Goal: Information Seeking & Learning: Learn about a topic

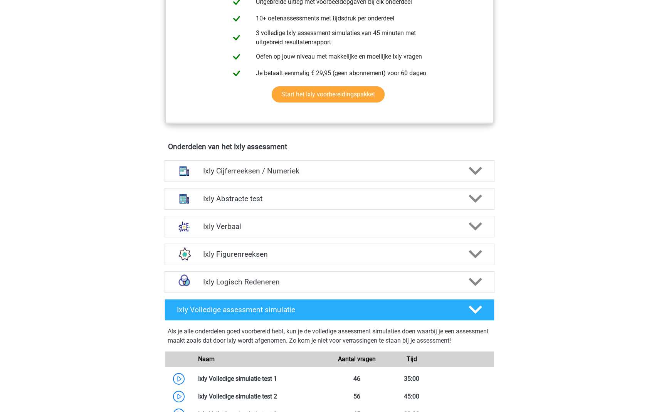
scroll to position [365, 0]
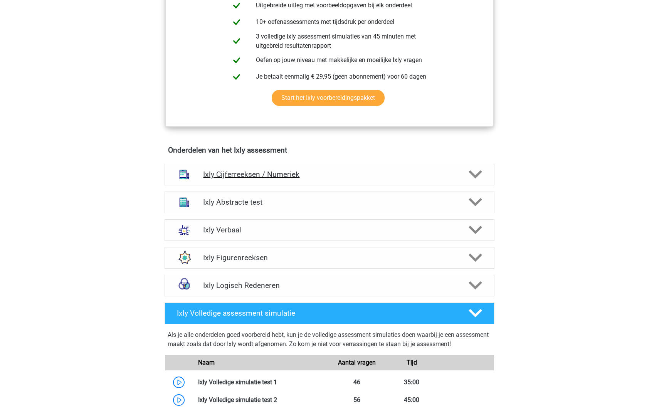
click at [469, 174] on icon at bounding box center [475, 174] width 13 height 13
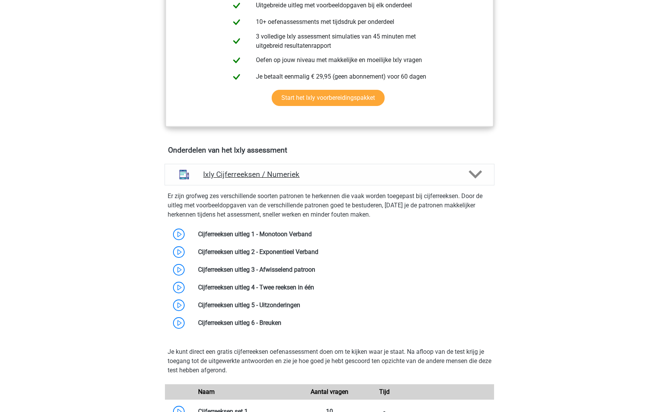
click at [441, 171] on h4 "Ixly Cijferreeksen / Numeriek" at bounding box center [329, 174] width 253 height 9
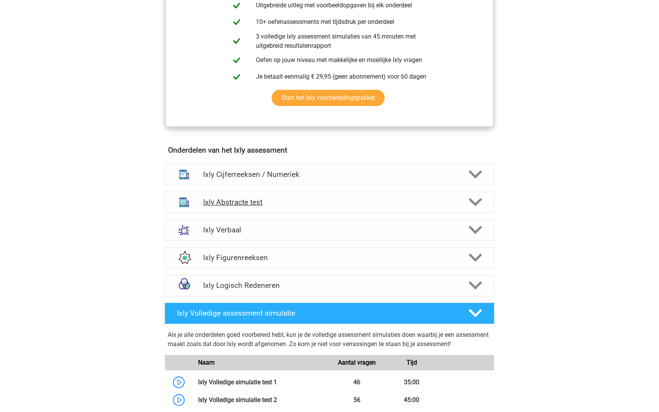
click at [433, 201] on h4 "Ixly Abstracte test" at bounding box center [329, 202] width 253 height 9
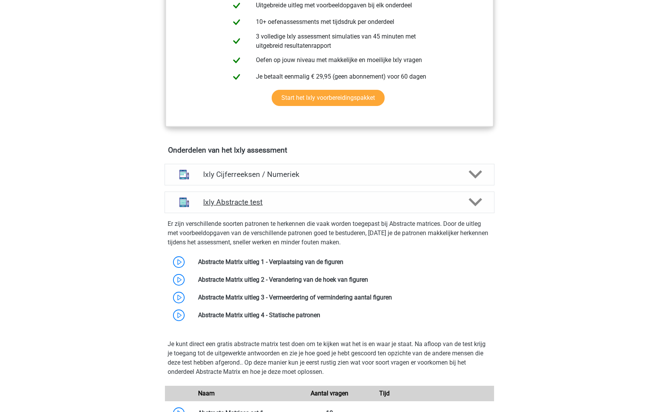
click at [433, 202] on h4 "Ixly Abstracte test" at bounding box center [329, 202] width 253 height 9
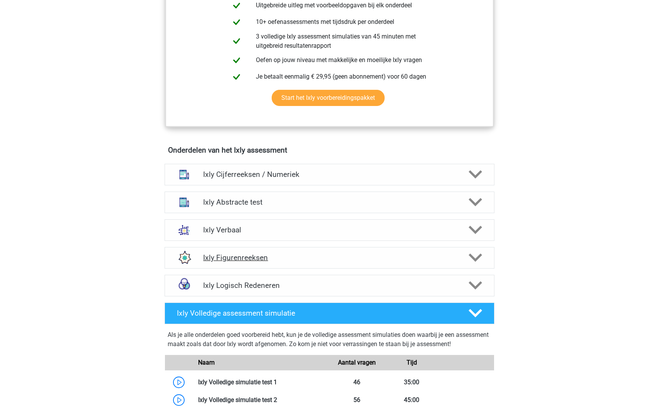
click at [413, 258] on h4 "Ixly Figurenreeksen" at bounding box center [329, 257] width 253 height 9
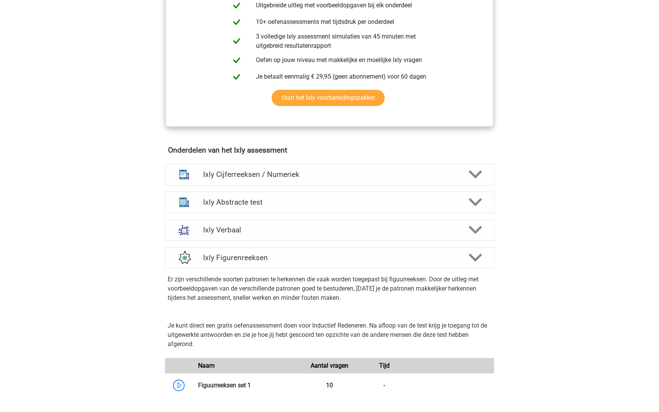
scroll to position [588, 0]
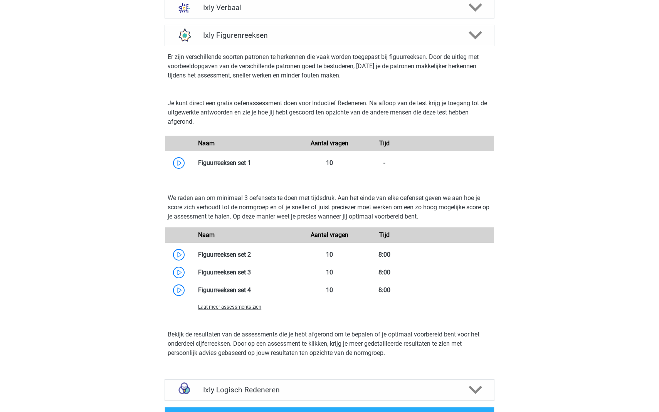
click at [220, 307] on span "Laat meer assessments zien" at bounding box center [229, 307] width 63 height 6
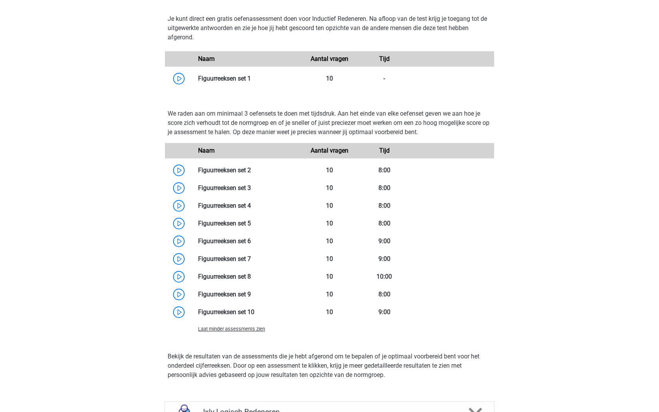
scroll to position [644, 0]
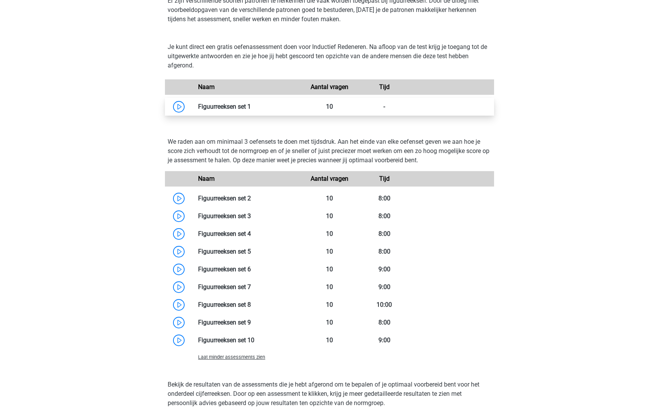
click at [251, 106] on link at bounding box center [251, 106] width 0 height 7
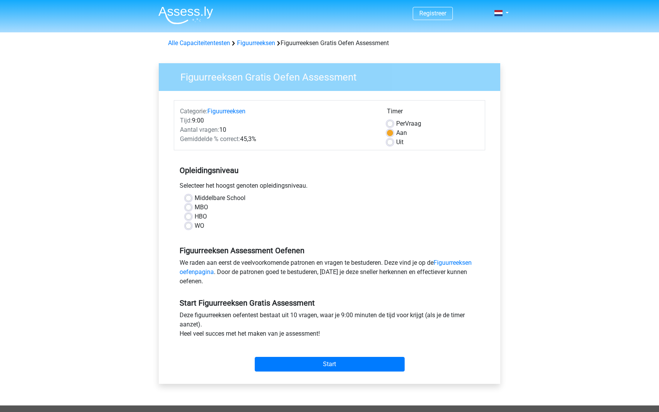
click at [192, 226] on div "WO" at bounding box center [329, 225] width 288 height 9
click at [195, 224] on label "WO" at bounding box center [200, 225] width 10 height 9
click at [188, 224] on input "WO" at bounding box center [188, 225] width 6 height 8
radio input "true"
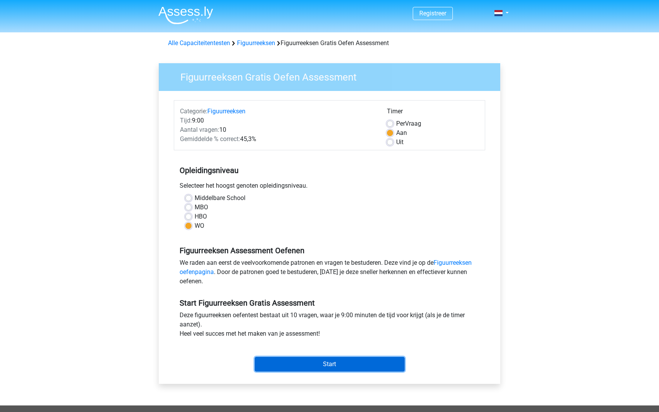
click at [319, 363] on input "Start" at bounding box center [330, 364] width 150 height 15
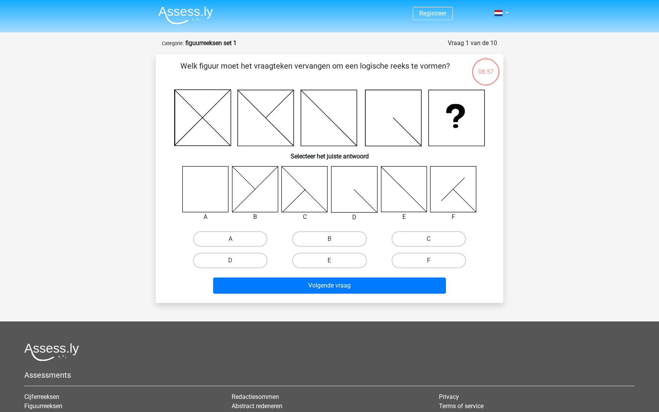
click at [200, 192] on icon at bounding box center [206, 189] width 46 height 46
click at [221, 243] on label "A" at bounding box center [230, 238] width 74 height 15
click at [231, 243] on input "A" at bounding box center [233, 241] width 5 height 5
radio input "true"
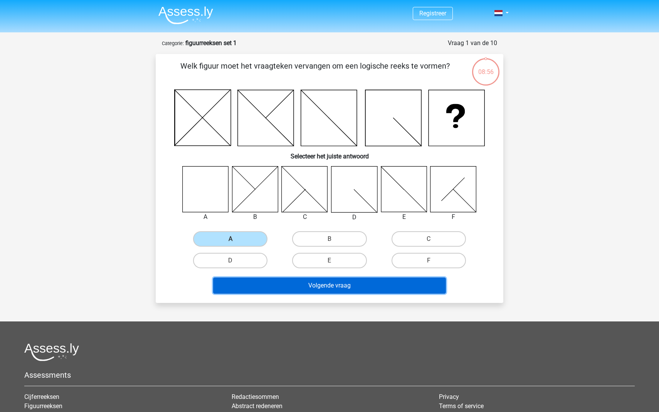
click at [304, 282] on button "Volgende vraag" at bounding box center [329, 286] width 233 height 16
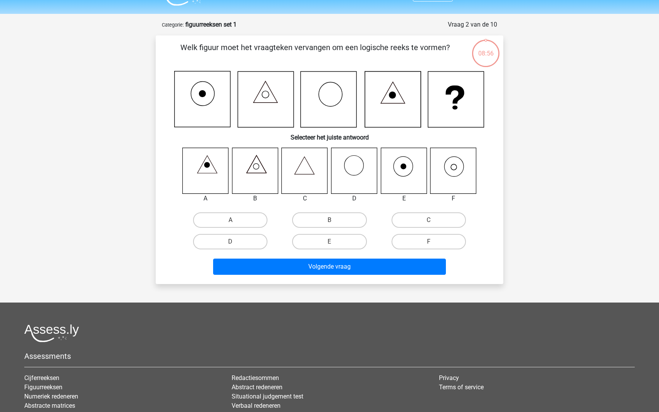
scroll to position [15, 0]
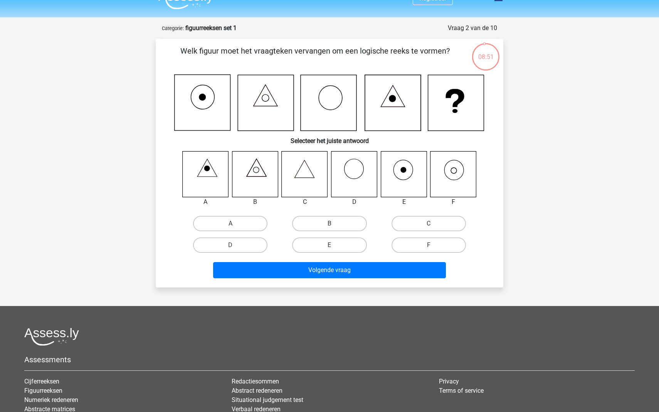
click at [449, 162] on icon at bounding box center [454, 174] width 46 height 46
click at [415, 243] on label "F" at bounding box center [429, 245] width 74 height 15
click at [429, 245] on input "F" at bounding box center [431, 247] width 5 height 5
radio input "true"
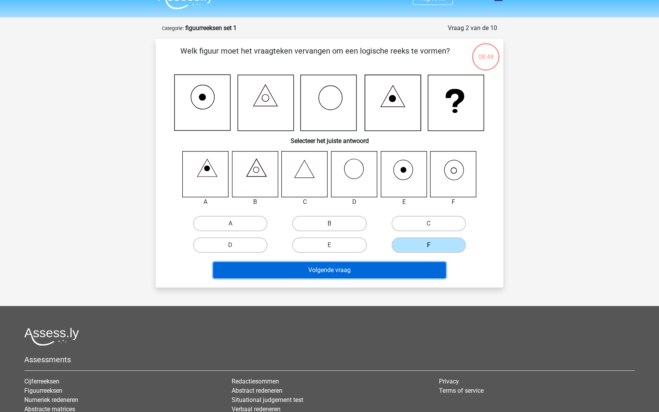
click at [347, 271] on button "Volgende vraag" at bounding box center [329, 270] width 233 height 16
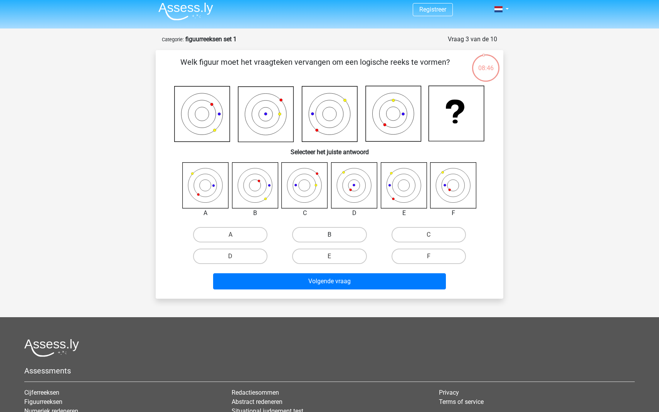
scroll to position [0, 0]
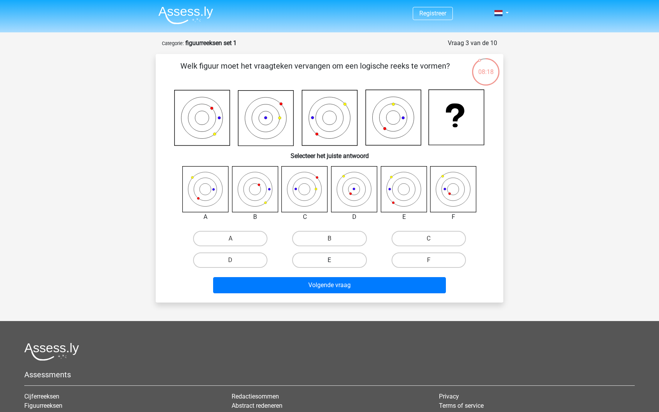
click at [327, 260] on label "E" at bounding box center [329, 260] width 74 height 15
click at [330, 260] on input "E" at bounding box center [332, 262] width 5 height 5
radio input "true"
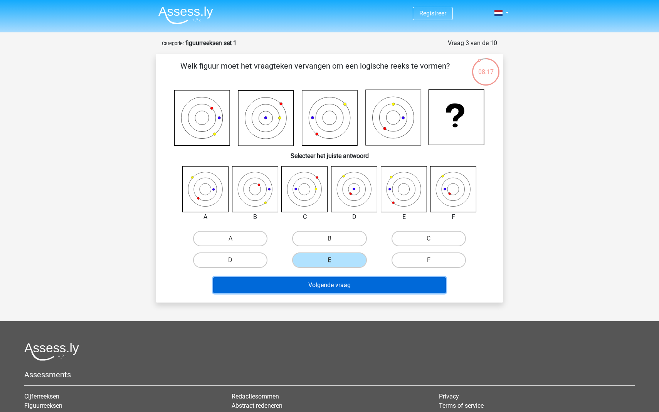
click at [327, 285] on button "Volgende vraag" at bounding box center [329, 285] width 233 height 16
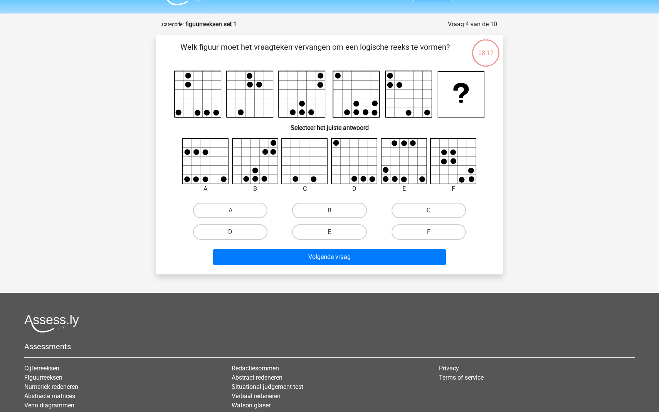
scroll to position [16, 0]
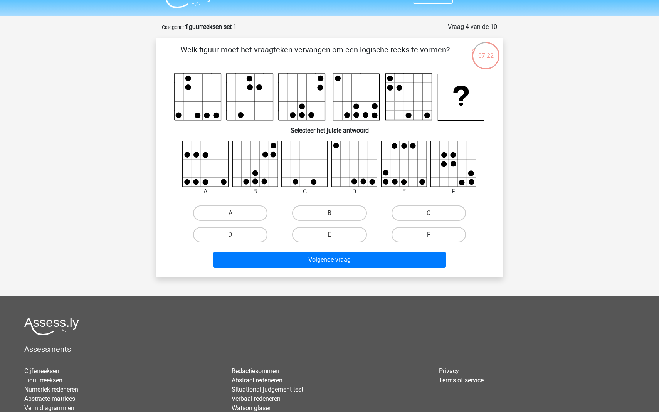
click at [410, 236] on label "F" at bounding box center [429, 234] width 74 height 15
click at [429, 236] on input "F" at bounding box center [431, 237] width 5 height 5
radio input "true"
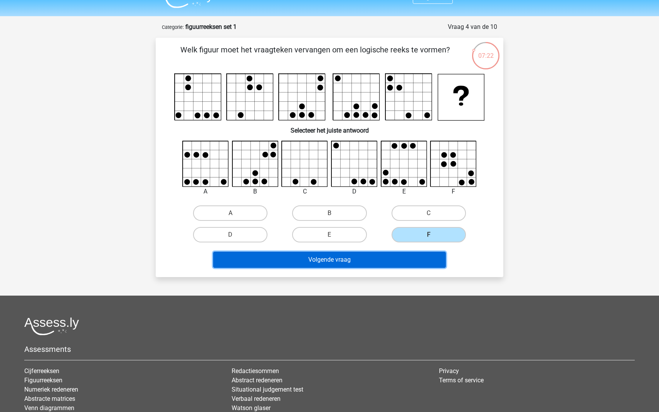
click at [371, 267] on button "Volgende vraag" at bounding box center [329, 260] width 233 height 16
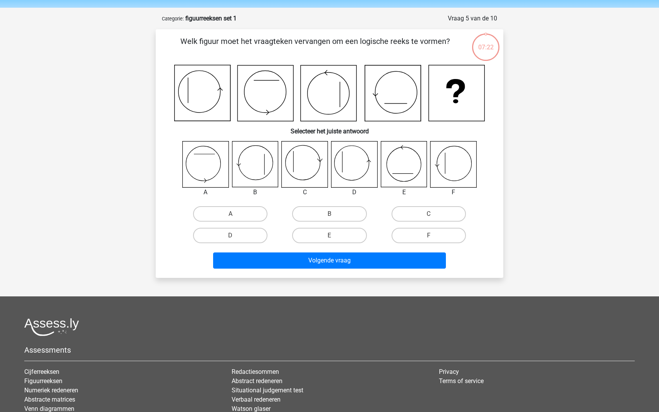
scroll to position [23, 0]
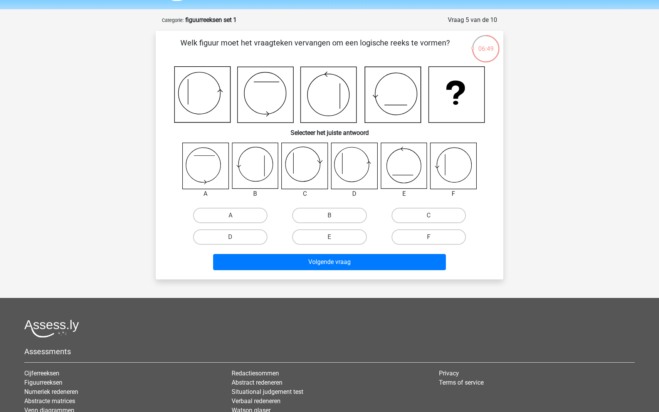
click at [399, 236] on label "F" at bounding box center [429, 236] width 74 height 15
click at [429, 237] on input "F" at bounding box center [431, 239] width 5 height 5
radio input "true"
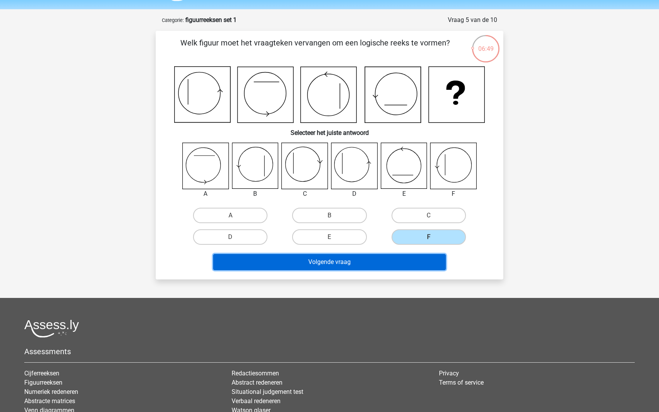
click at [377, 260] on button "Volgende vraag" at bounding box center [329, 262] width 233 height 16
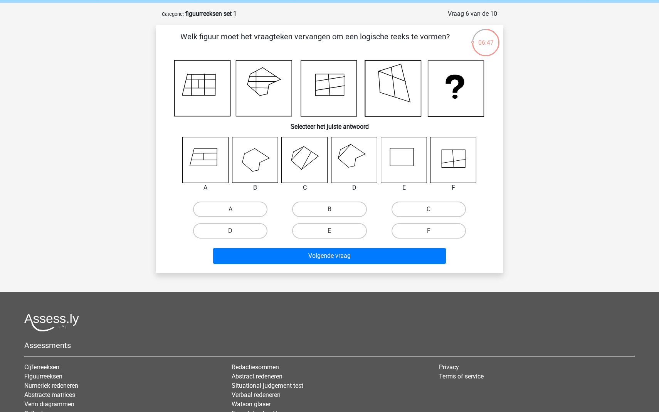
scroll to position [29, 0]
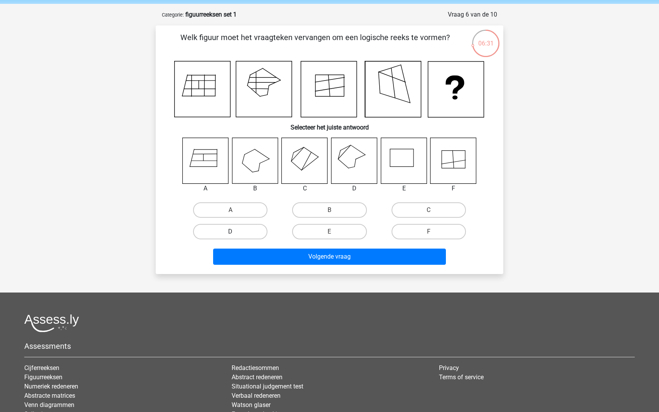
click at [253, 232] on label "D" at bounding box center [230, 231] width 74 height 15
click at [236, 232] on input "D" at bounding box center [233, 234] width 5 height 5
radio input "true"
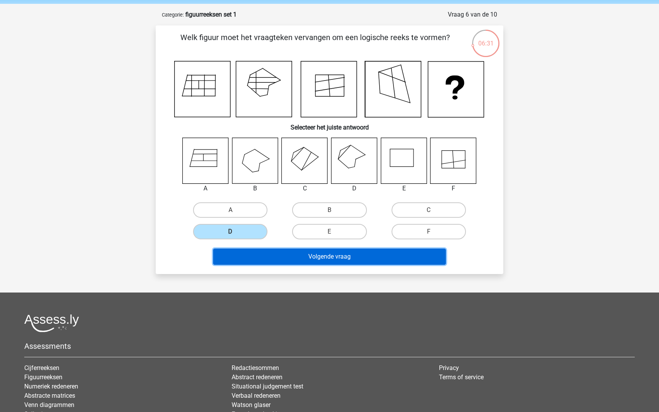
click at [266, 253] on button "Volgende vraag" at bounding box center [329, 257] width 233 height 16
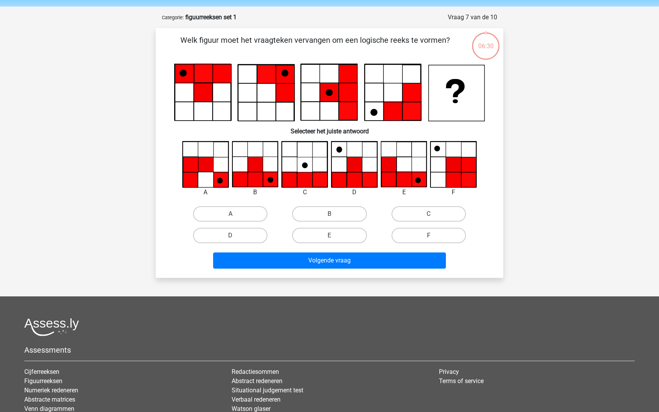
scroll to position [24, 0]
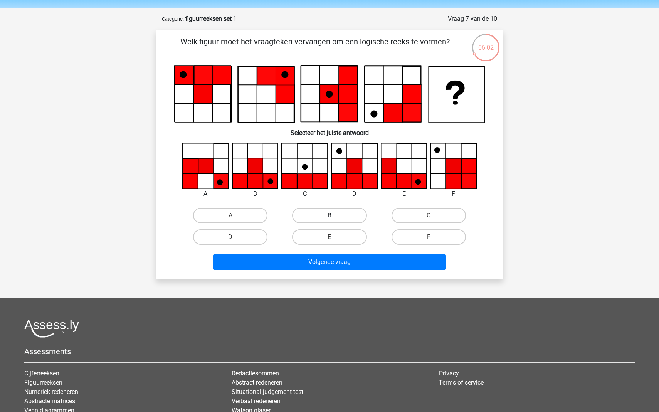
click at [307, 219] on label "B" at bounding box center [329, 215] width 74 height 15
click at [330, 219] on input "B" at bounding box center [332, 218] width 5 height 5
radio input "true"
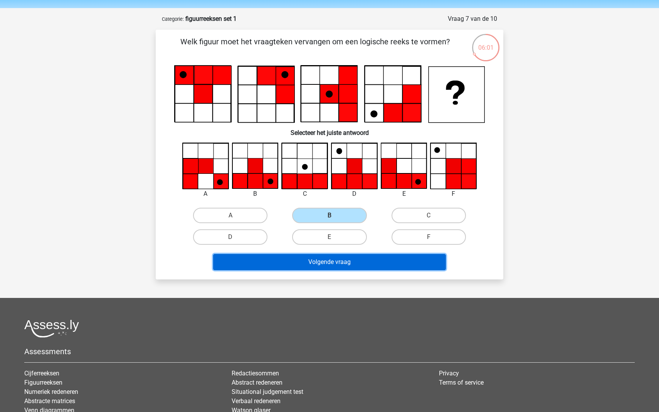
click at [307, 258] on button "Volgende vraag" at bounding box center [329, 262] width 233 height 16
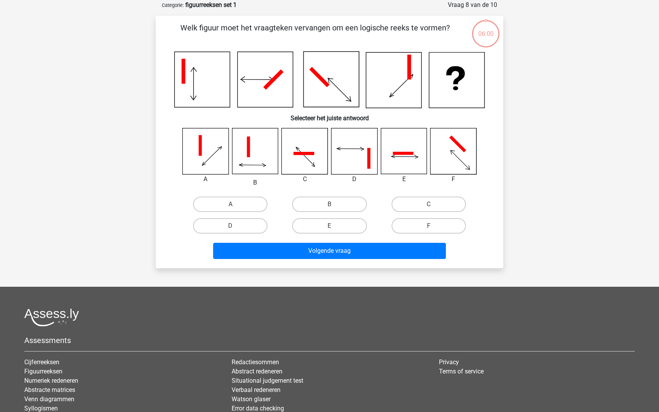
scroll to position [39, 0]
click at [337, 223] on label "E" at bounding box center [329, 225] width 74 height 15
click at [335, 226] on input "E" at bounding box center [332, 228] width 5 height 5
radio input "true"
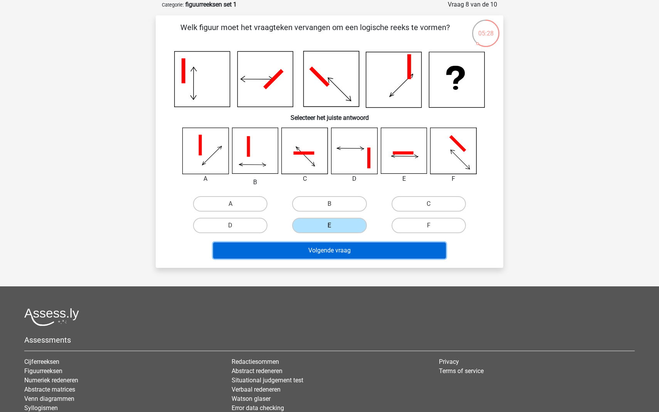
click at [337, 248] on button "Volgende vraag" at bounding box center [329, 251] width 233 height 16
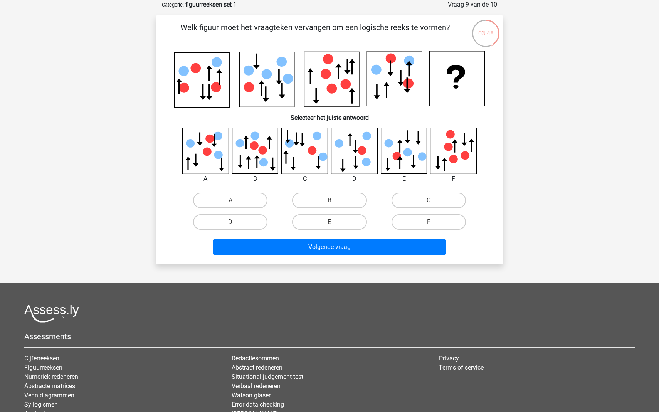
scroll to position [0, 0]
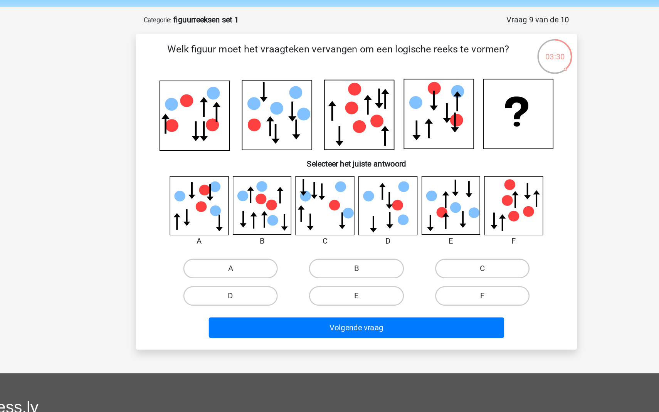
click at [322, 256] on label "E" at bounding box center [329, 260] width 74 height 15
click at [330, 261] on input "E" at bounding box center [332, 263] width 5 height 5
radio input "true"
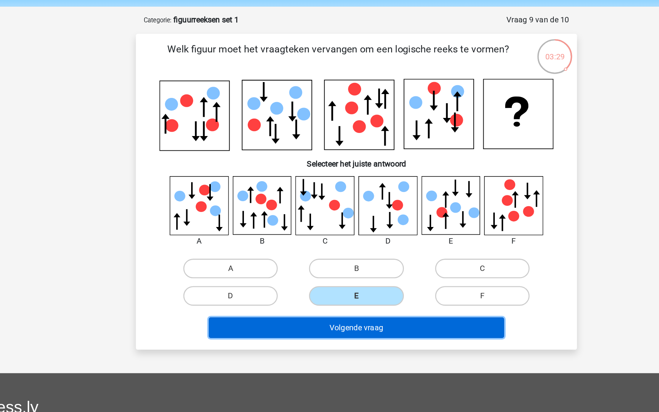
click at [322, 278] on button "Volgende vraag" at bounding box center [329, 286] width 233 height 16
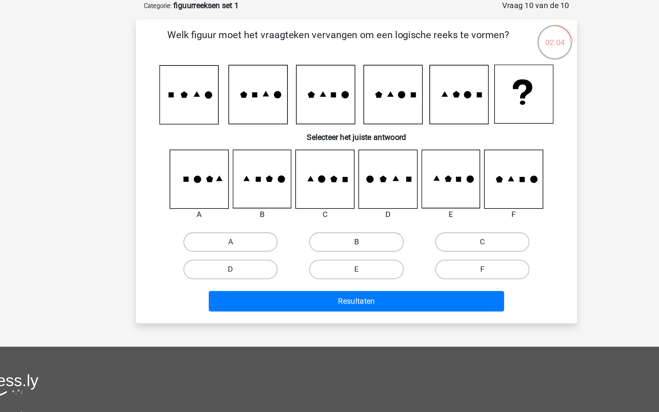
click at [319, 231] on label "B" at bounding box center [329, 229] width 74 height 15
click at [330, 231] on input "B" at bounding box center [332, 231] width 5 height 5
radio input "true"
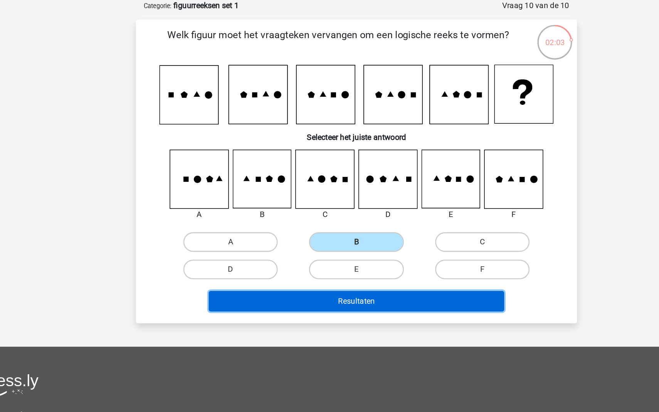
click at [319, 276] on button "Resultaten" at bounding box center [329, 276] width 233 height 16
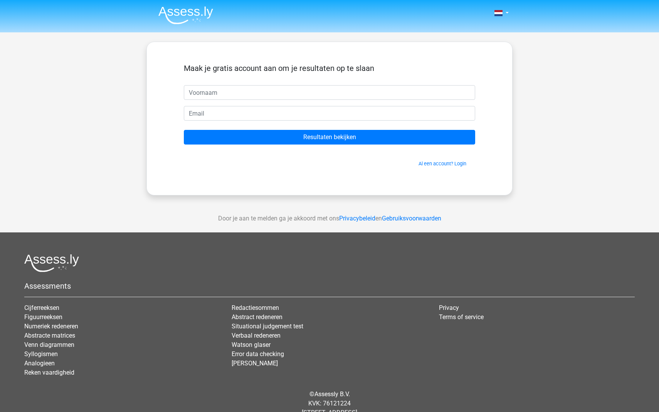
click at [276, 92] on input "text" at bounding box center [330, 92] width 292 height 15
type input "Freek"
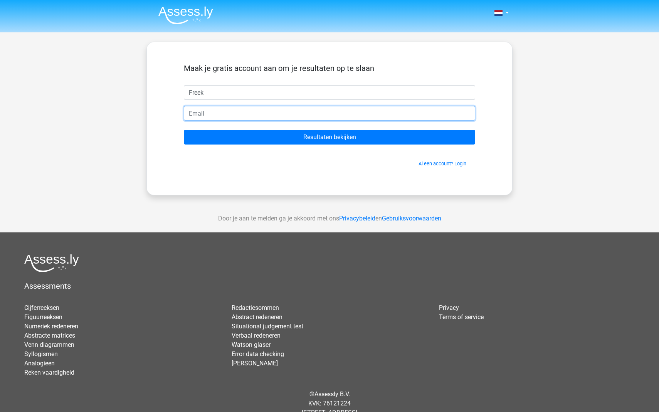
click at [258, 117] on input "email" at bounding box center [330, 113] width 292 height 15
type input "freek.byrman@gmail.com"
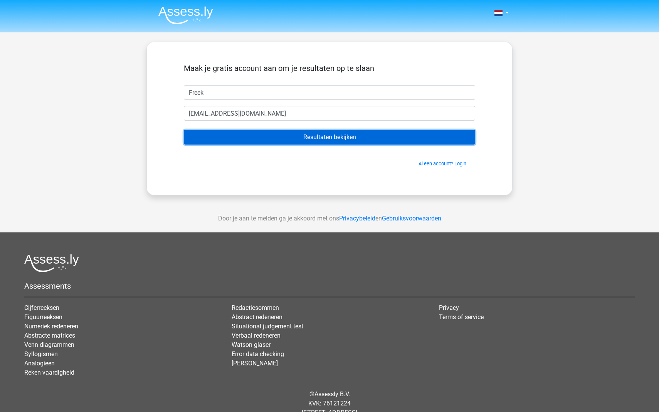
click at [284, 133] on input "Resultaten bekijken" at bounding box center [330, 137] width 292 height 15
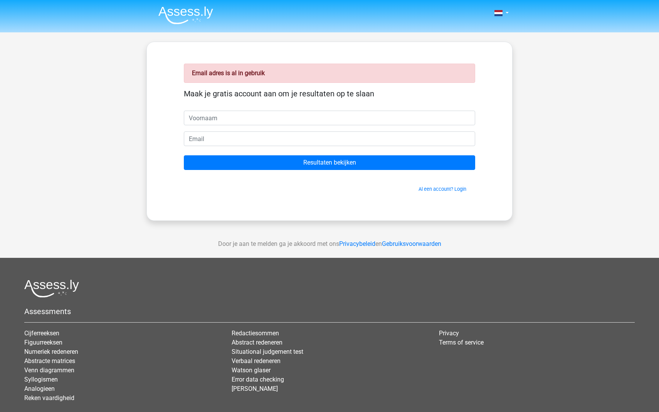
click at [292, 111] on input "text" at bounding box center [330, 118] width 292 height 15
type input "bruh"
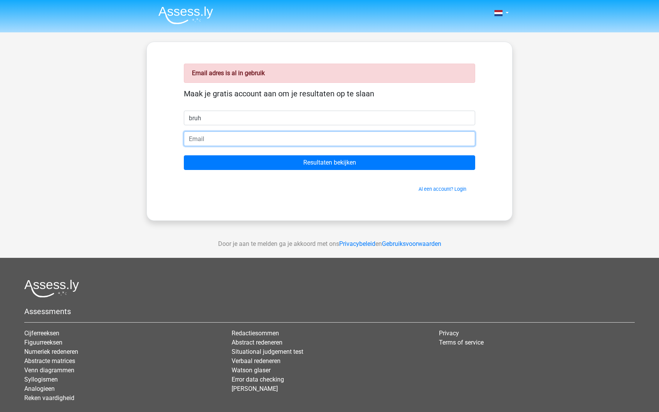
click at [245, 138] on input "email" at bounding box center [330, 138] width 292 height 15
type input "[EMAIL_ADDRESS][DOMAIN_NAME]"
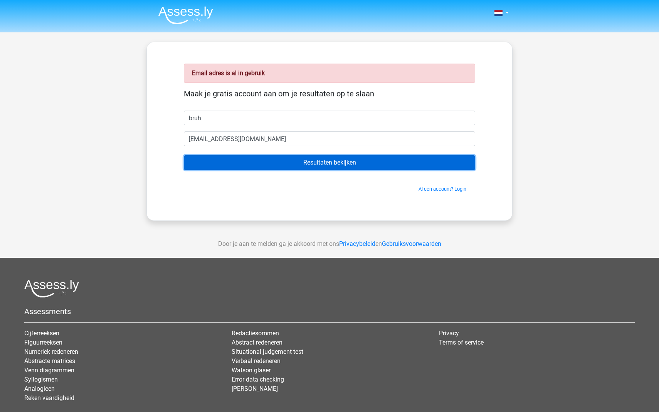
click at [302, 164] on input "Resultaten bekijken" at bounding box center [330, 162] width 292 height 15
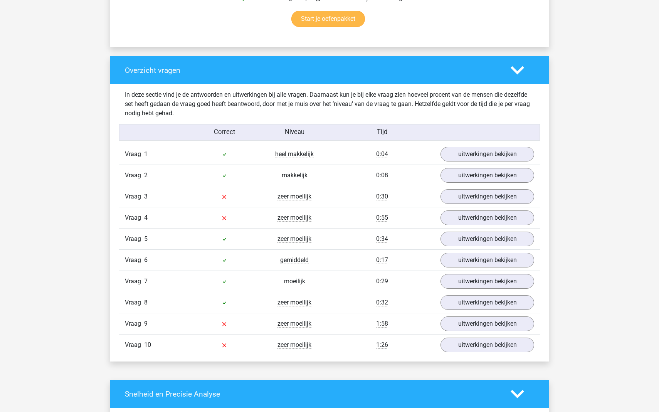
scroll to position [524, 0]
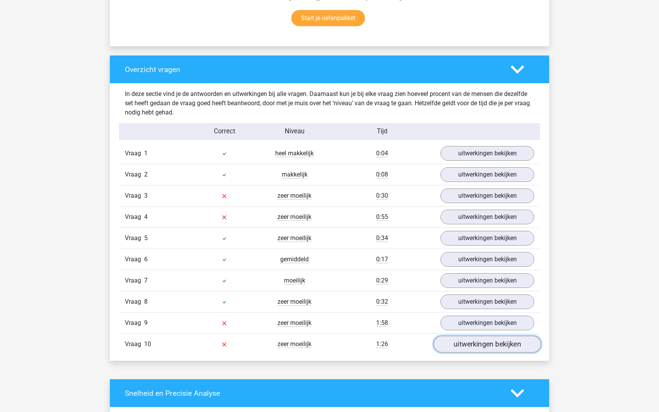
click at [469, 347] on link "uitwerkingen bekijken" at bounding box center [488, 344] width 108 height 17
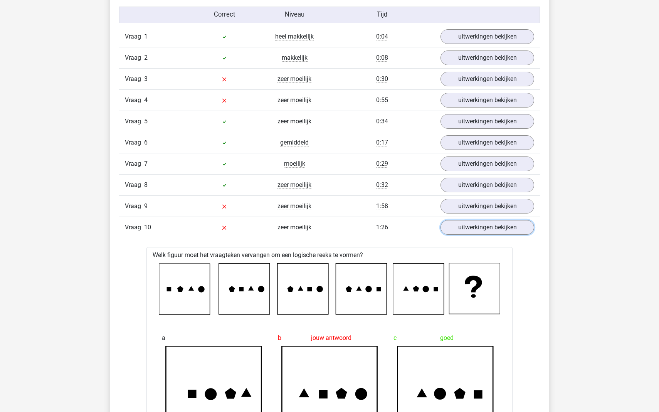
scroll to position [640, 0]
click at [465, 211] on link "uitwerkingen bekijken" at bounding box center [488, 206] width 108 height 17
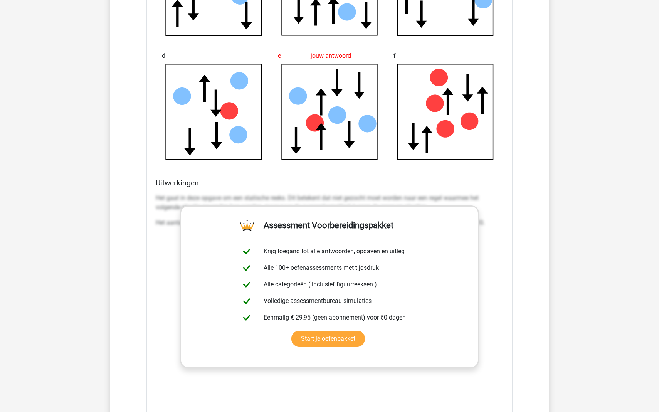
scroll to position [1045, 0]
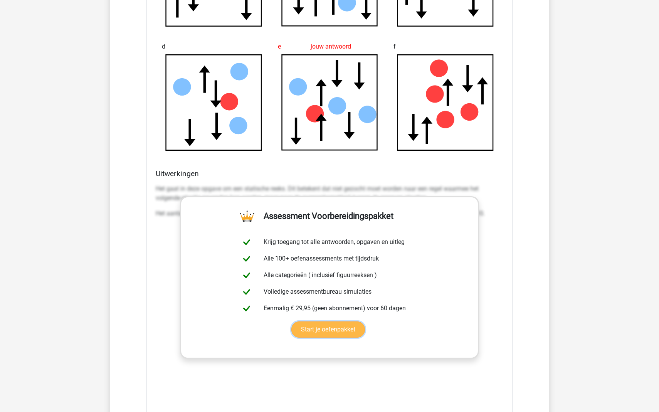
click at [340, 329] on link "Start je oefenpakket" at bounding box center [329, 330] width 74 height 16
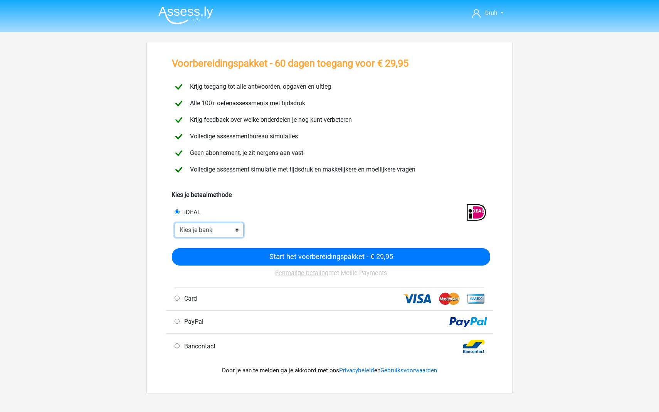
click at [236, 232] on select "Kies je bank ABN AMRO ING Rabobank ASN Bank bunq Knab N26 NN Regiobank Revolut …" at bounding box center [209, 230] width 69 height 15
select select "ideal_ASNBNL21"
click at [175, 223] on select "Kies je bank ABN AMRO ING Rabobank ASN Bank bunq Knab N26 NN Regiobank Revolut …" at bounding box center [209, 230] width 69 height 15
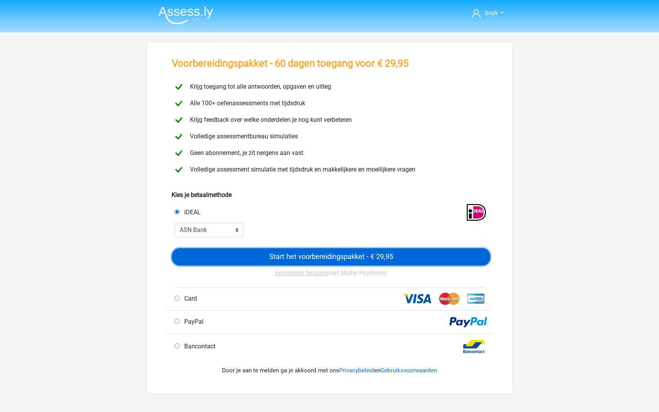
click at [312, 256] on input "Start het voorbereidingspakket - € 29,95" at bounding box center [331, 256] width 319 height 17
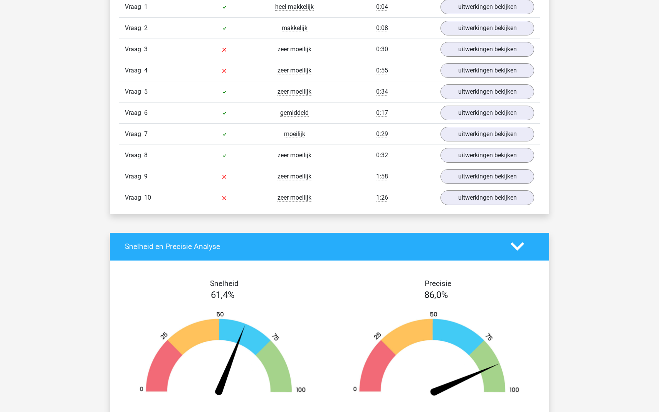
scroll to position [703, 0]
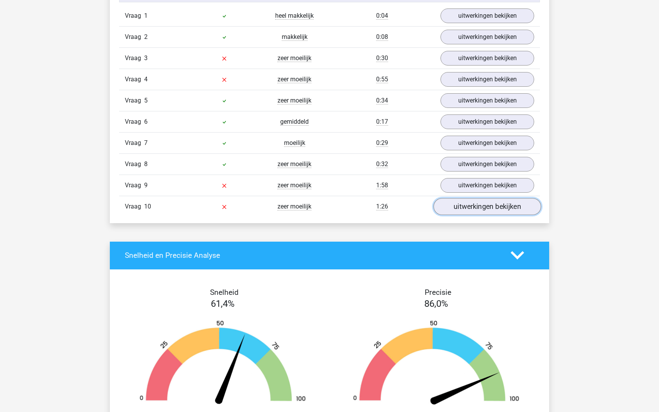
click at [452, 202] on link "uitwerkingen bekijken" at bounding box center [488, 206] width 108 height 17
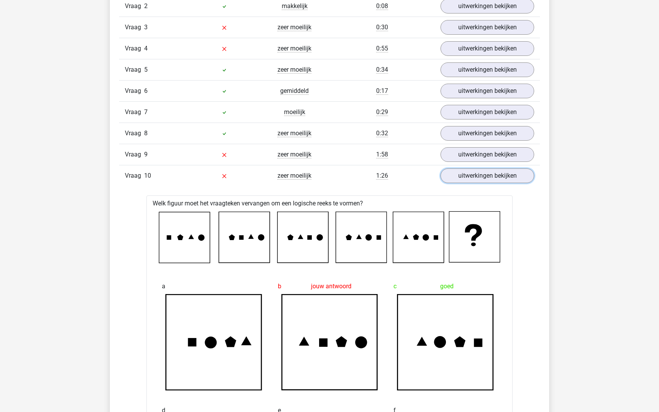
scroll to position [733, 0]
click at [453, 185] on div "Vraag 10 zeer moeilijk 1:26 uitwerkingen bekijken" at bounding box center [329, 176] width 421 height 21
click at [454, 180] on link "uitwerkingen bekijken" at bounding box center [488, 176] width 108 height 17
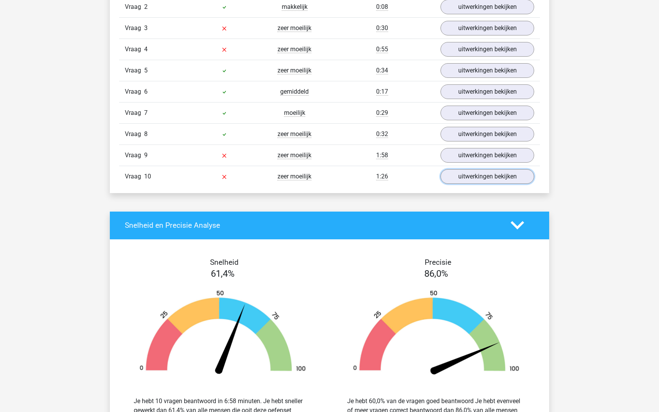
scroll to position [735, 0]
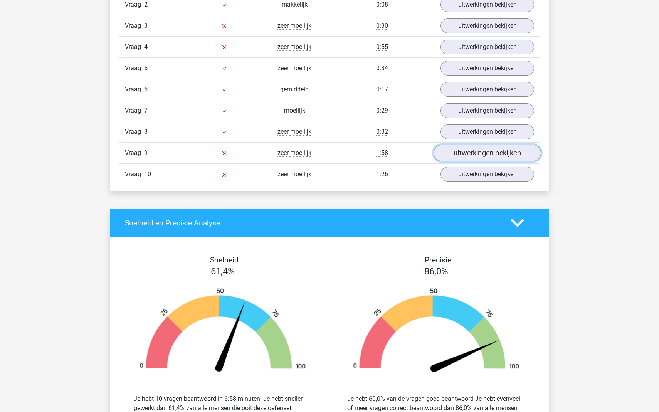
click at [456, 157] on link "uitwerkingen bekijken" at bounding box center [488, 153] width 108 height 17
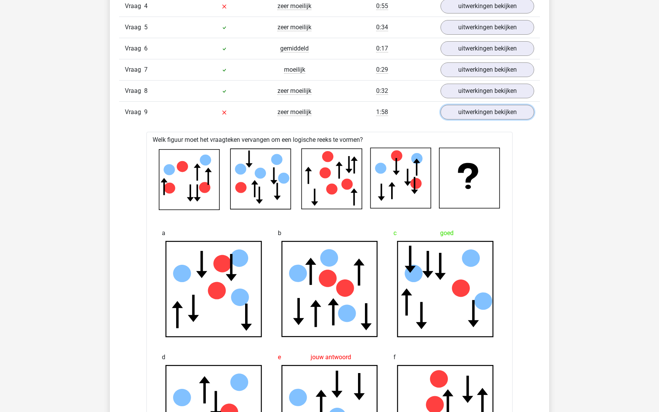
scroll to position [696, 0]
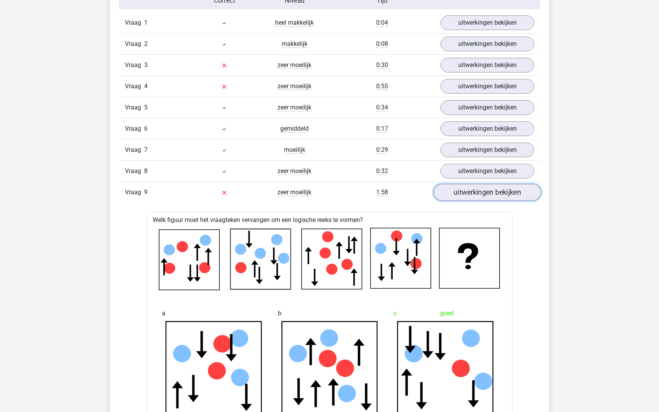
click at [470, 192] on link "uitwerkingen bekijken" at bounding box center [488, 192] width 108 height 17
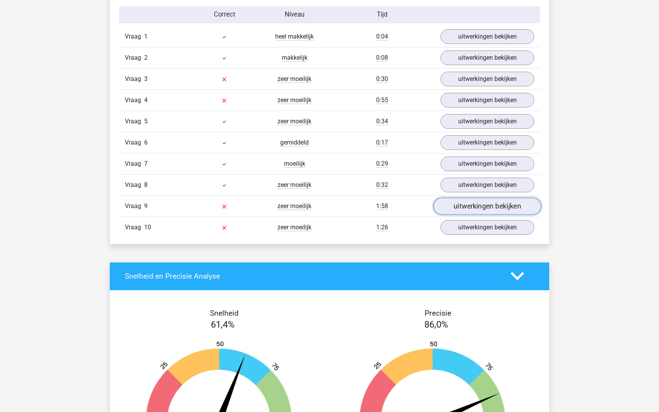
scroll to position [679, 0]
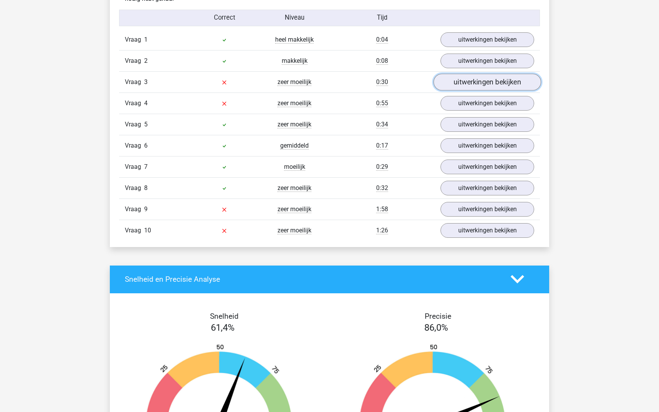
click at [462, 78] on link "uitwerkingen bekijken" at bounding box center [488, 82] width 108 height 17
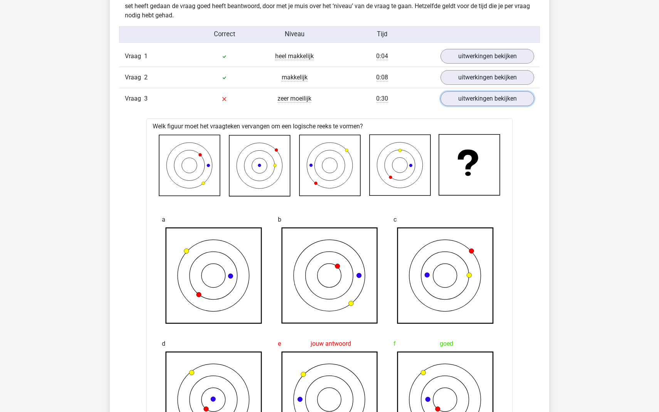
scroll to position [603, 0]
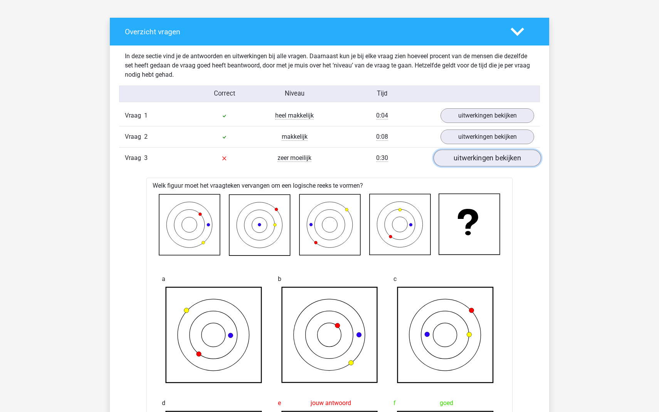
click at [468, 156] on link "uitwerkingen bekijken" at bounding box center [488, 158] width 108 height 17
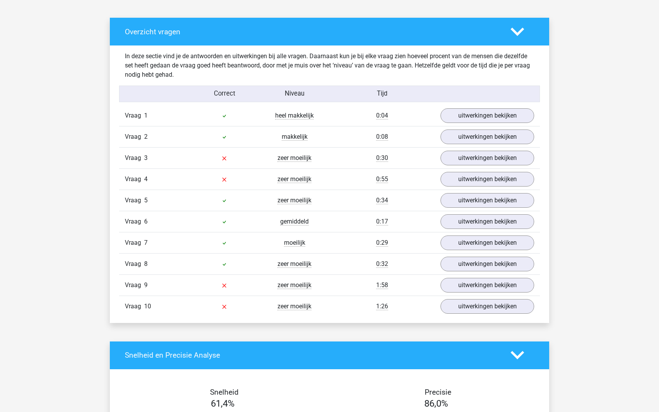
click at [451, 169] on div "Vraag 4 zeer moeilijk 0:55 uitwerkingen bekijken" at bounding box center [329, 179] width 421 height 21
click at [453, 175] on link "uitwerkingen bekijken" at bounding box center [488, 179] width 108 height 17
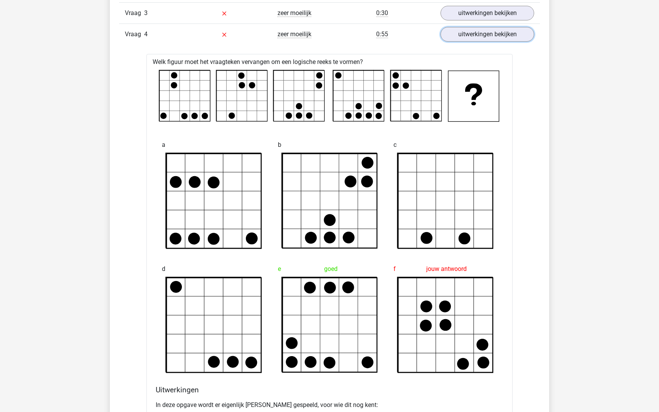
scroll to position [733, 0]
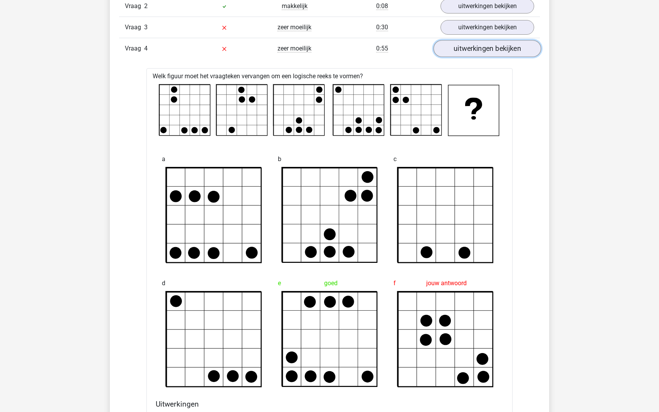
click at [458, 51] on link "uitwerkingen bekijken" at bounding box center [488, 48] width 108 height 17
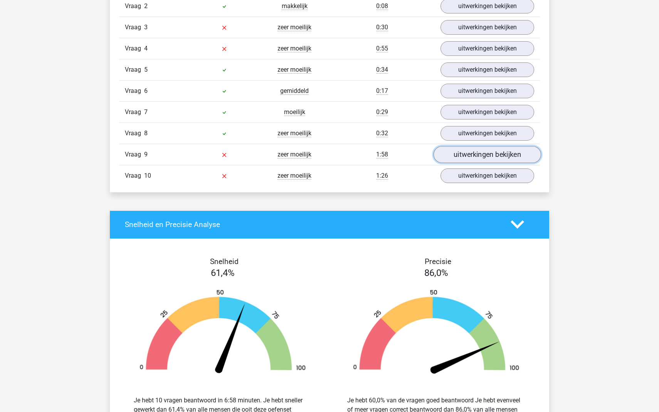
click at [455, 155] on link "uitwerkingen bekijken" at bounding box center [488, 154] width 108 height 17
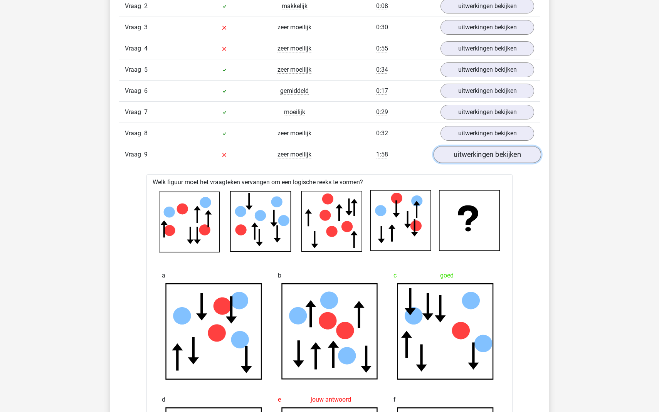
click at [455, 155] on link "uitwerkingen bekijken" at bounding box center [488, 154] width 108 height 17
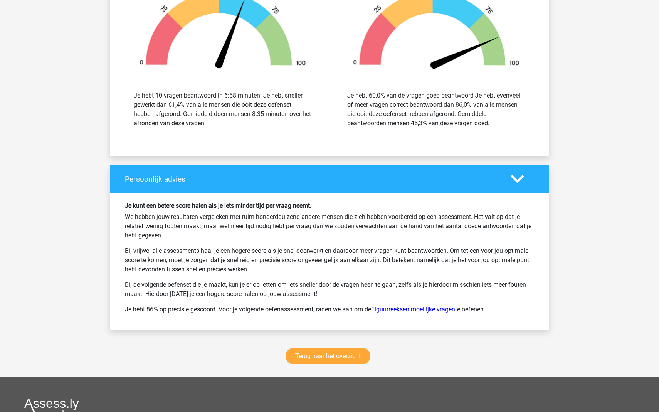
scroll to position [1207, 0]
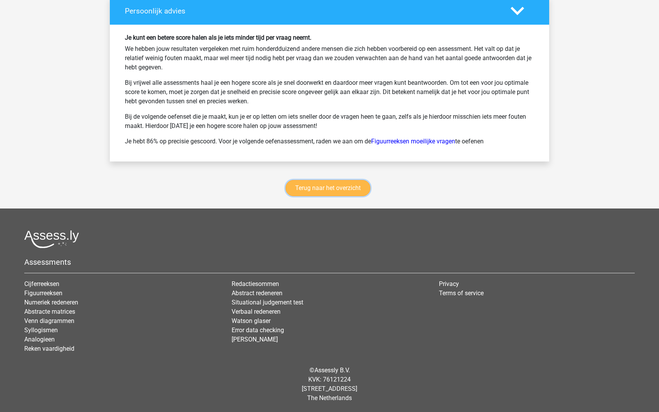
click at [322, 187] on link "Terug naar het overzicht" at bounding box center [328, 188] width 85 height 16
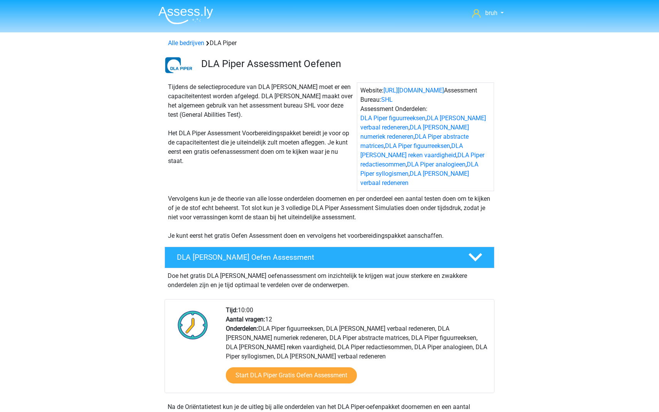
click at [180, 16] on img at bounding box center [185, 15] width 55 height 18
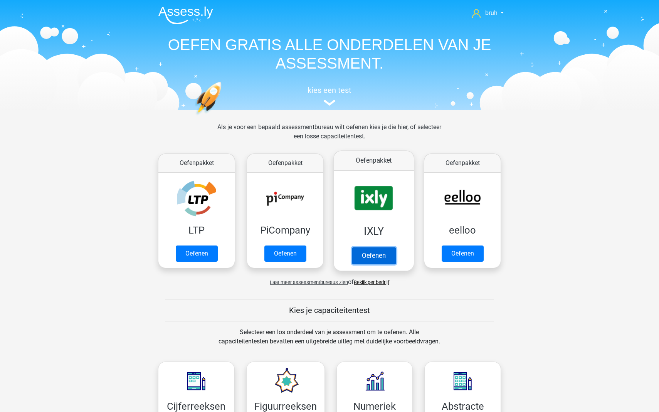
click at [370, 253] on link "Oefenen" at bounding box center [374, 255] width 44 height 17
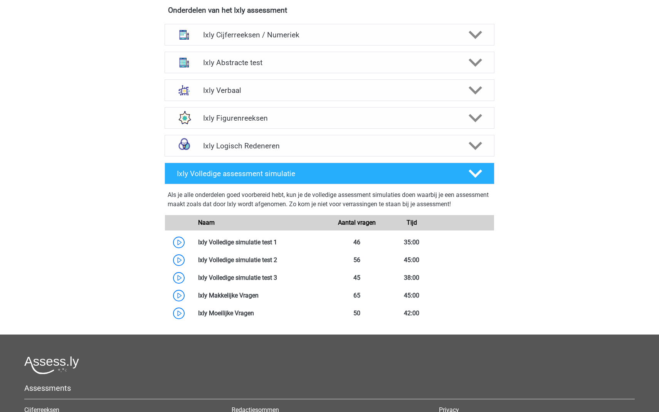
scroll to position [254, 0]
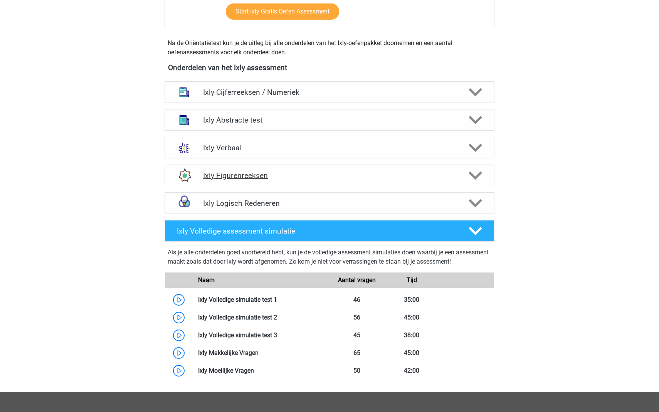
click at [293, 170] on div "Ixly Figurenreeksen" at bounding box center [330, 176] width 330 height 22
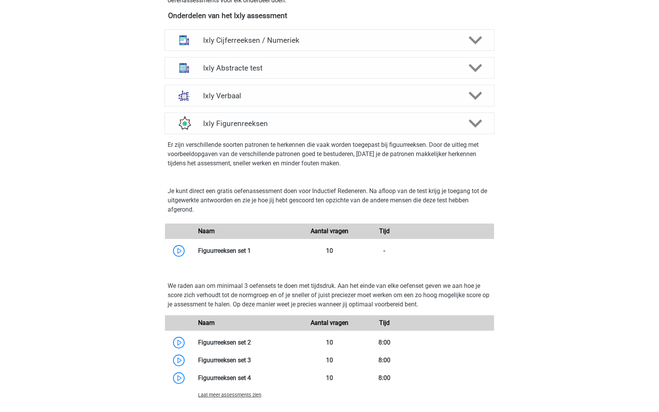
scroll to position [453, 0]
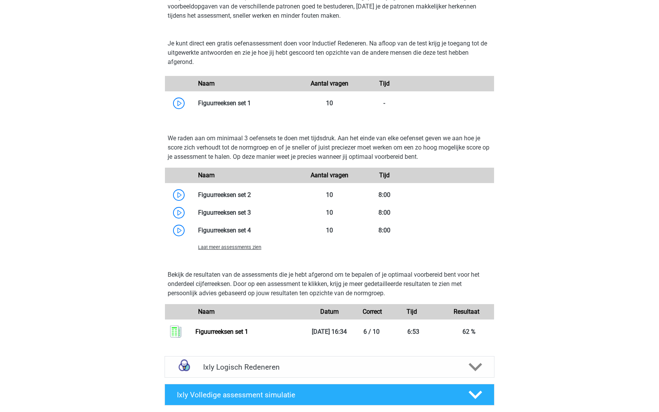
click at [225, 248] on span "Laat meer assessments zien" at bounding box center [229, 247] width 63 height 6
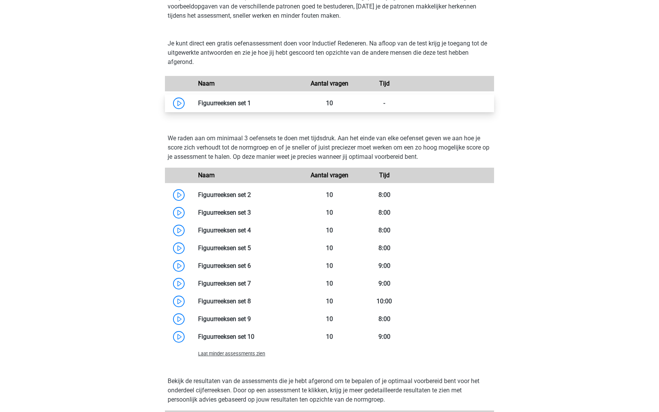
click at [251, 105] on link at bounding box center [251, 102] width 0 height 7
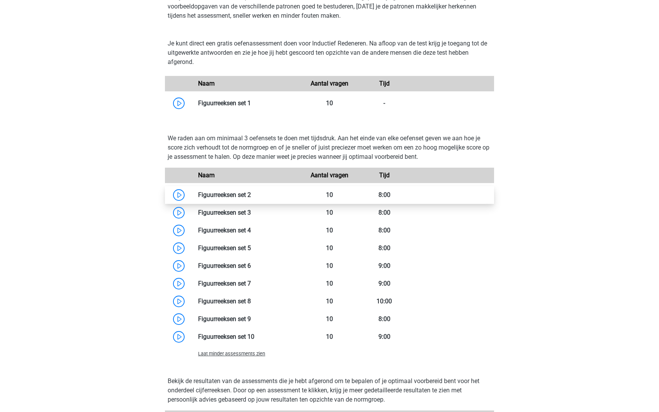
click at [251, 193] on link at bounding box center [251, 194] width 0 height 7
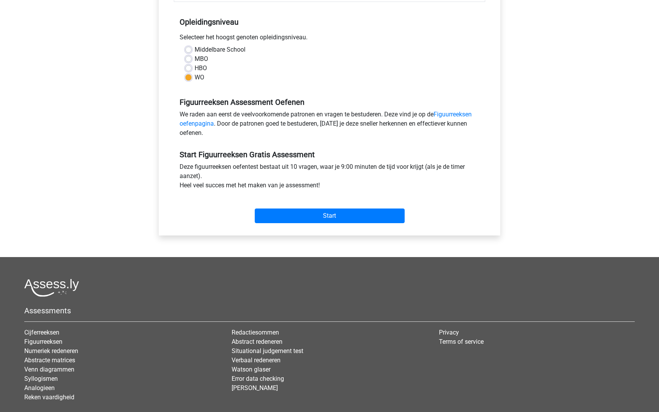
scroll to position [197, 0]
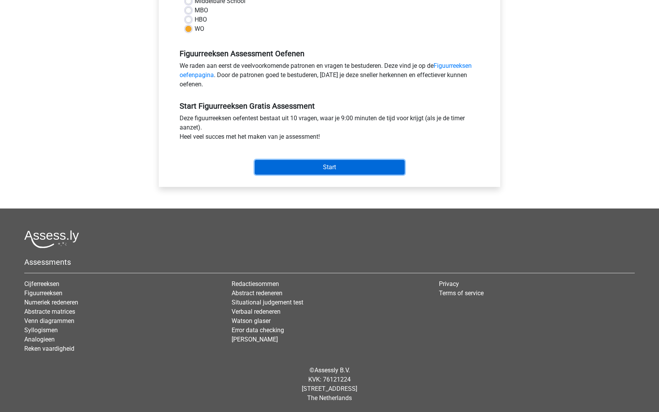
click at [287, 169] on input "Start" at bounding box center [330, 167] width 150 height 15
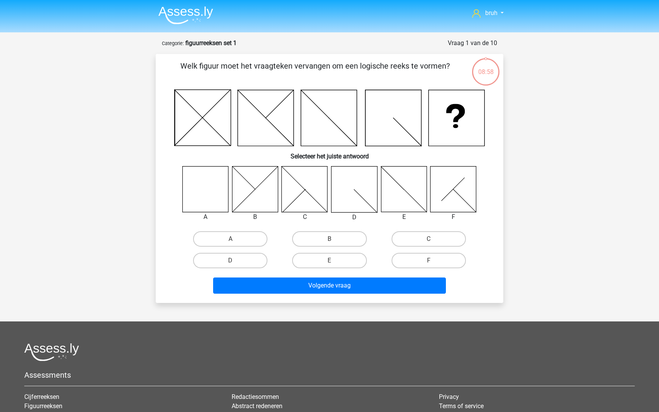
click at [231, 240] on input "A" at bounding box center [233, 241] width 5 height 5
radio input "true"
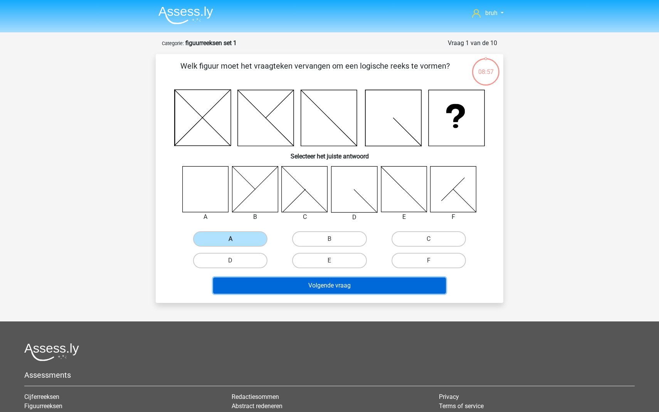
click at [305, 283] on button "Volgende vraag" at bounding box center [329, 286] width 233 height 16
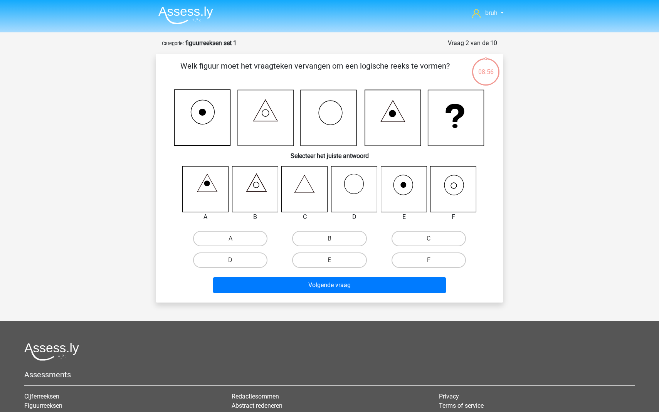
scroll to position [39, 0]
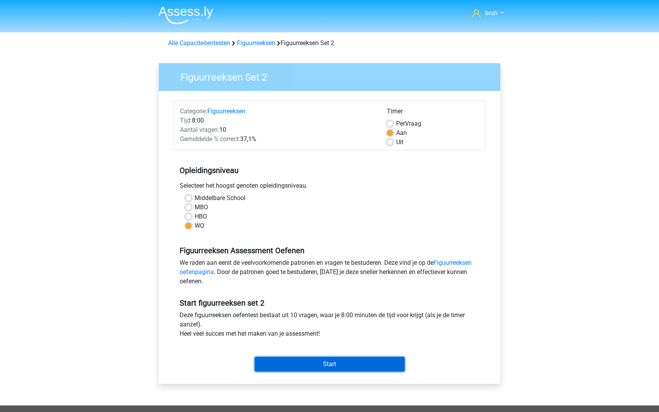
click at [332, 364] on input "Start" at bounding box center [330, 364] width 150 height 15
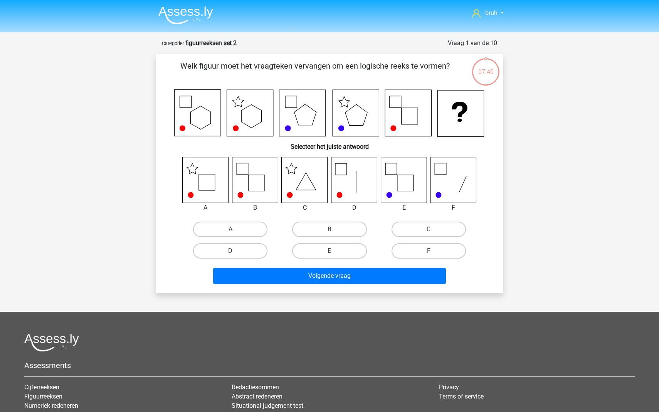
click at [219, 228] on label "A" at bounding box center [230, 229] width 74 height 15
click at [231, 229] on input "A" at bounding box center [233, 231] width 5 height 5
radio input "true"
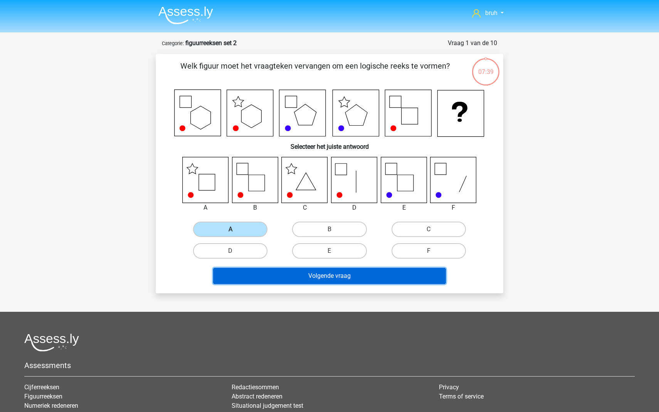
click at [289, 278] on button "Volgende vraag" at bounding box center [329, 276] width 233 height 16
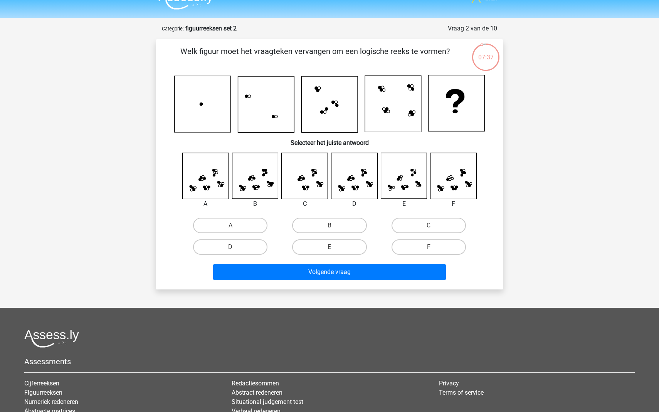
scroll to position [12, 0]
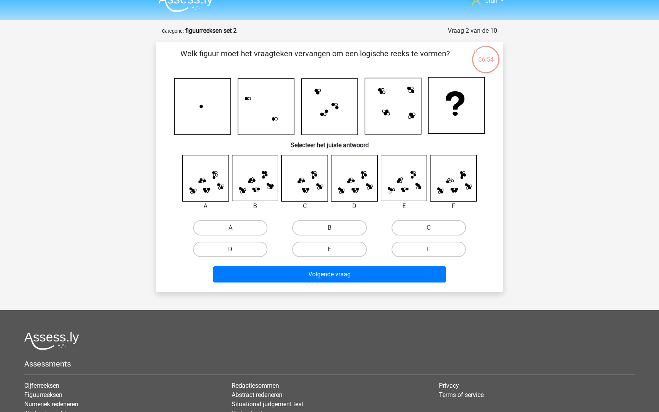
click at [258, 249] on label "D" at bounding box center [230, 249] width 74 height 15
click at [236, 249] on input "D" at bounding box center [233, 251] width 5 height 5
radio input "true"
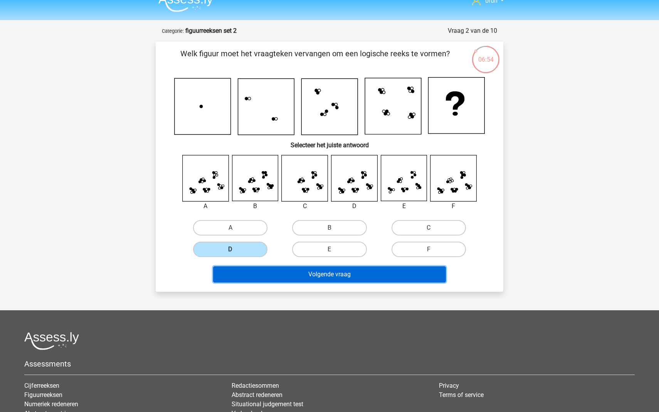
click at [269, 271] on button "Volgende vraag" at bounding box center [329, 274] width 233 height 16
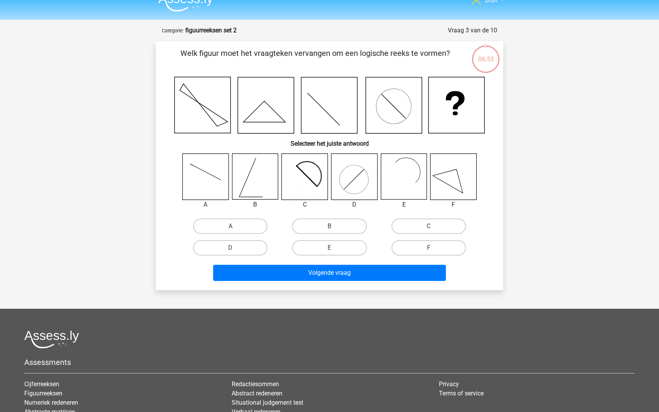
scroll to position [12, 0]
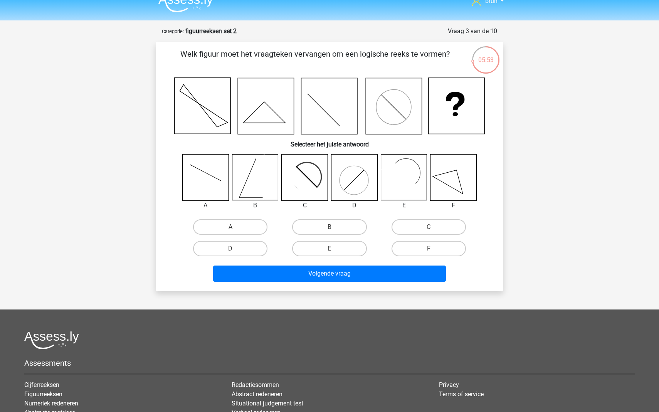
click at [332, 250] on input "E" at bounding box center [332, 251] width 5 height 5
radio input "true"
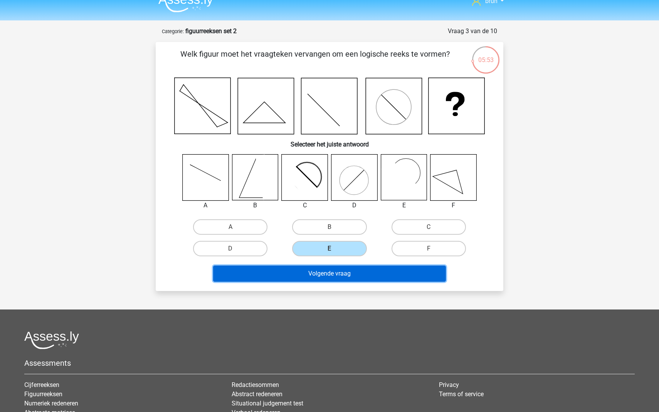
click at [332, 267] on button "Volgende vraag" at bounding box center [329, 274] width 233 height 16
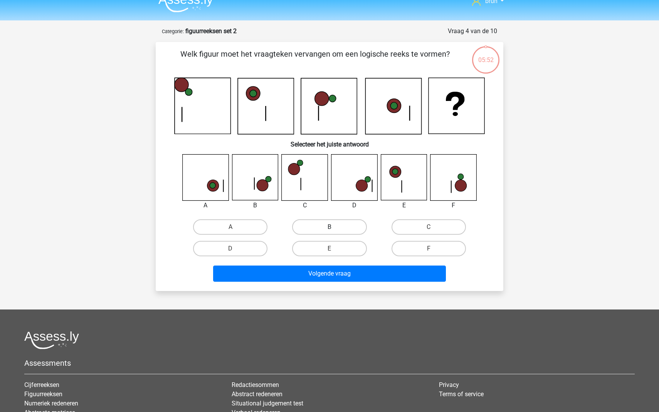
scroll to position [8, 0]
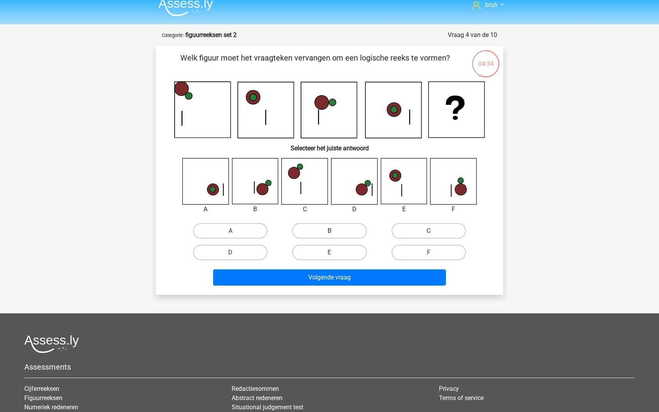
click at [314, 231] on label "B" at bounding box center [329, 230] width 74 height 15
click at [330, 231] on input "B" at bounding box center [332, 233] width 5 height 5
radio input "true"
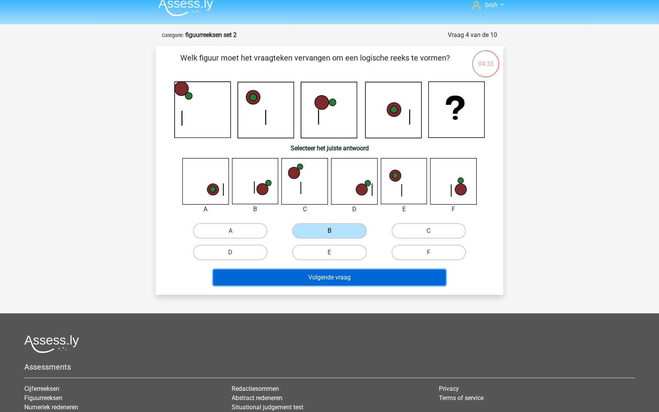
click at [309, 278] on button "Volgende vraag" at bounding box center [329, 278] width 233 height 16
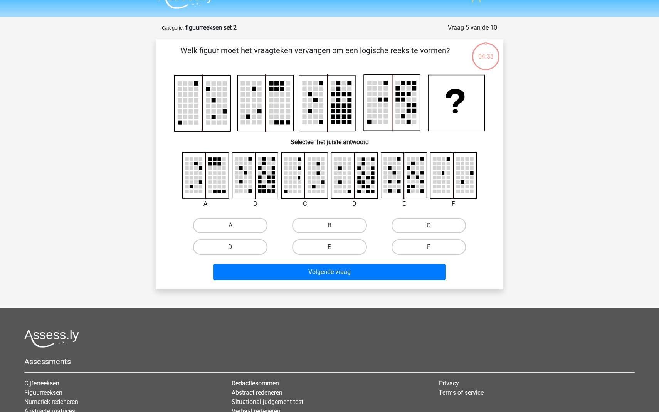
scroll to position [13, 0]
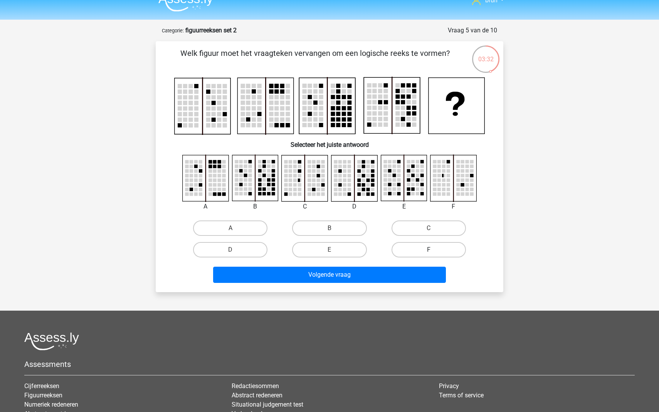
click at [422, 249] on label "F" at bounding box center [429, 249] width 74 height 15
click at [429, 250] on input "F" at bounding box center [431, 252] width 5 height 5
radio input "true"
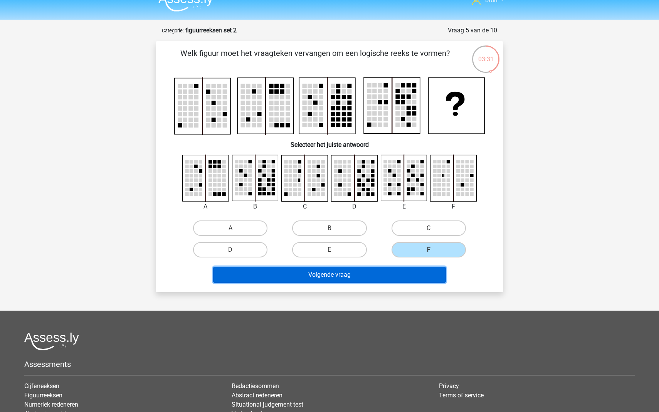
click at [399, 268] on button "Volgende vraag" at bounding box center [329, 275] width 233 height 16
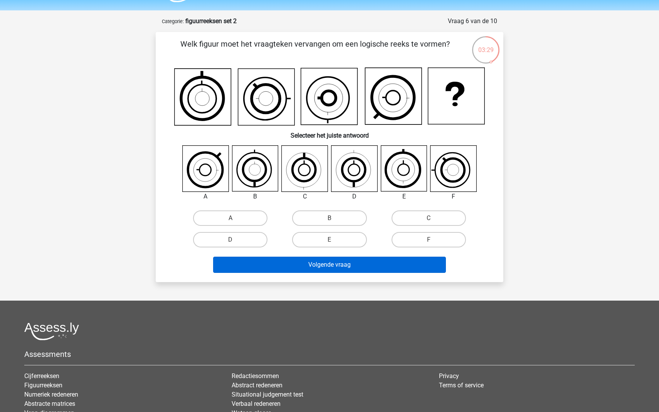
scroll to position [22, 0]
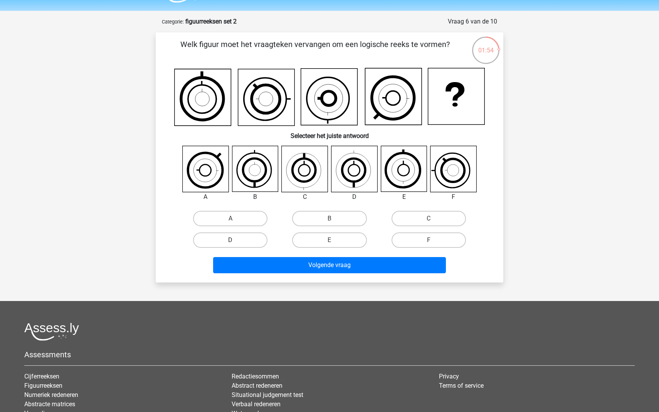
click at [244, 239] on label "D" at bounding box center [230, 240] width 74 height 15
click at [236, 240] on input "D" at bounding box center [233, 242] width 5 height 5
radio input "true"
click at [318, 275] on div "Volgende vraag" at bounding box center [330, 266] width 298 height 19
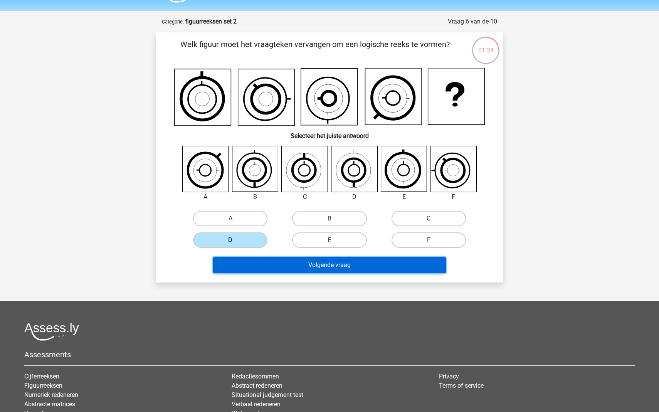
click at [320, 269] on button "Volgende vraag" at bounding box center [329, 265] width 233 height 16
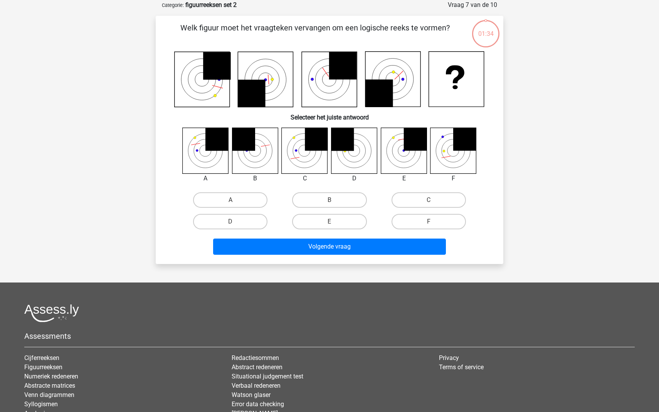
scroll to position [39, 0]
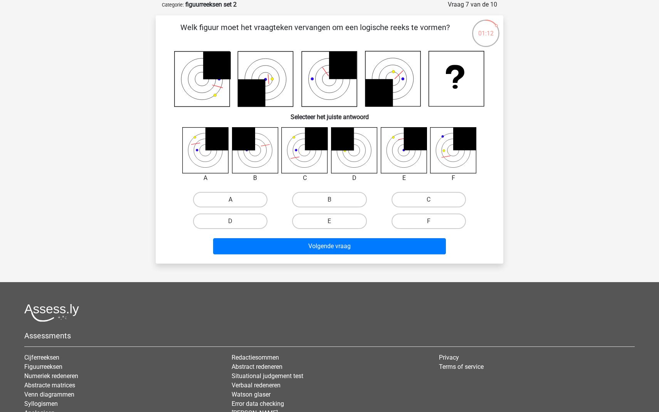
click at [226, 201] on label "A" at bounding box center [230, 199] width 74 height 15
click at [231, 201] on input "A" at bounding box center [233, 202] width 5 height 5
radio input "true"
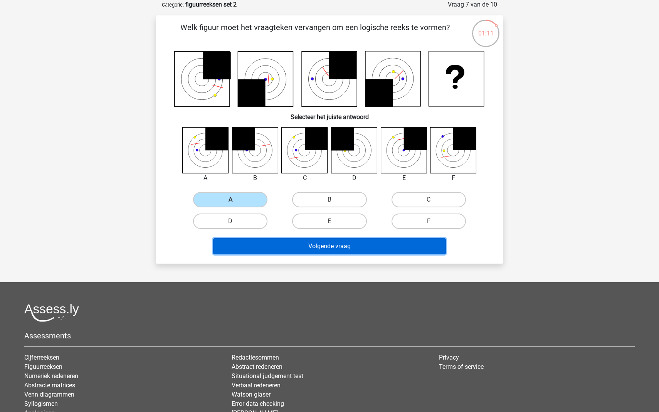
click at [309, 246] on button "Volgende vraag" at bounding box center [329, 246] width 233 height 16
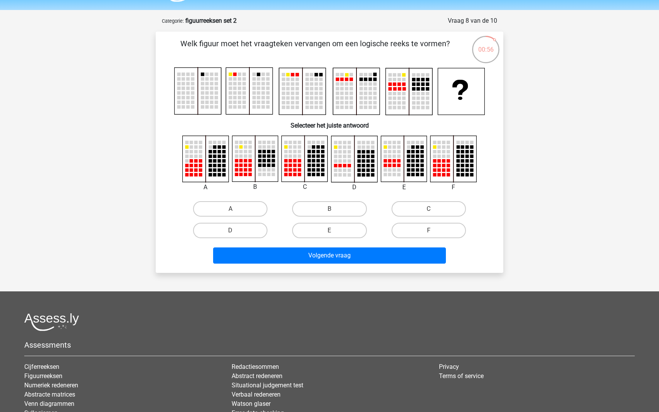
scroll to position [22, 0]
click at [418, 229] on label "F" at bounding box center [429, 230] width 74 height 15
click at [429, 231] on input "F" at bounding box center [431, 233] width 5 height 5
radio input "true"
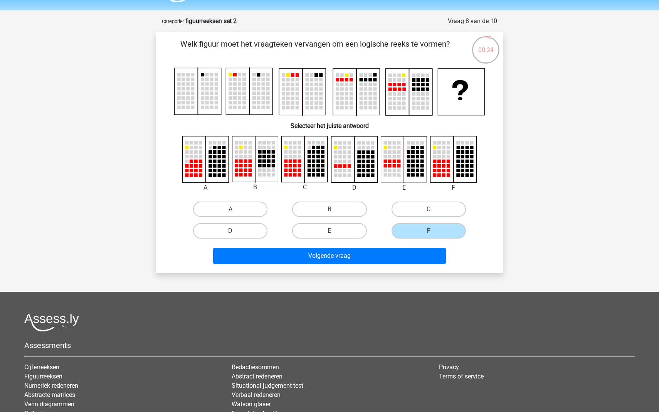
click at [391, 245] on div "Volgende vraag" at bounding box center [329, 254] width 323 height 25
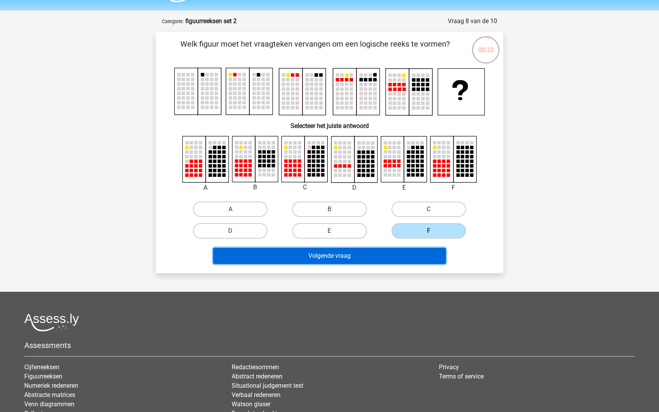
click at [375, 251] on button "Volgende vraag" at bounding box center [329, 256] width 233 height 16
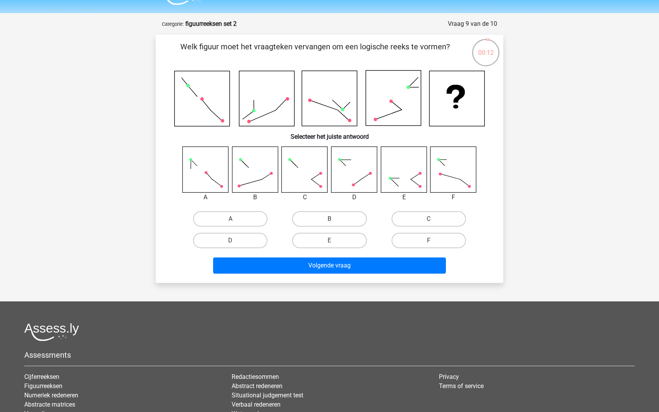
scroll to position [19, 0]
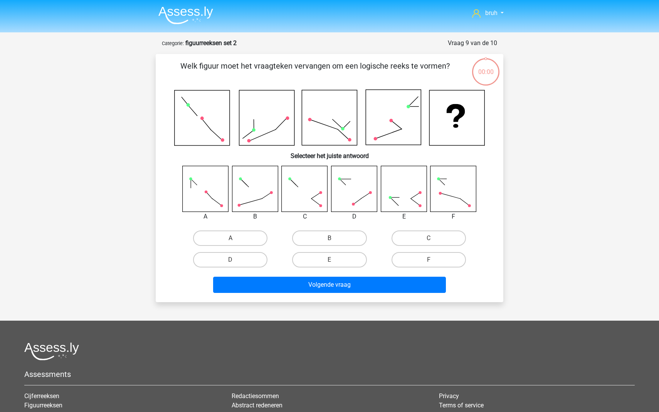
scroll to position [19, 0]
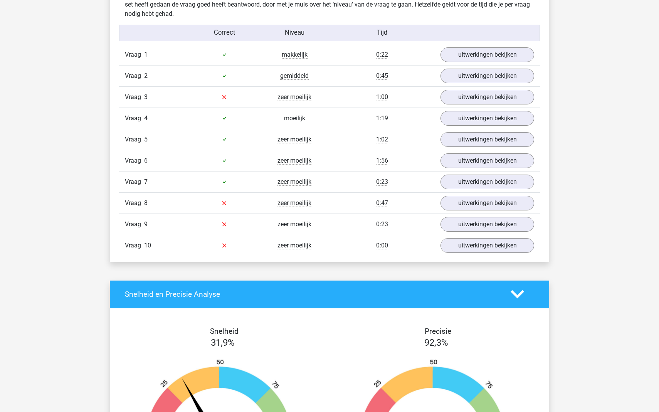
scroll to position [465, 0]
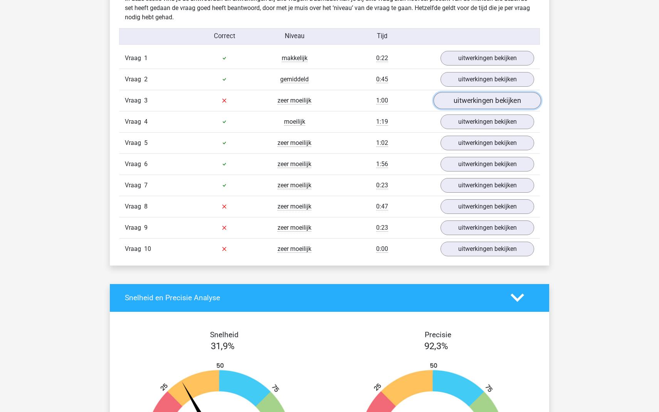
click at [467, 97] on link "uitwerkingen bekijken" at bounding box center [488, 100] width 108 height 17
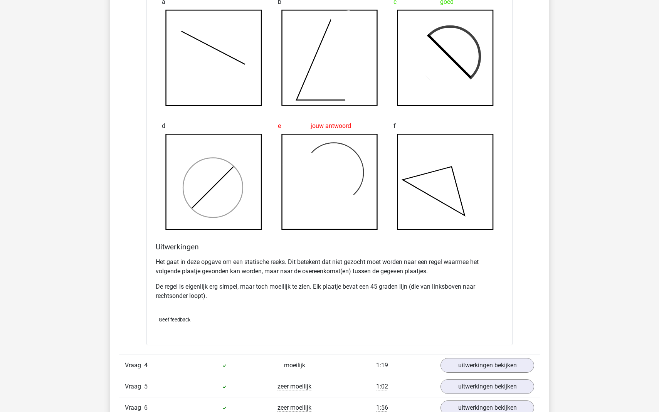
scroll to position [707, 0]
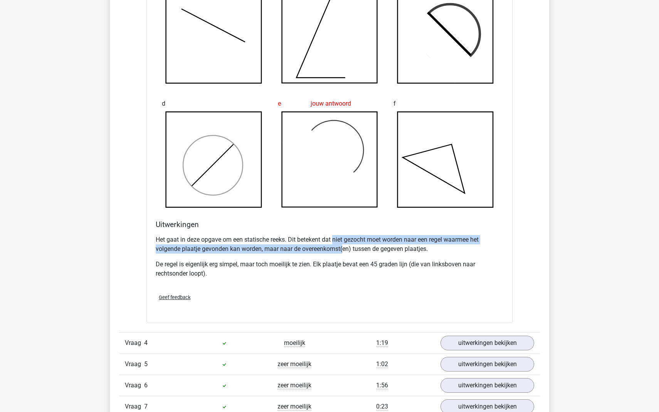
drag, startPoint x: 335, startPoint y: 237, endPoint x: 342, endPoint y: 248, distance: 13.4
click at [342, 248] on p "Het gaat in deze opgave om een statische reeks. Dit betekent dat niet gezocht m…" at bounding box center [330, 244] width 348 height 19
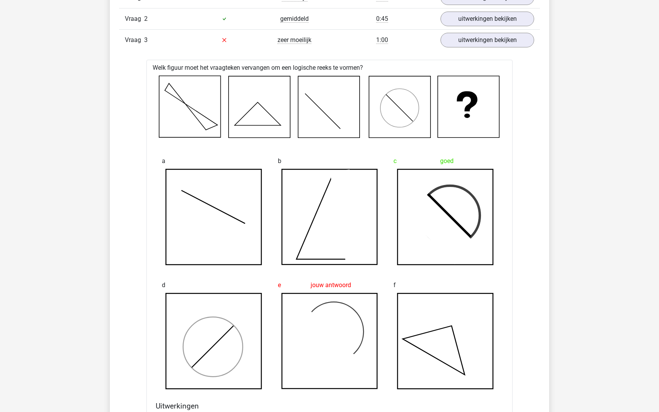
scroll to position [420, 0]
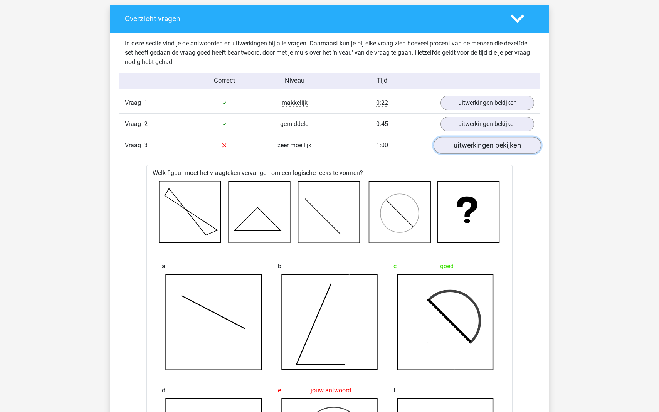
click at [462, 146] on link "uitwerkingen bekijken" at bounding box center [488, 145] width 108 height 17
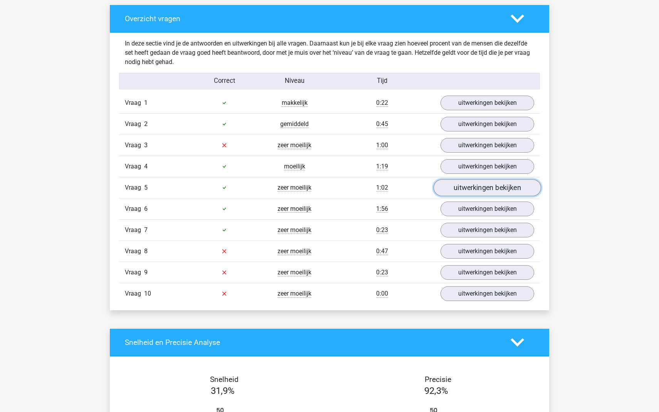
click at [465, 190] on link "uitwerkingen bekijken" at bounding box center [488, 187] width 108 height 17
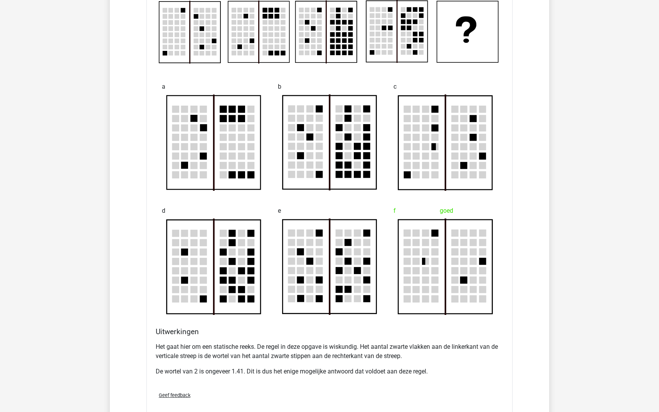
scroll to position [547, 0]
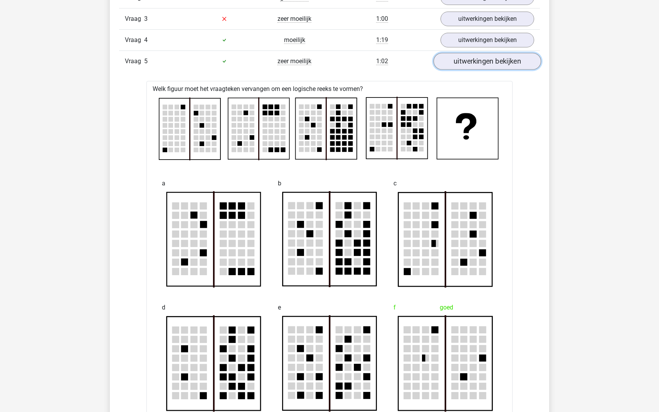
click at [473, 56] on link "uitwerkingen bekijken" at bounding box center [488, 61] width 108 height 17
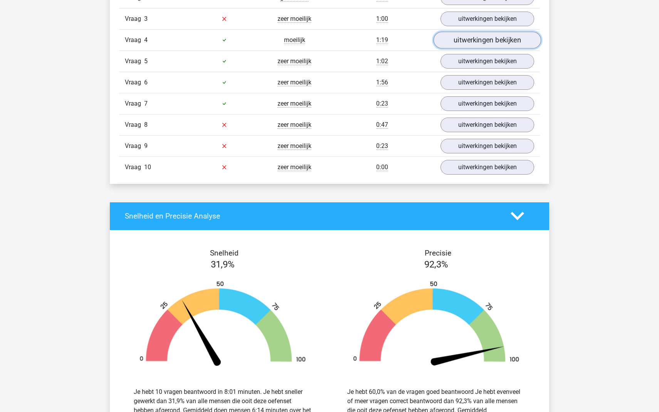
click at [469, 44] on link "uitwerkingen bekijken" at bounding box center [488, 40] width 108 height 17
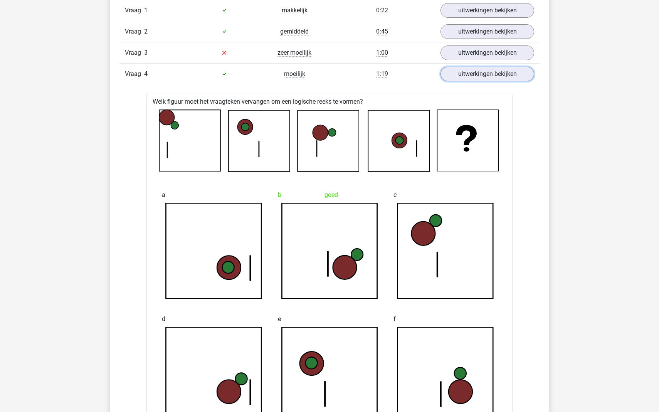
scroll to position [433, 0]
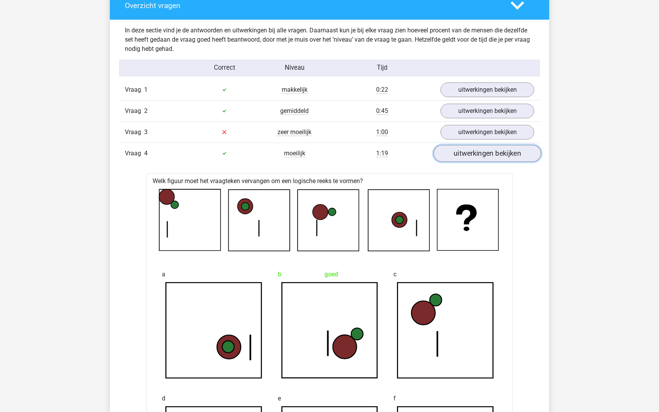
click at [474, 153] on link "uitwerkingen bekijken" at bounding box center [488, 153] width 108 height 17
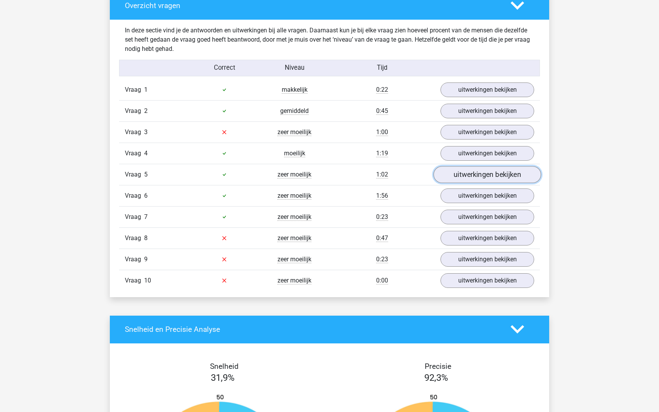
click at [459, 169] on link "uitwerkingen bekijken" at bounding box center [488, 174] width 108 height 17
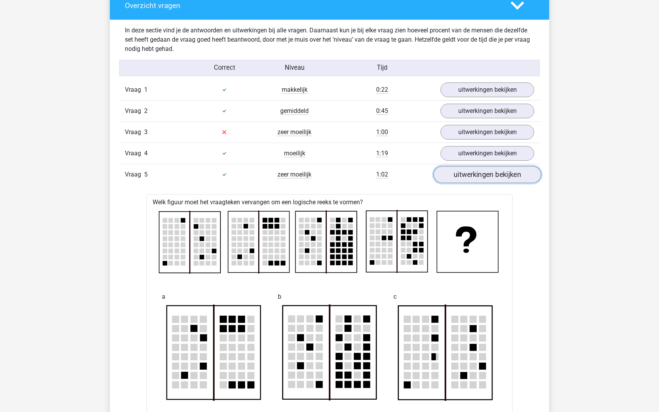
click at [459, 167] on link "uitwerkingen bekijken" at bounding box center [488, 174] width 108 height 17
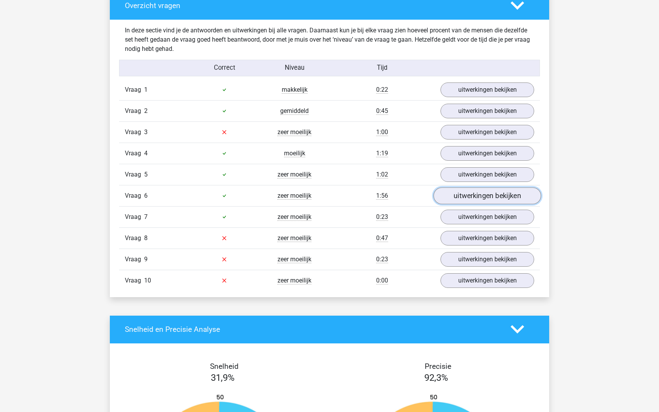
click at [451, 191] on link "uitwerkingen bekijken" at bounding box center [488, 195] width 108 height 17
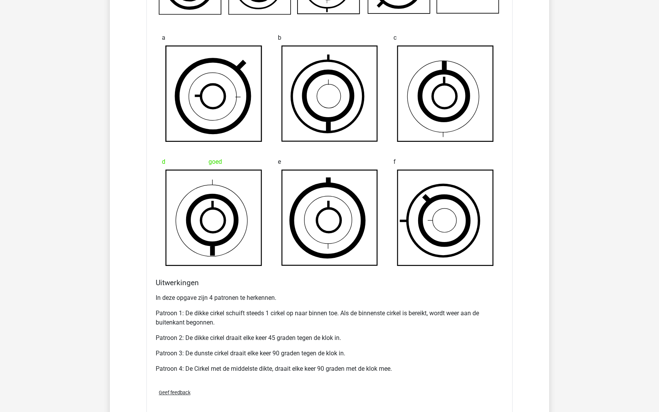
scroll to position [712, 0]
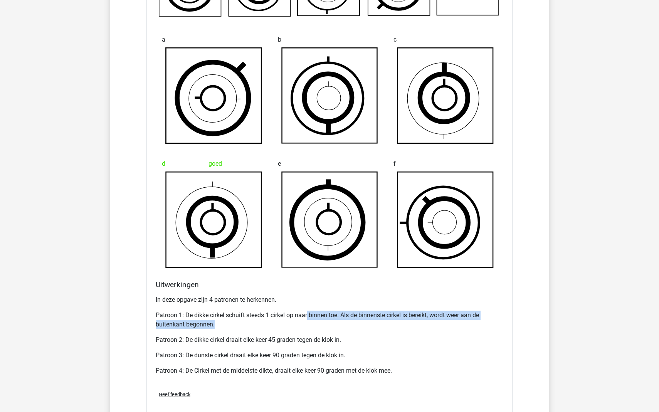
drag, startPoint x: 308, startPoint y: 315, endPoint x: 308, endPoint y: 324, distance: 8.1
click at [308, 324] on p "Patroon 1: De dikke cirkel schuift steeds 1 cirkel op naar binnen toe. Als de b…" at bounding box center [330, 320] width 348 height 19
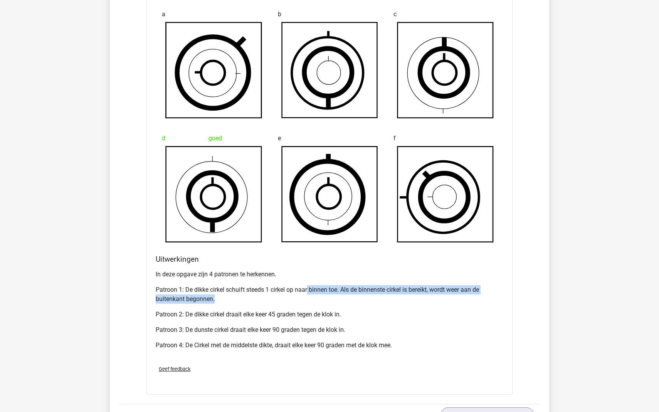
scroll to position [776, 0]
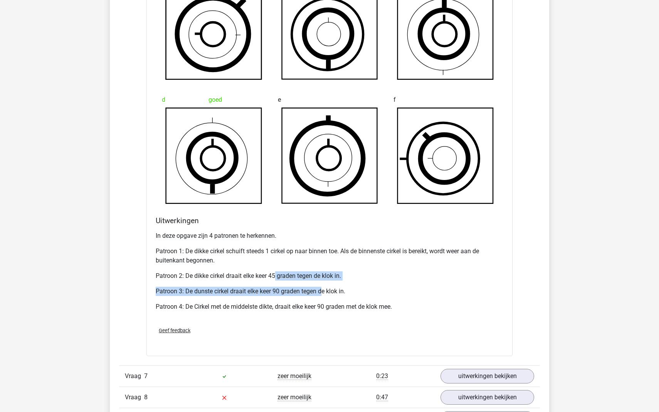
drag, startPoint x: 276, startPoint y: 275, endPoint x: 324, endPoint y: 287, distance: 49.9
click at [324, 288] on div "In deze opgave zijn 4 patronen te herkennen. Patroon 1: De dikke cirkel schuift…" at bounding box center [330, 274] width 348 height 93
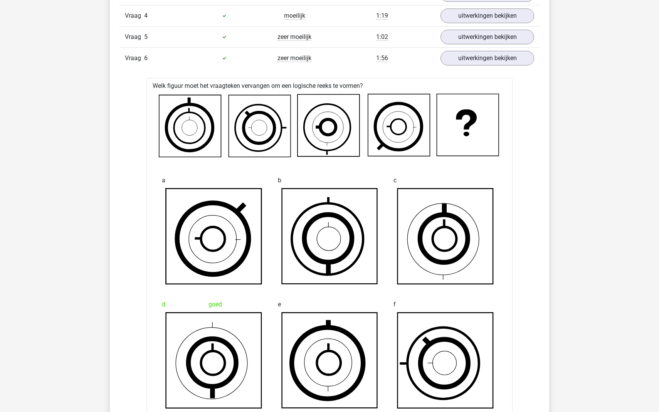
scroll to position [538, 0]
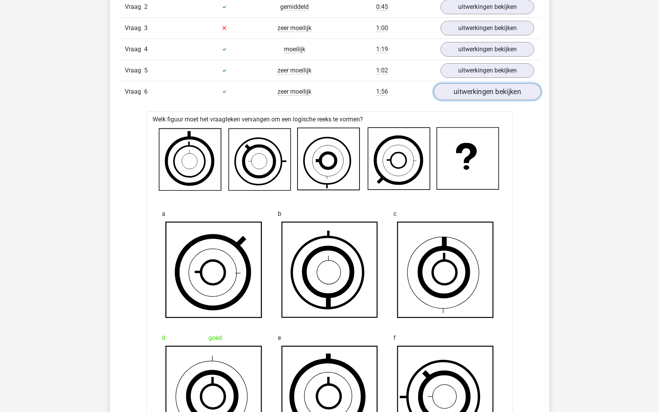
click at [456, 89] on link "uitwerkingen bekijken" at bounding box center [488, 91] width 108 height 17
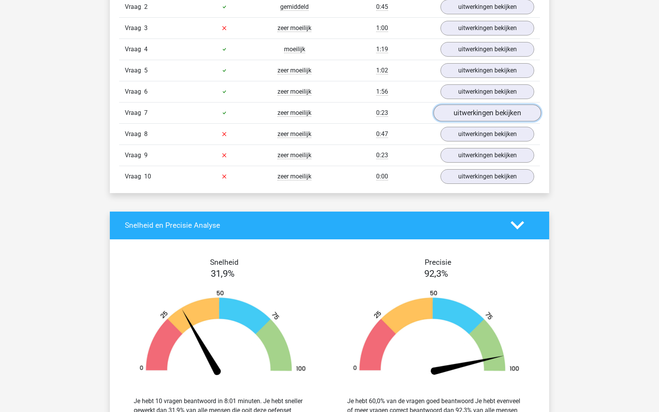
click at [452, 113] on link "uitwerkingen bekijken" at bounding box center [488, 113] width 108 height 17
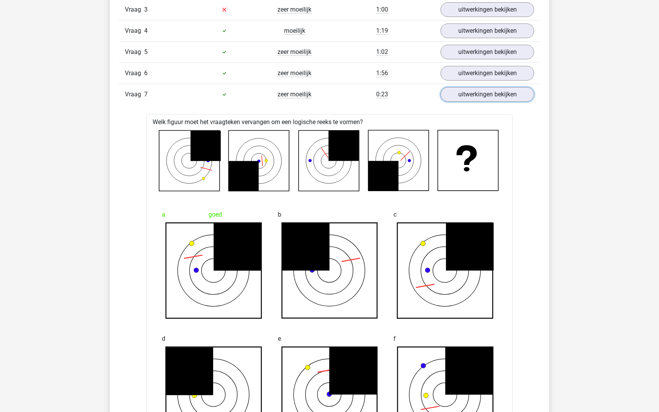
scroll to position [465, 0]
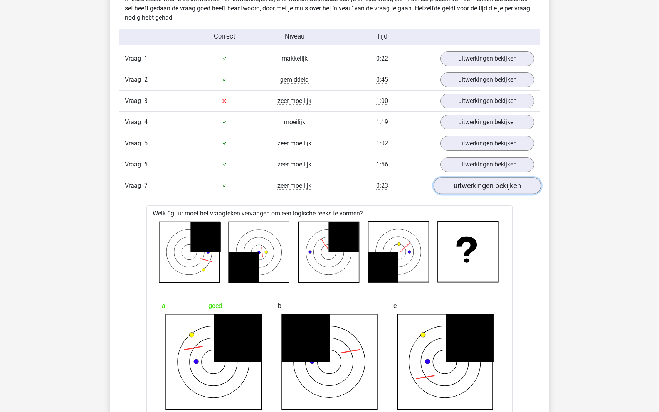
click at [464, 185] on link "uitwerkingen bekijken" at bounding box center [488, 185] width 108 height 17
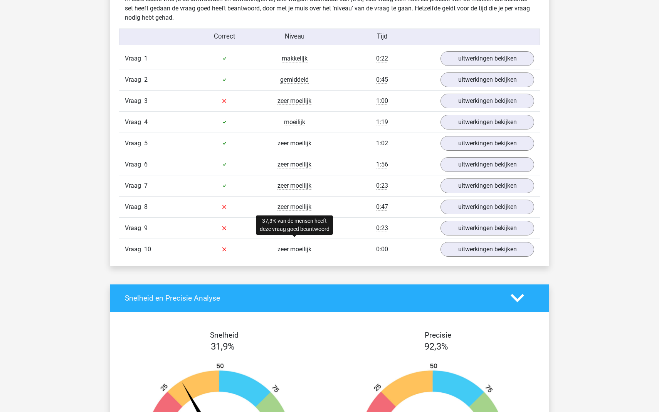
click at [287, 248] on span "zeer moeilijk" at bounding box center [295, 250] width 34 height 8
click at [464, 244] on link "uitwerkingen bekijken" at bounding box center [488, 249] width 108 height 17
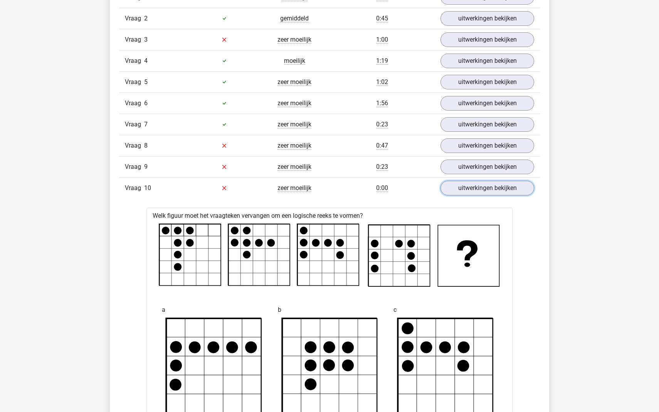
scroll to position [529, 0]
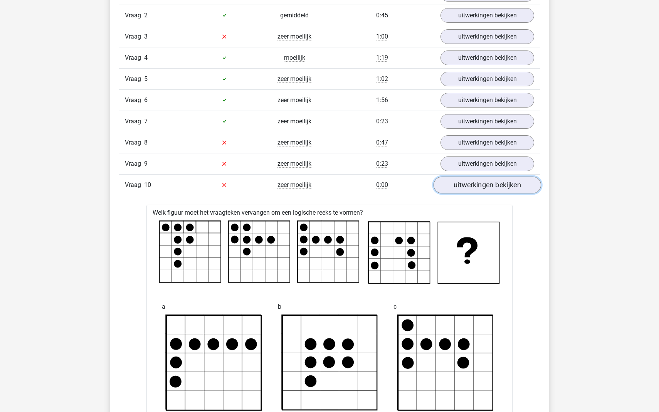
click at [461, 186] on link "uitwerkingen bekijken" at bounding box center [488, 185] width 108 height 17
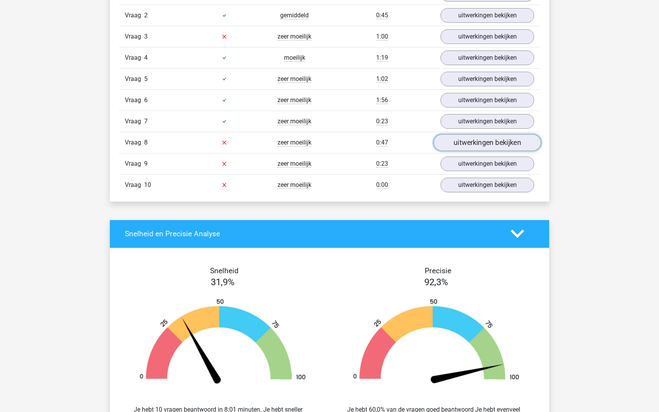
click at [457, 137] on link "uitwerkingen bekijken" at bounding box center [488, 142] width 108 height 17
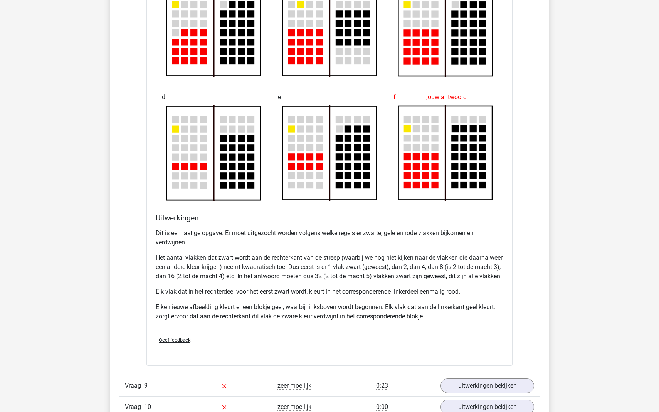
scroll to position [860, 0]
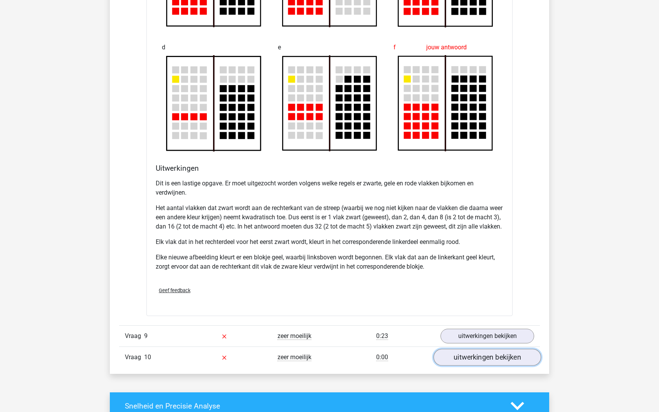
click at [459, 363] on link "uitwerkingen bekijken" at bounding box center [488, 357] width 108 height 17
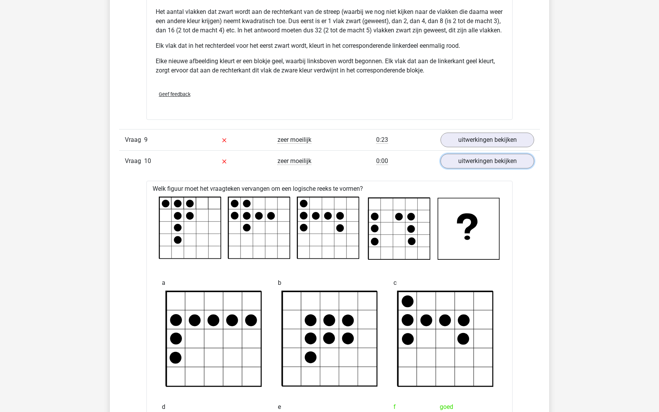
scroll to position [1049, 0]
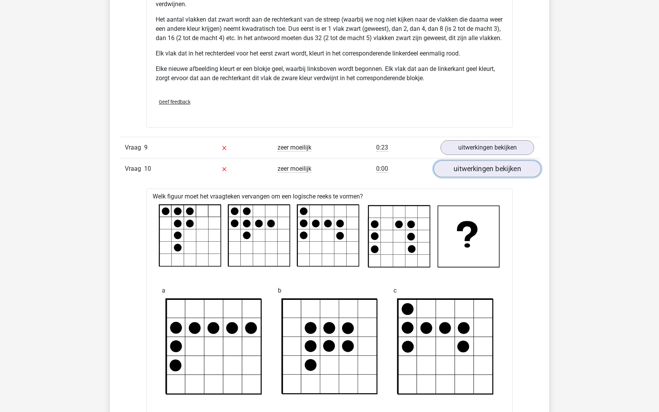
click at [488, 176] on link "uitwerkingen bekijken" at bounding box center [488, 168] width 108 height 17
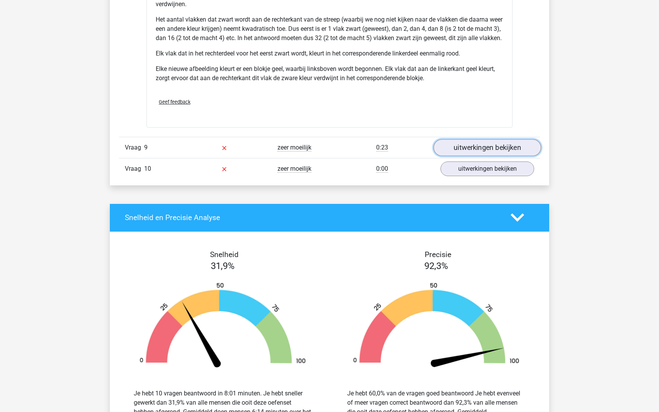
click at [459, 152] on link "uitwerkingen bekijken" at bounding box center [488, 147] width 108 height 17
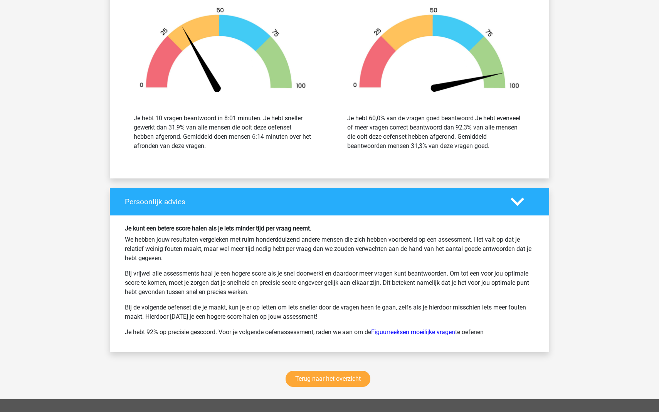
scroll to position [1799, 0]
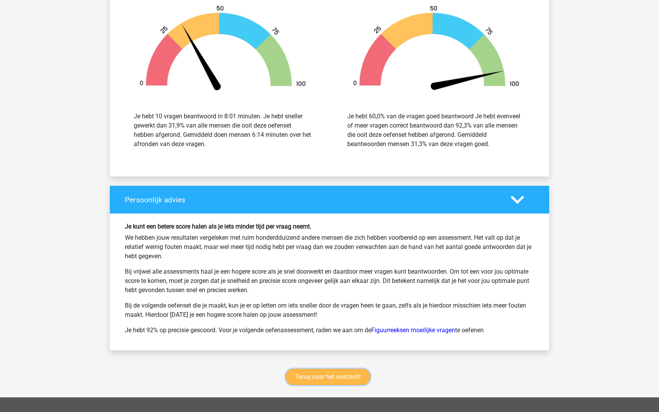
click at [324, 385] on link "Terug naar het overzicht" at bounding box center [328, 377] width 85 height 16
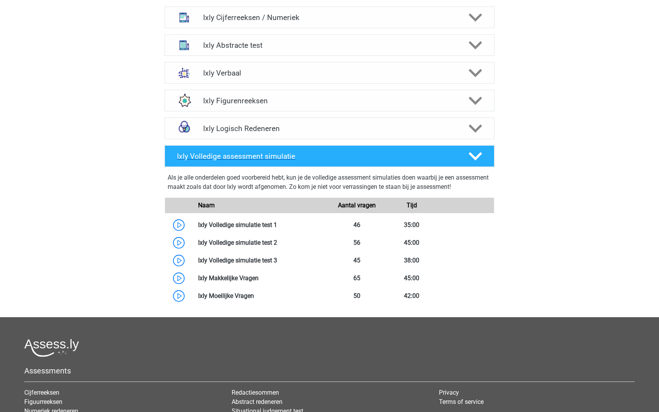
scroll to position [327, 0]
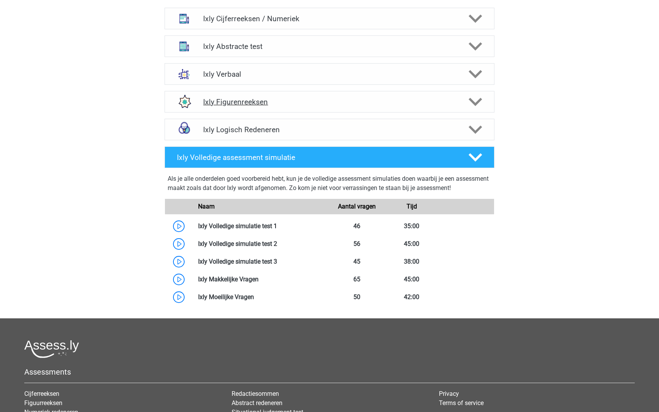
click at [215, 106] on div "Ixly Figurenreeksen" at bounding box center [330, 102] width 330 height 22
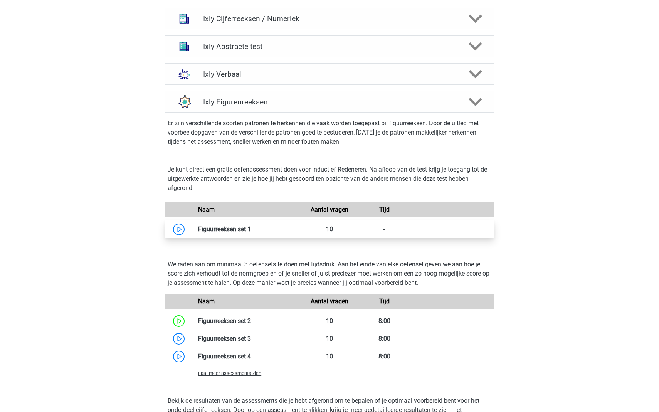
scroll to position [358, 0]
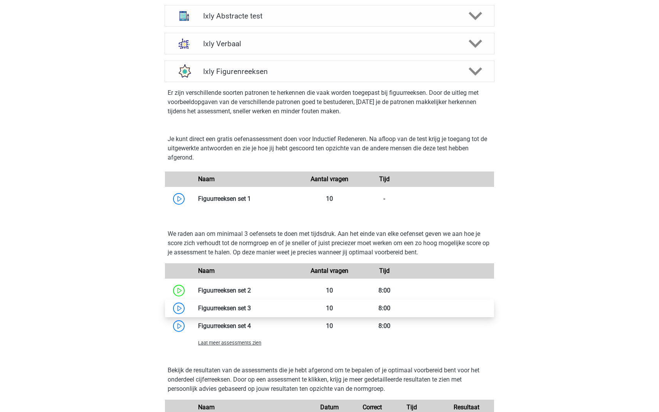
click at [251, 306] on link at bounding box center [251, 308] width 0 height 7
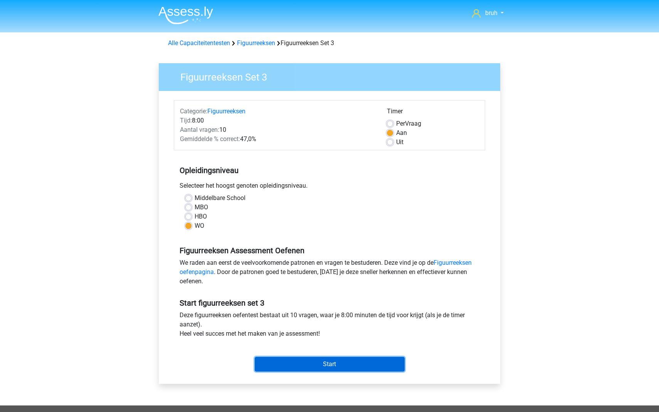
click at [292, 364] on input "Start" at bounding box center [330, 364] width 150 height 15
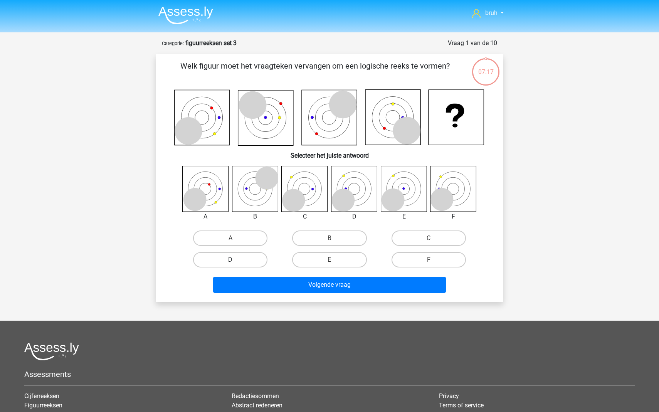
click at [258, 256] on label "D" at bounding box center [230, 259] width 74 height 15
click at [236, 260] on input "D" at bounding box center [233, 262] width 5 height 5
radio input "true"
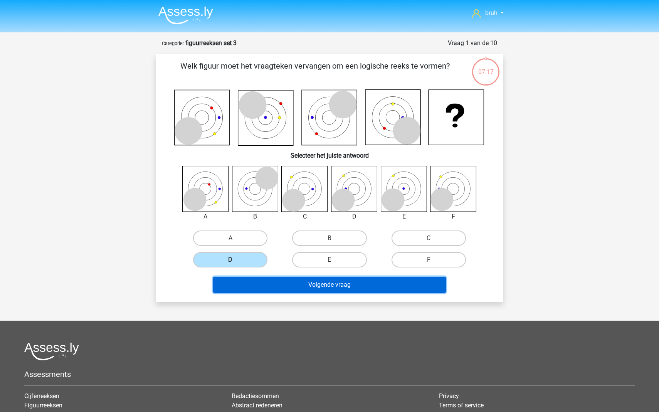
click at [275, 285] on button "Volgende vraag" at bounding box center [329, 285] width 233 height 16
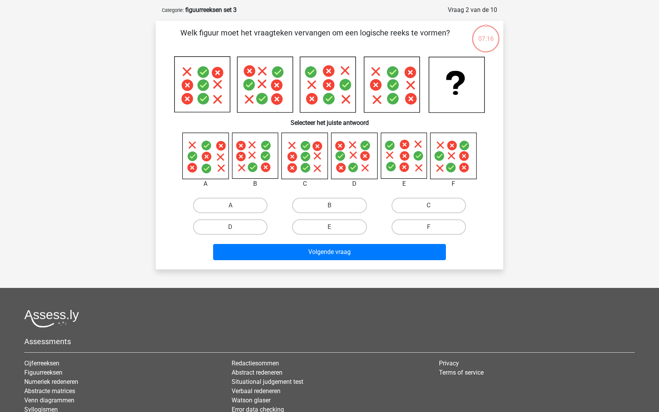
scroll to position [39, 0]
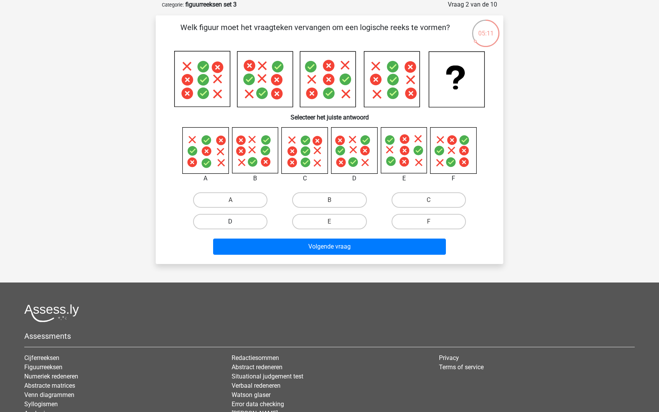
click at [242, 226] on label "D" at bounding box center [230, 221] width 74 height 15
click at [236, 226] on input "D" at bounding box center [233, 224] width 5 height 5
radio input "true"
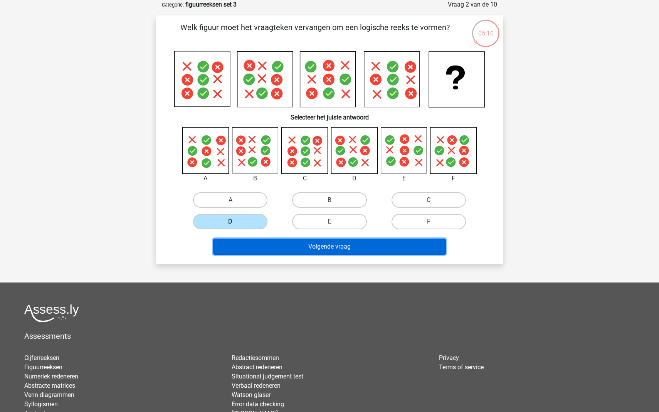
click at [275, 239] on button "Volgende vraag" at bounding box center [329, 247] width 233 height 16
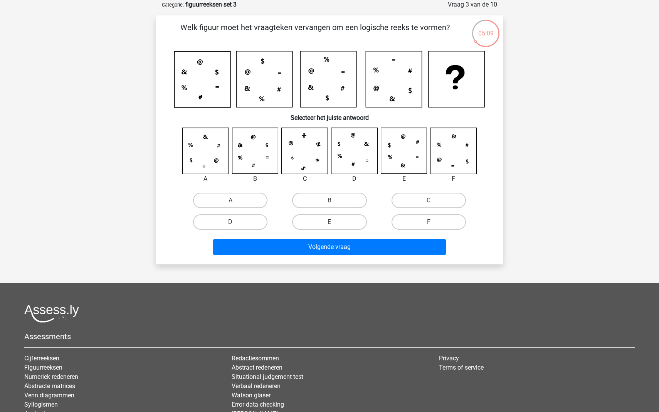
scroll to position [33, 0]
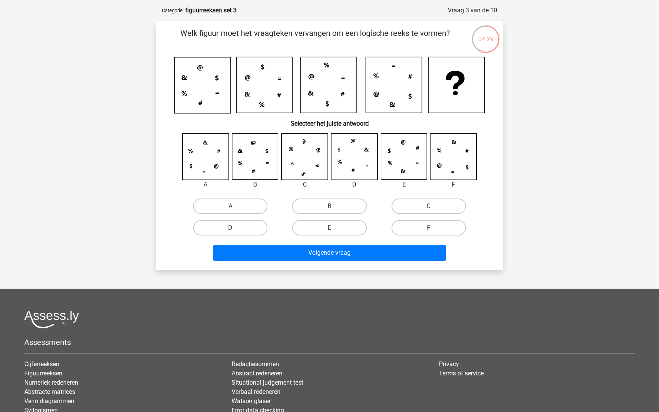
click at [405, 224] on label "F" at bounding box center [429, 227] width 74 height 15
click at [429, 228] on input "F" at bounding box center [431, 230] width 5 height 5
radio input "true"
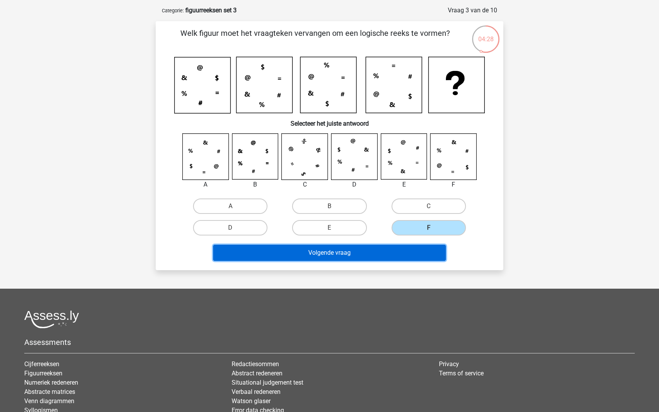
click at [382, 251] on button "Volgende vraag" at bounding box center [329, 253] width 233 height 16
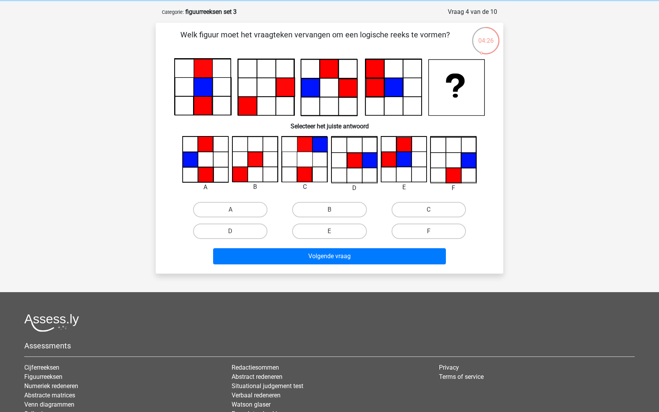
scroll to position [27, 0]
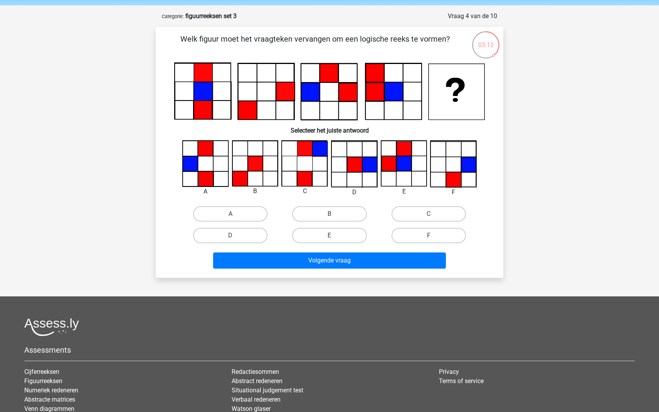
click at [330, 239] on input "E" at bounding box center [332, 238] width 5 height 5
radio input "true"
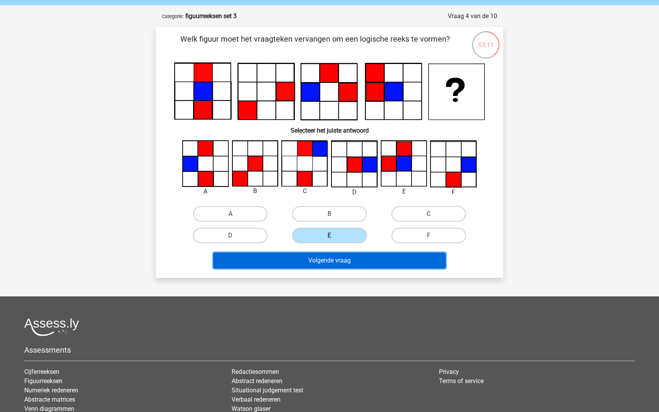
click at [332, 255] on button "Volgende vraag" at bounding box center [329, 261] width 233 height 16
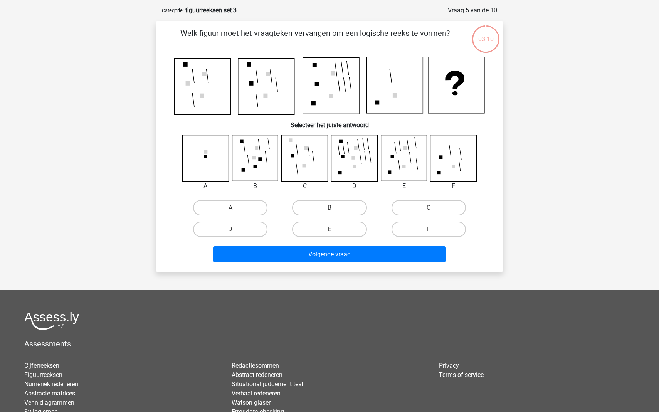
scroll to position [31, 0]
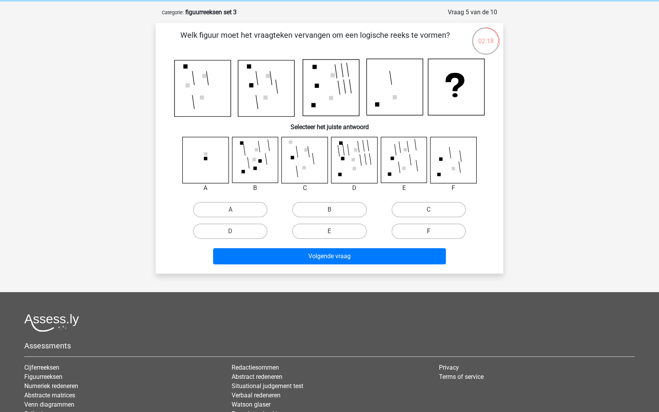
click at [414, 226] on label "F" at bounding box center [429, 231] width 74 height 15
click at [429, 231] on input "F" at bounding box center [431, 233] width 5 height 5
radio input "true"
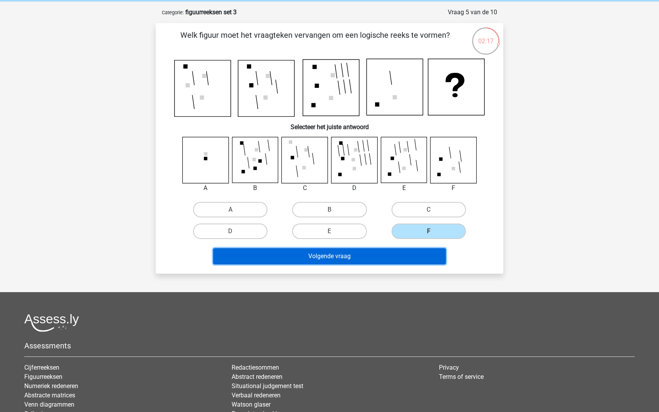
click at [403, 258] on button "Volgende vraag" at bounding box center [329, 256] width 233 height 16
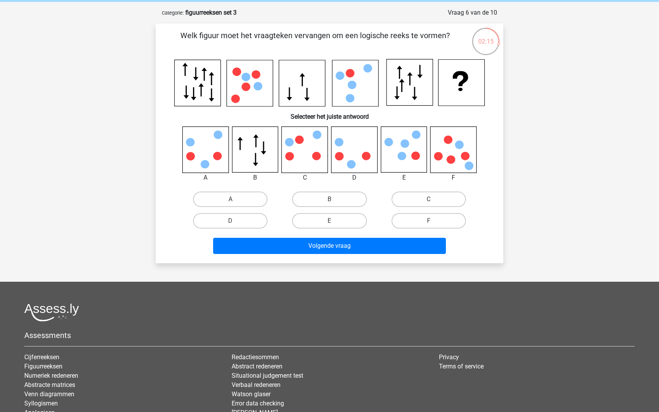
scroll to position [32, 0]
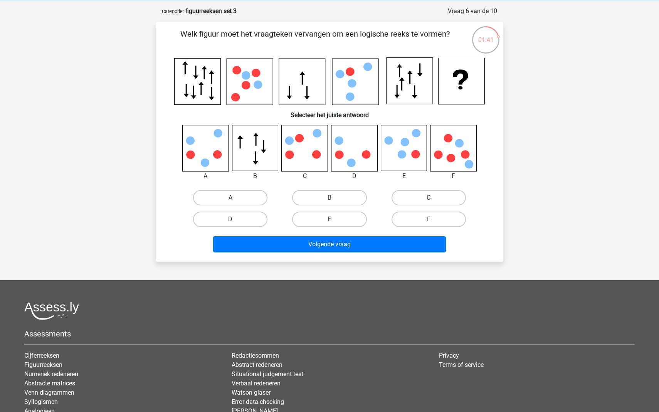
click at [300, 146] on icon at bounding box center [305, 148] width 46 height 46
click at [425, 197] on label "C" at bounding box center [429, 197] width 74 height 15
click at [429, 198] on input "C" at bounding box center [431, 200] width 5 height 5
radio input "true"
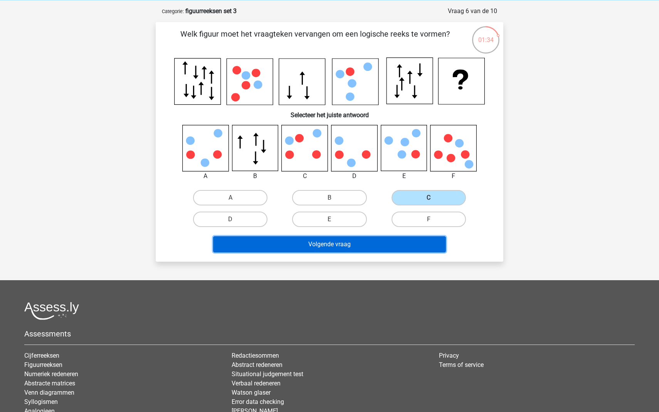
click at [335, 241] on button "Volgende vraag" at bounding box center [329, 244] width 233 height 16
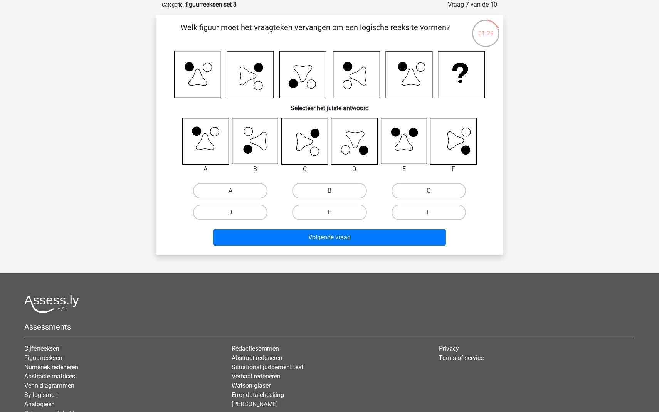
scroll to position [37, 0]
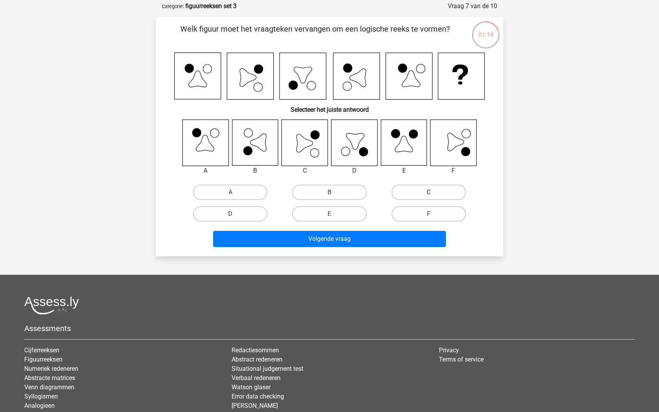
click at [407, 193] on label "C" at bounding box center [429, 192] width 74 height 15
click at [429, 193] on input "C" at bounding box center [431, 194] width 5 height 5
radio input "true"
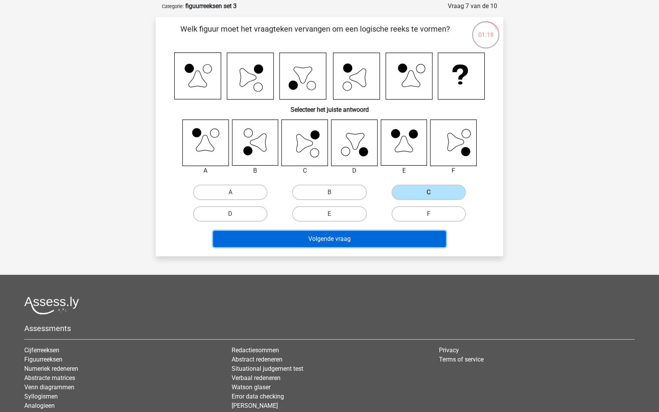
click at [342, 243] on button "Volgende vraag" at bounding box center [329, 239] width 233 height 16
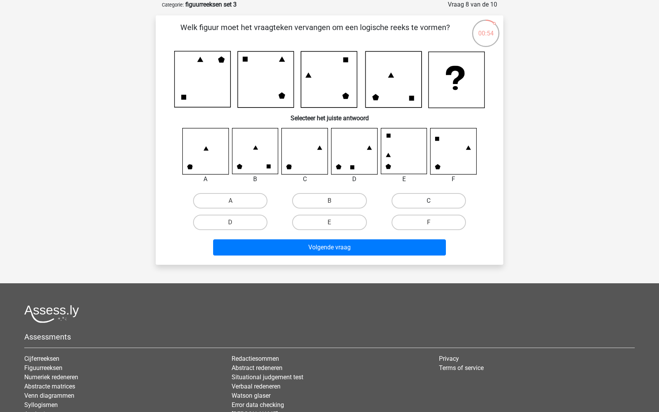
click at [406, 201] on label "C" at bounding box center [429, 200] width 74 height 15
click at [429, 201] on input "C" at bounding box center [431, 203] width 5 height 5
radio input "true"
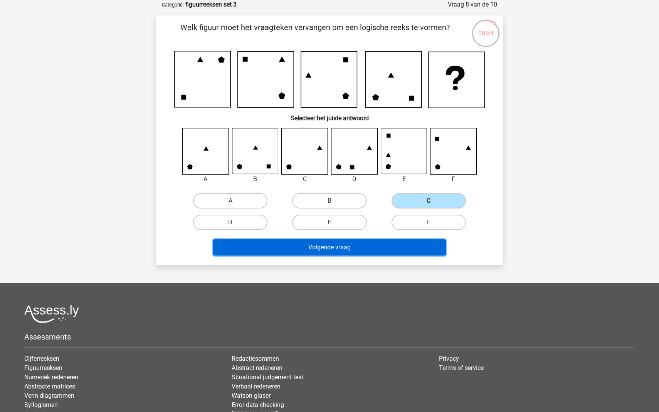
click at [326, 249] on button "Volgende vraag" at bounding box center [329, 247] width 233 height 16
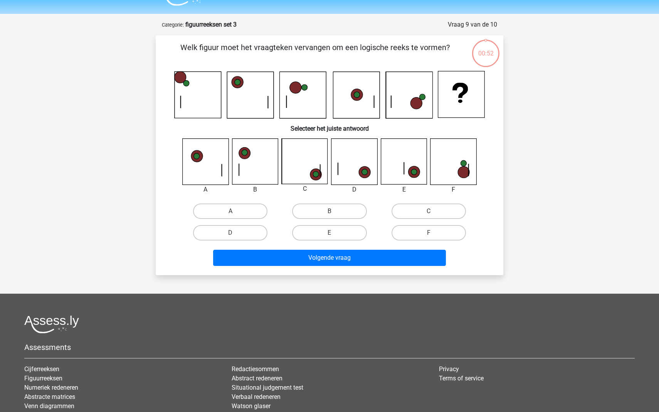
scroll to position [17, 0]
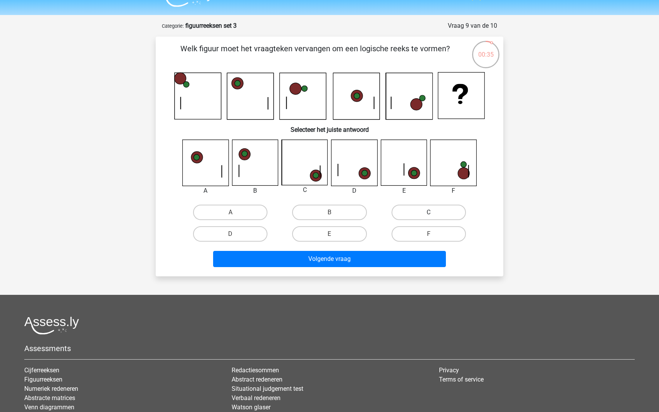
click at [407, 211] on label "C" at bounding box center [429, 212] width 74 height 15
click at [429, 212] on input "C" at bounding box center [431, 214] width 5 height 5
radio input "true"
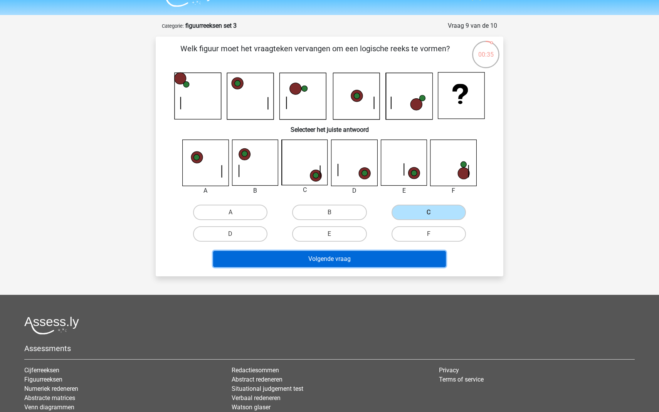
click at [336, 255] on button "Volgende vraag" at bounding box center [329, 259] width 233 height 16
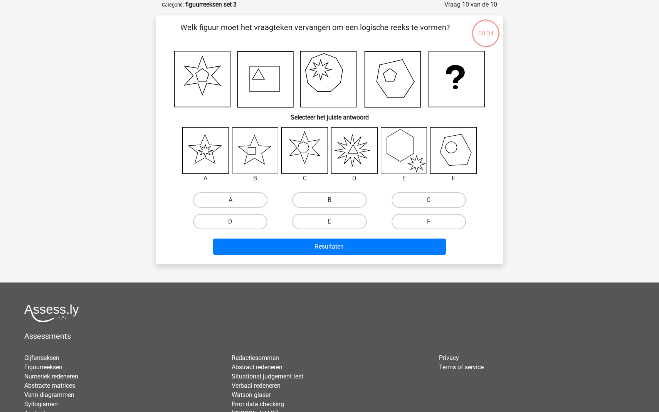
scroll to position [34, 0]
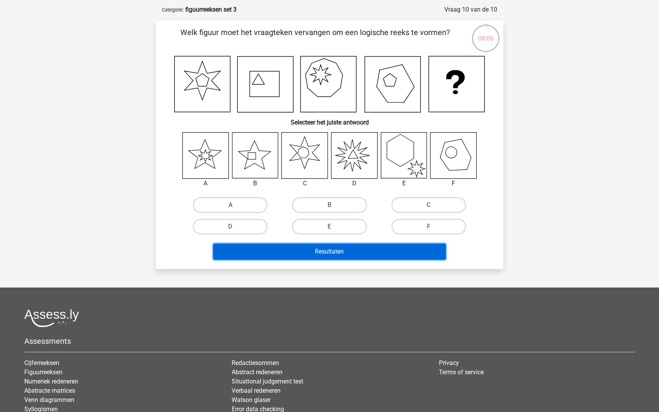
click at [359, 251] on button "Resultaten" at bounding box center [329, 252] width 233 height 16
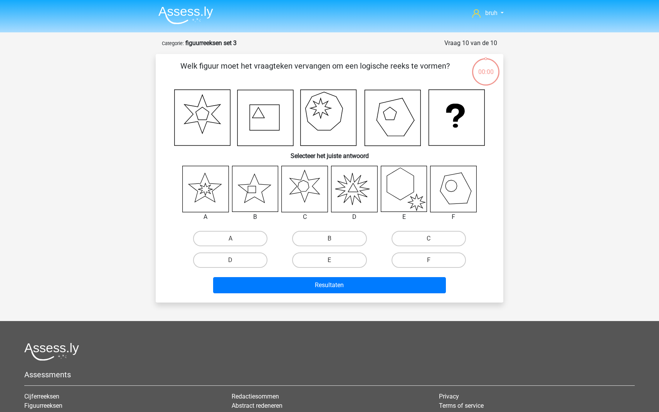
scroll to position [34, 0]
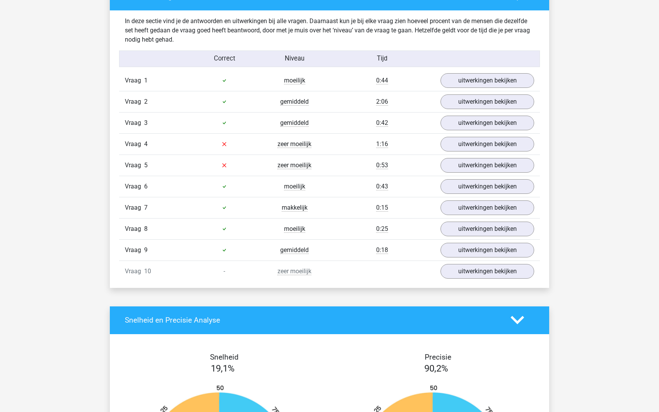
scroll to position [438, 0]
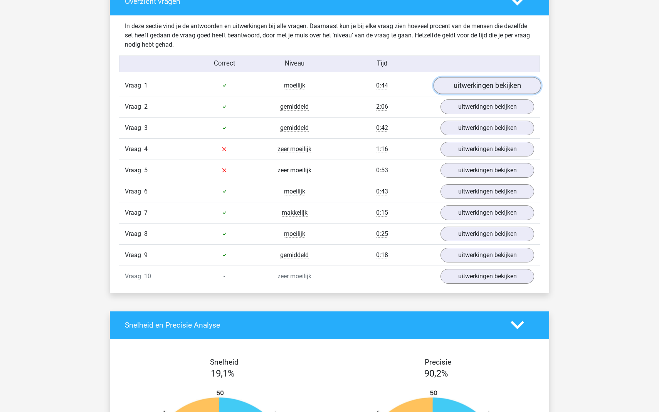
click at [488, 84] on link "uitwerkingen bekijken" at bounding box center [488, 85] width 108 height 17
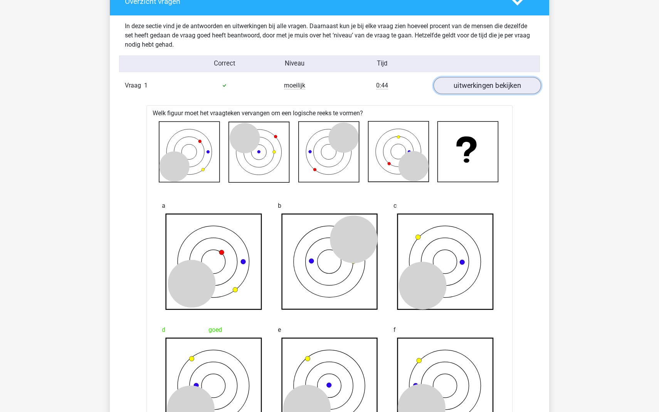
click at [488, 84] on link "uitwerkingen bekijken" at bounding box center [488, 85] width 108 height 17
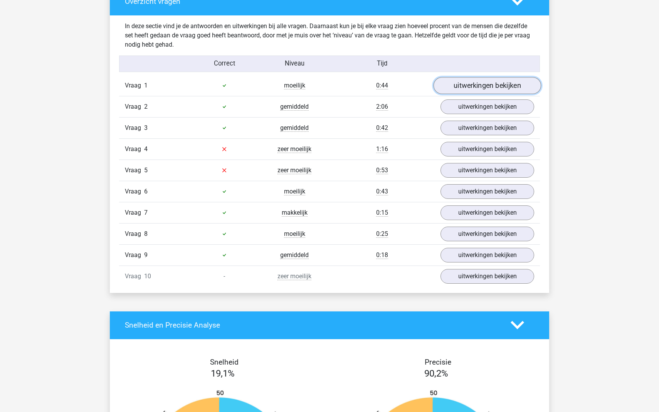
click at [488, 84] on link "uitwerkingen bekijken" at bounding box center [488, 85] width 108 height 17
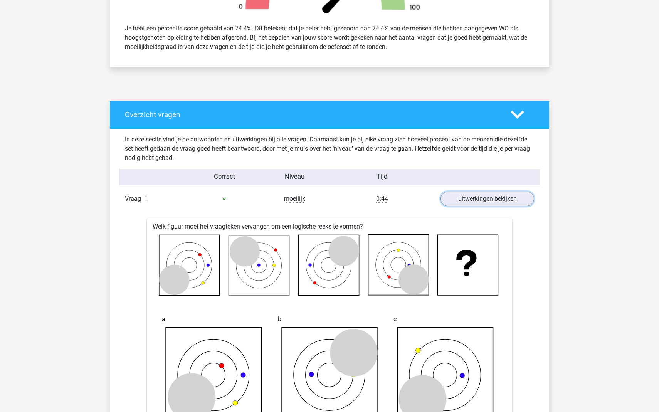
scroll to position [301, 0]
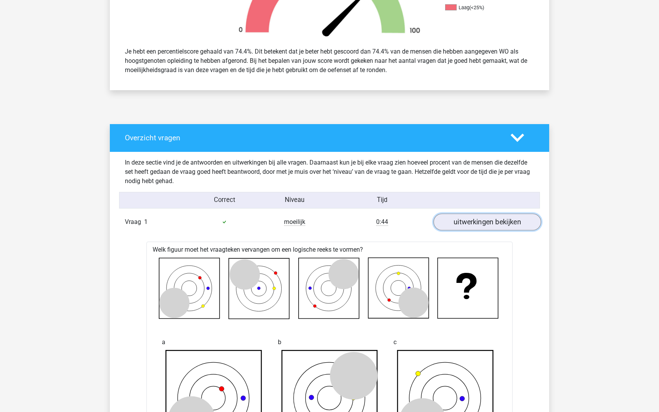
click at [457, 223] on link "uitwerkingen bekijken" at bounding box center [488, 222] width 108 height 17
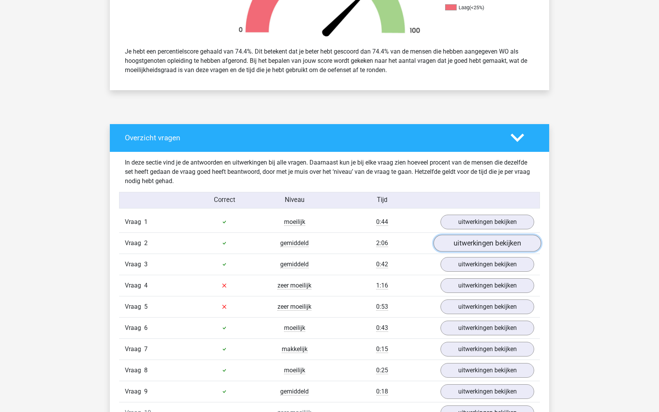
click at [456, 242] on link "uitwerkingen bekijken" at bounding box center [488, 243] width 108 height 17
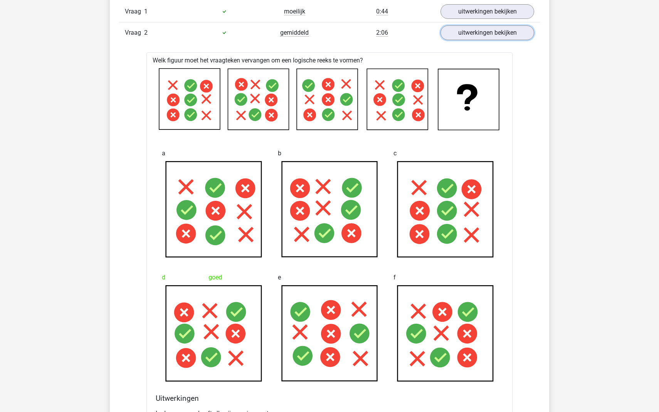
scroll to position [511, 0]
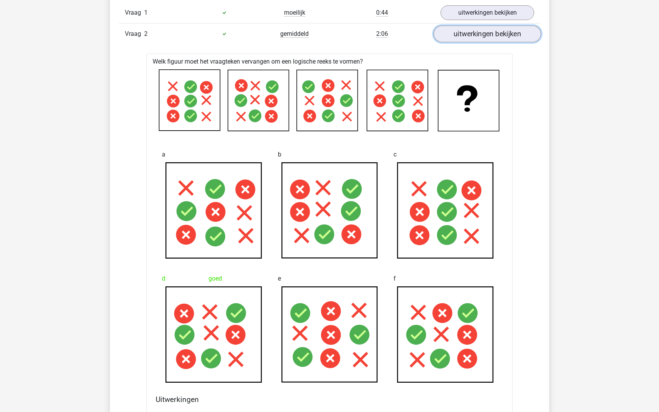
click at [468, 30] on link "uitwerkingen bekijken" at bounding box center [488, 33] width 108 height 17
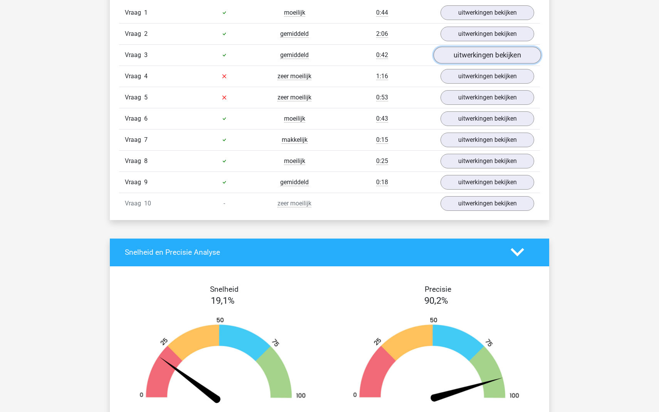
click at [471, 53] on link "uitwerkingen bekijken" at bounding box center [488, 55] width 108 height 17
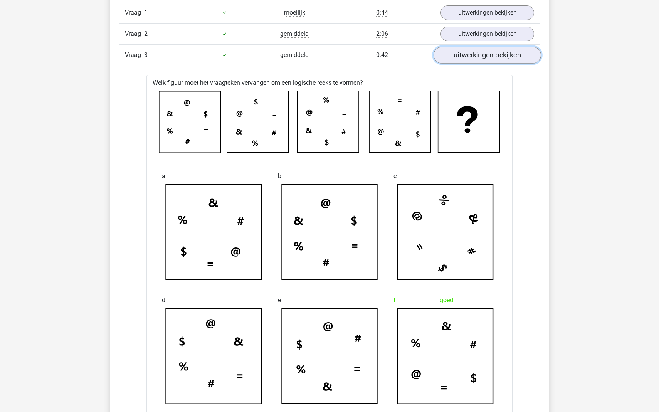
click at [471, 54] on link "uitwerkingen bekijken" at bounding box center [488, 55] width 108 height 17
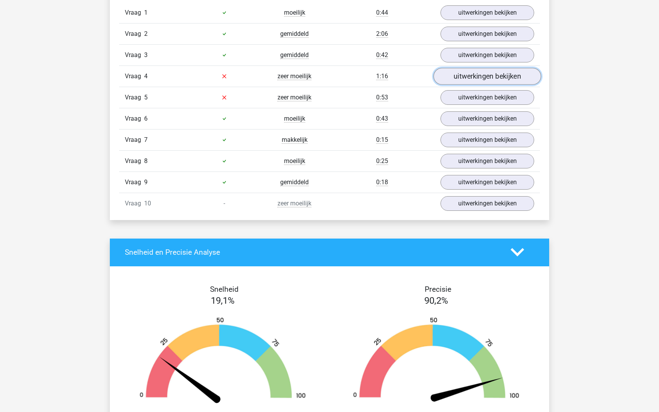
click at [459, 79] on link "uitwerkingen bekijken" at bounding box center [488, 76] width 108 height 17
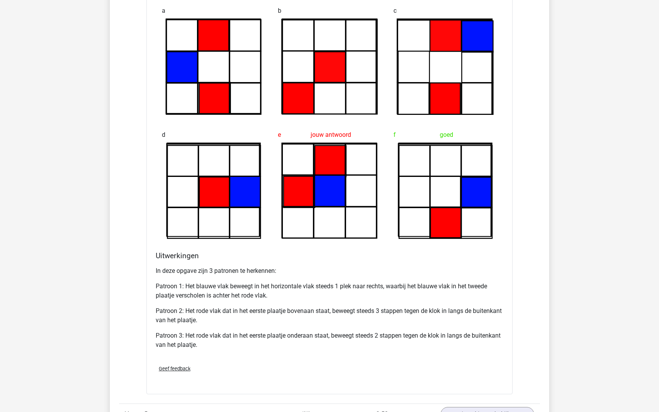
scroll to position [689, 0]
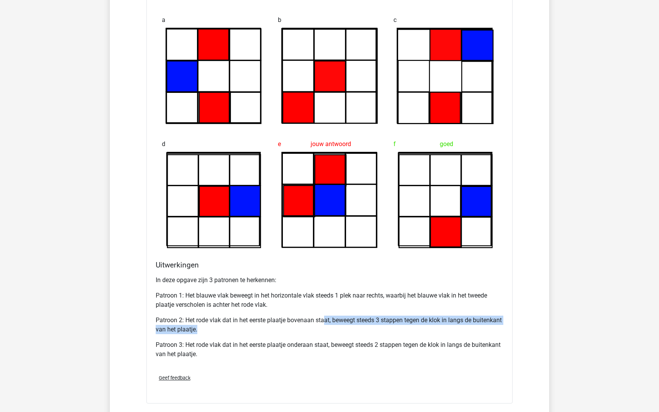
drag, startPoint x: 324, startPoint y: 319, endPoint x: 360, endPoint y: 332, distance: 38.4
click at [360, 332] on p "Patroon 2: Het rode vlak dat in het eerste plaatje bovenaan staat, beweegt stee…" at bounding box center [330, 325] width 348 height 19
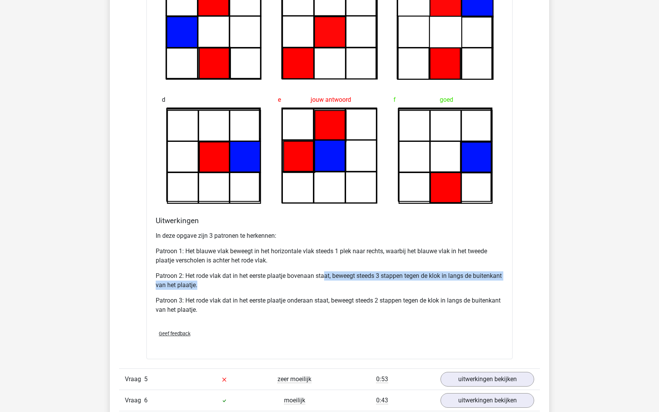
scroll to position [488, 0]
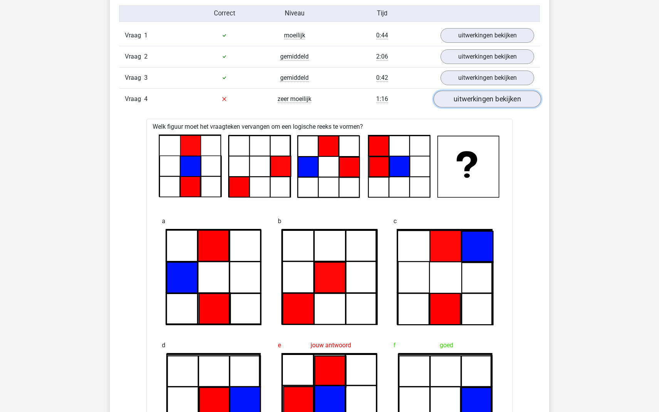
click at [496, 103] on link "uitwerkingen bekijken" at bounding box center [488, 99] width 108 height 17
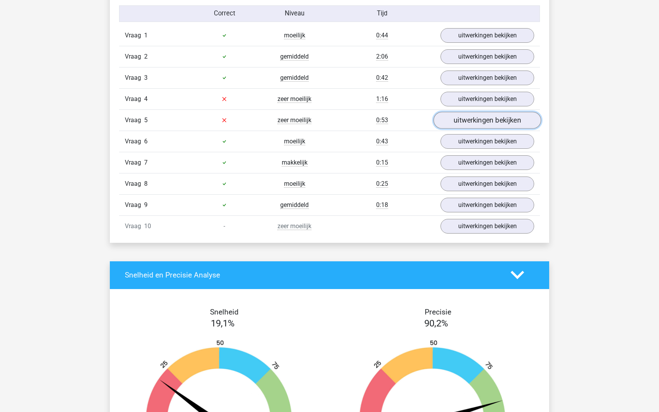
click at [488, 121] on link "uitwerkingen bekijken" at bounding box center [488, 120] width 108 height 17
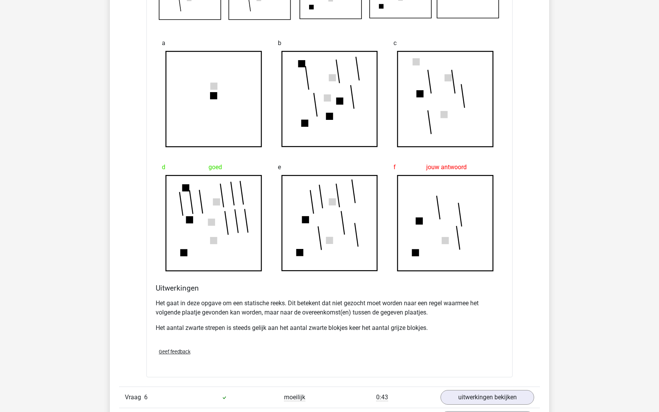
scroll to position [769, 0]
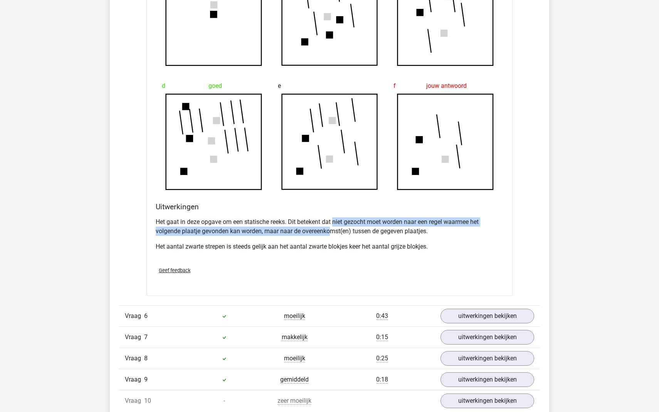
drag, startPoint x: 335, startPoint y: 225, endPoint x: 333, endPoint y: 234, distance: 9.6
click at [333, 234] on p "Het gaat in deze opgave om een statische reeks. Dit betekent dat niet gezocht m…" at bounding box center [330, 226] width 348 height 19
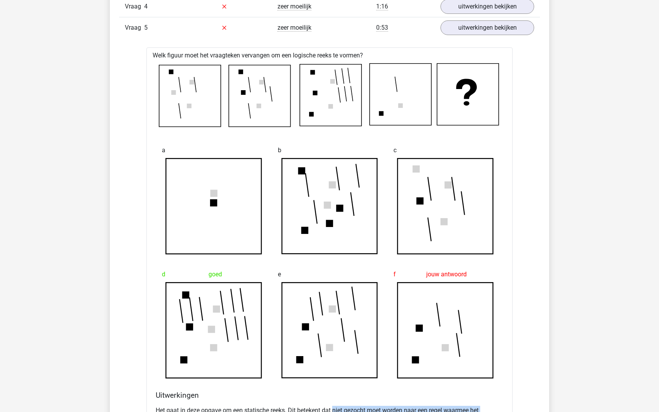
scroll to position [575, 0]
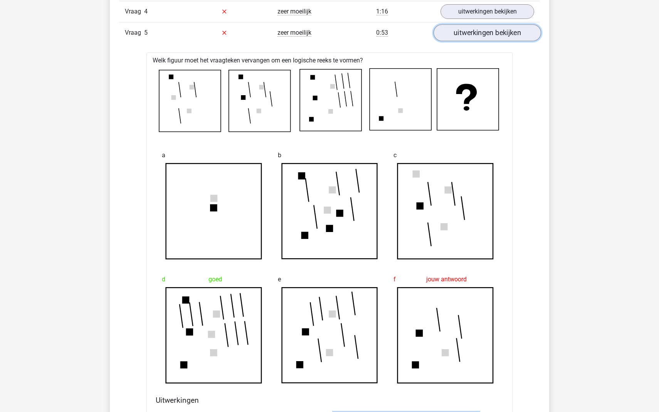
click at [474, 37] on link "uitwerkingen bekijken" at bounding box center [488, 32] width 108 height 17
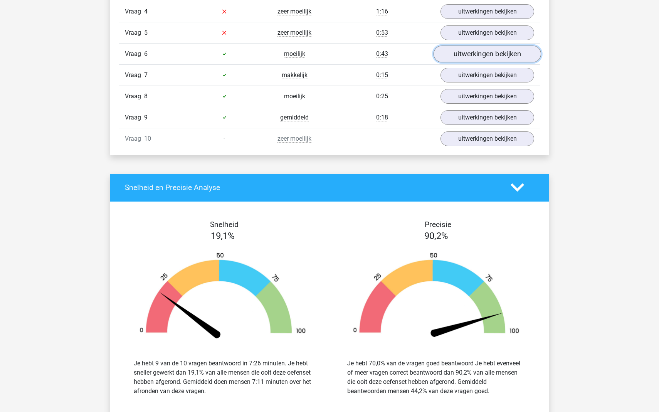
click at [457, 54] on link "uitwerkingen bekijken" at bounding box center [488, 54] width 108 height 17
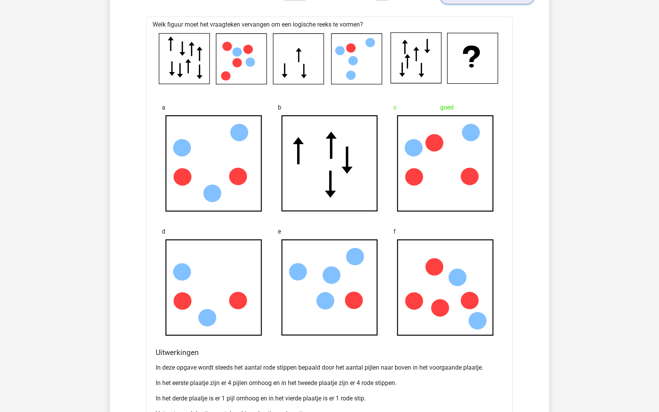
scroll to position [622, 0]
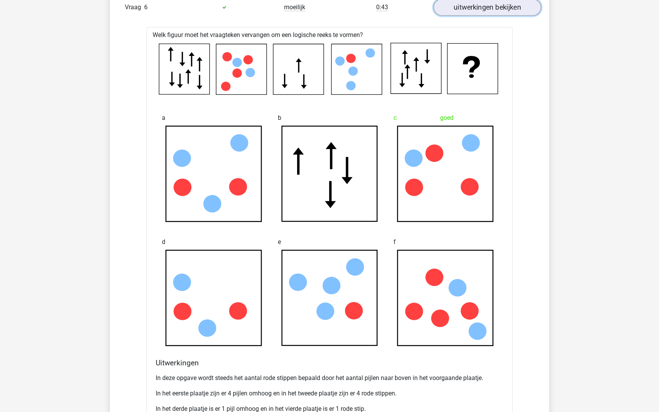
click at [472, 9] on link "uitwerkingen bekijken" at bounding box center [488, 7] width 108 height 17
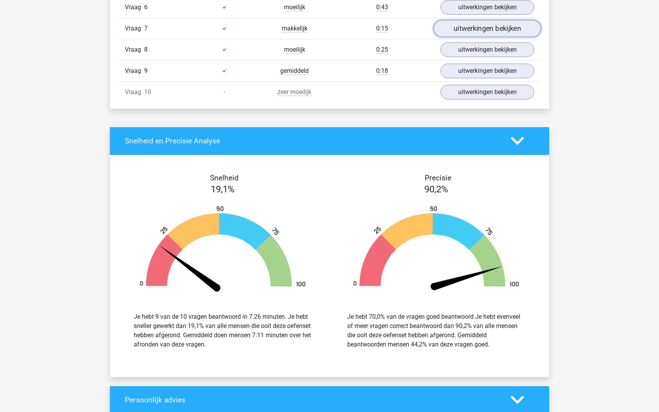
click at [454, 23] on link "uitwerkingen bekijken" at bounding box center [488, 28] width 108 height 17
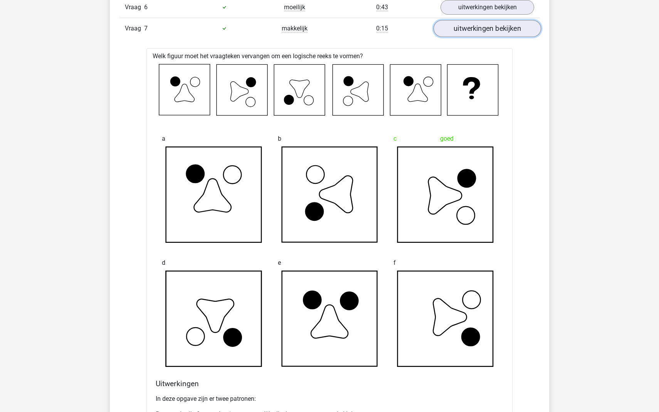
click at [454, 23] on link "uitwerkingen bekijken" at bounding box center [488, 28] width 108 height 17
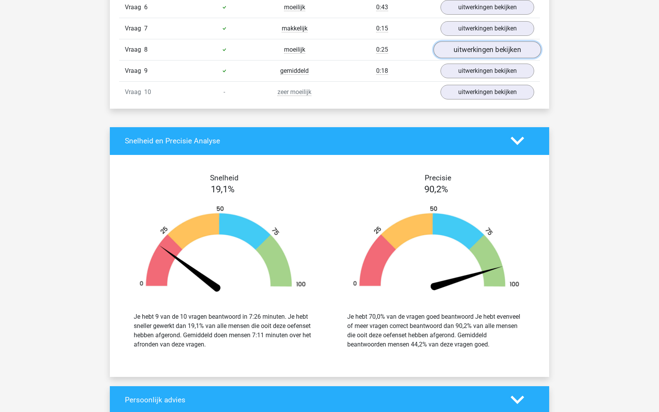
click at [470, 50] on link "uitwerkingen bekijken" at bounding box center [488, 49] width 108 height 17
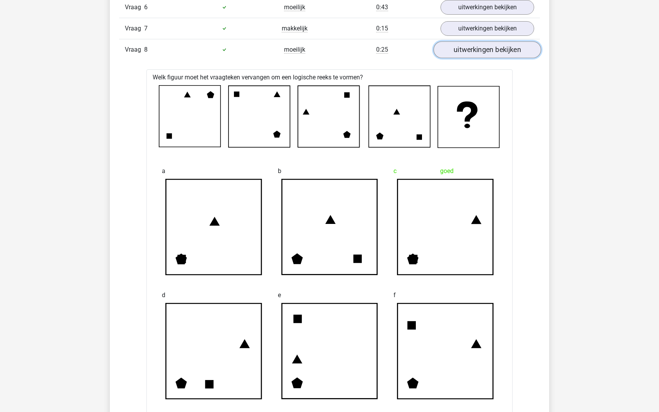
click at [470, 50] on link "uitwerkingen bekijken" at bounding box center [488, 49] width 108 height 17
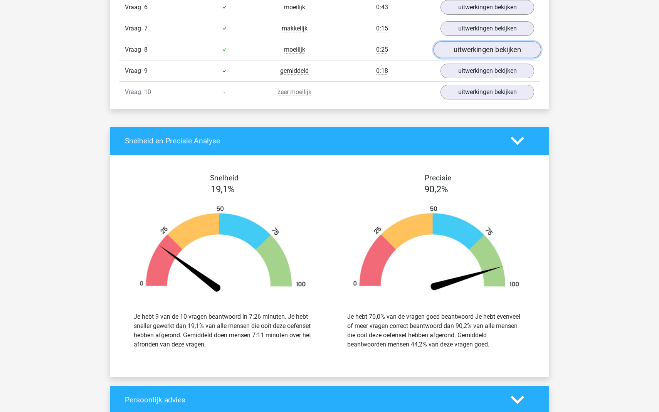
click at [472, 52] on link "uitwerkingen bekijken" at bounding box center [488, 49] width 108 height 17
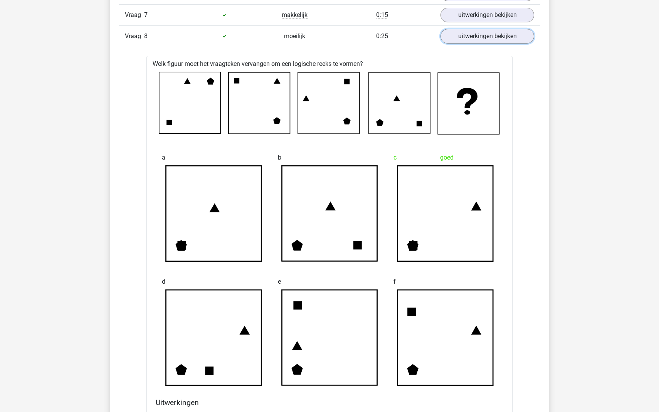
scroll to position [637, 0]
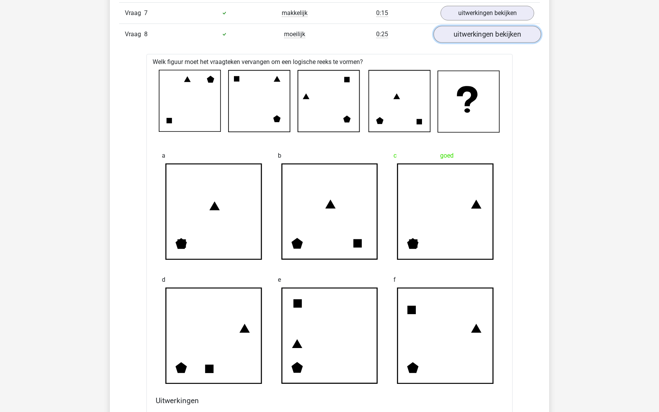
click at [469, 31] on link "uitwerkingen bekijken" at bounding box center [488, 34] width 108 height 17
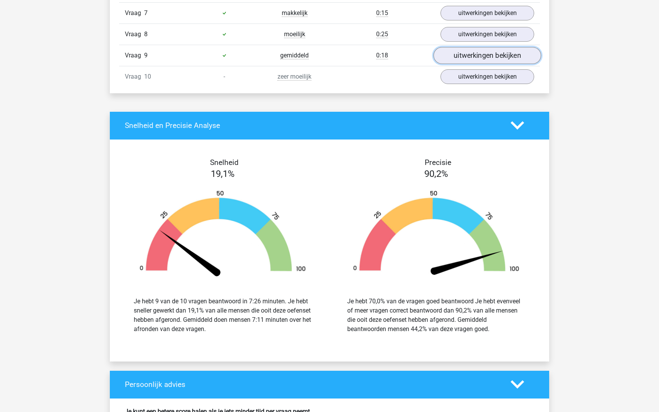
click at [469, 56] on link "uitwerkingen bekijken" at bounding box center [488, 55] width 108 height 17
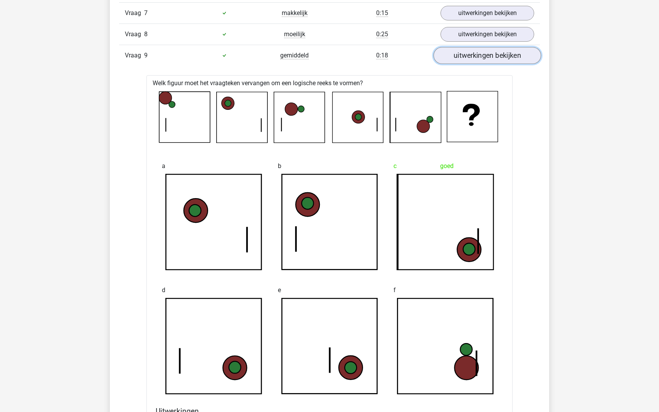
click at [467, 57] on link "uitwerkingen bekijken" at bounding box center [488, 55] width 108 height 17
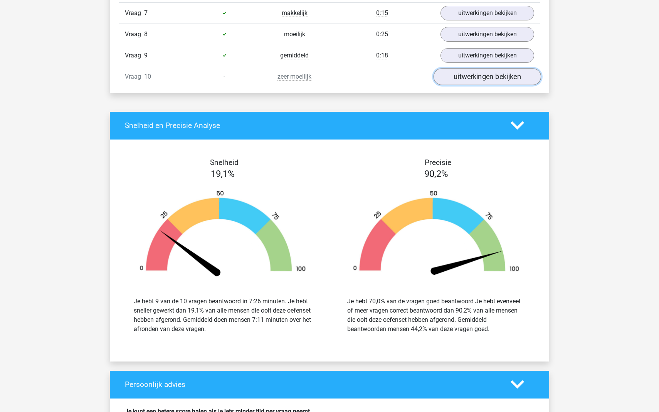
click at [496, 76] on link "uitwerkingen bekijken" at bounding box center [488, 76] width 108 height 17
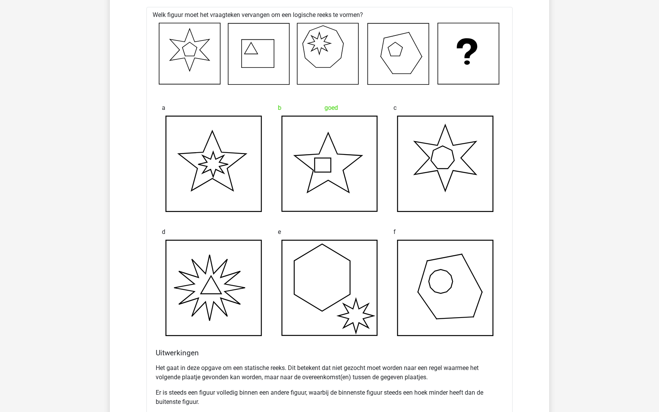
scroll to position [657, 0]
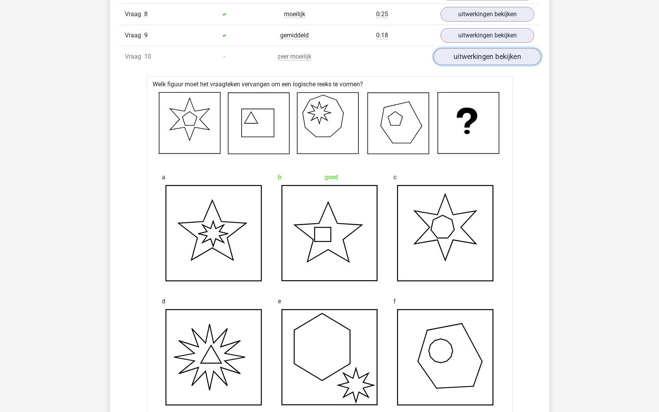
click at [473, 54] on link "uitwerkingen bekijken" at bounding box center [488, 56] width 108 height 17
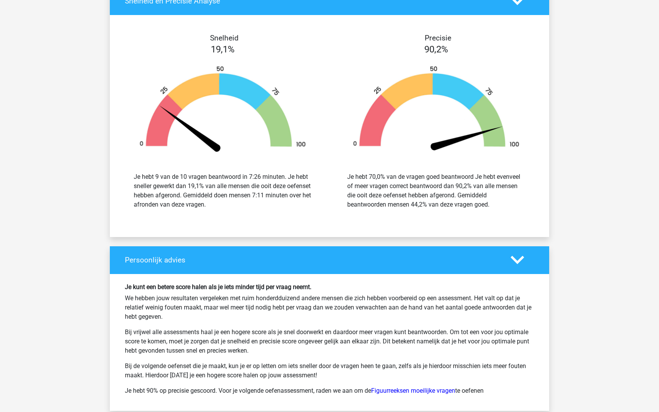
scroll to position [973, 0]
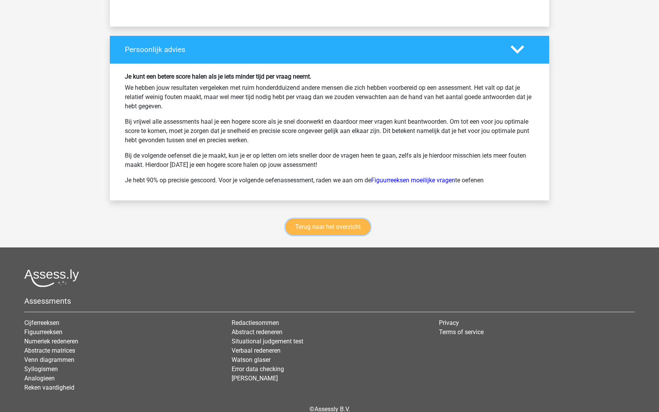
click at [325, 226] on link "Terug naar het overzicht" at bounding box center [328, 227] width 85 height 16
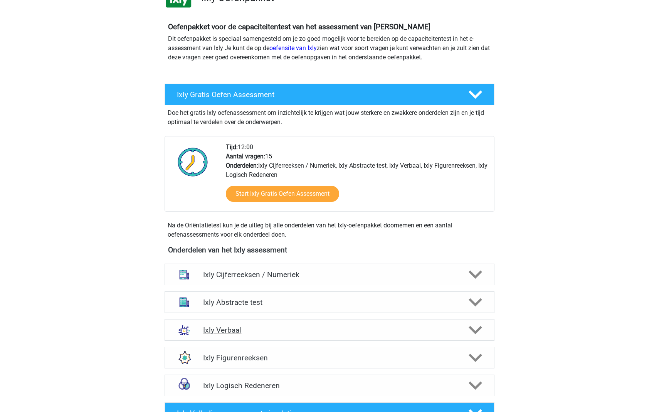
scroll to position [301, 0]
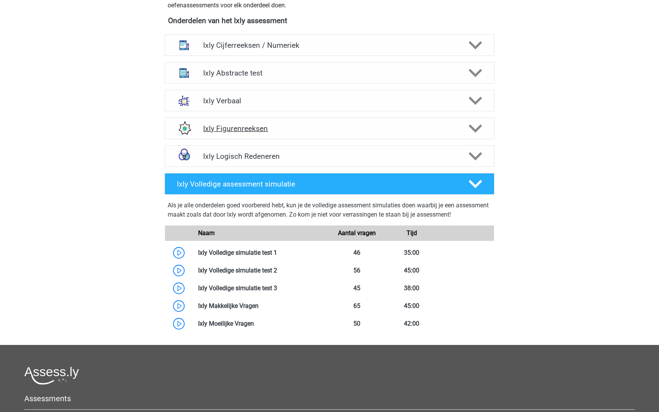
click at [292, 131] on h4 "Ixly Figurenreeksen" at bounding box center [329, 128] width 253 height 9
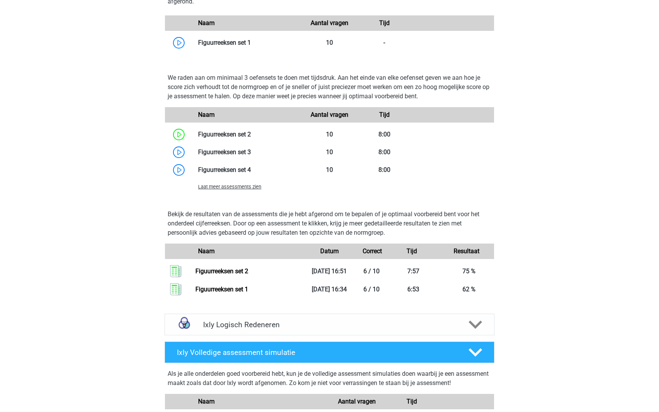
scroll to position [517, 0]
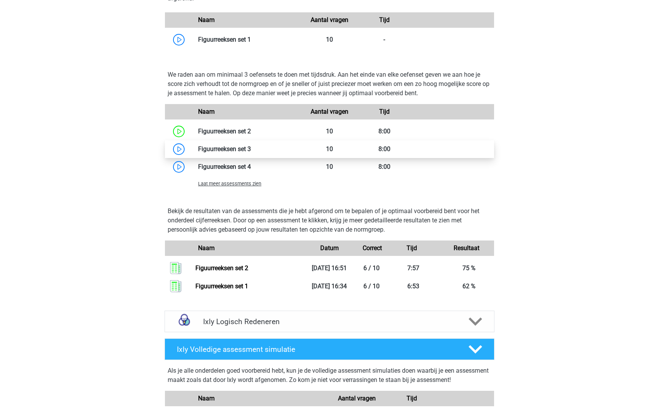
click at [251, 148] on link at bounding box center [251, 148] width 0 height 7
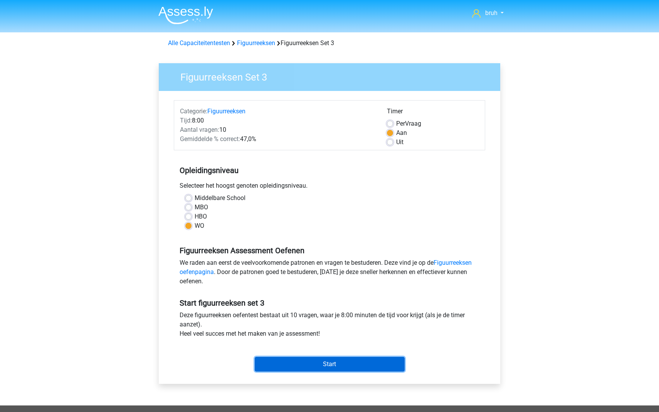
click at [340, 363] on input "Start" at bounding box center [330, 364] width 150 height 15
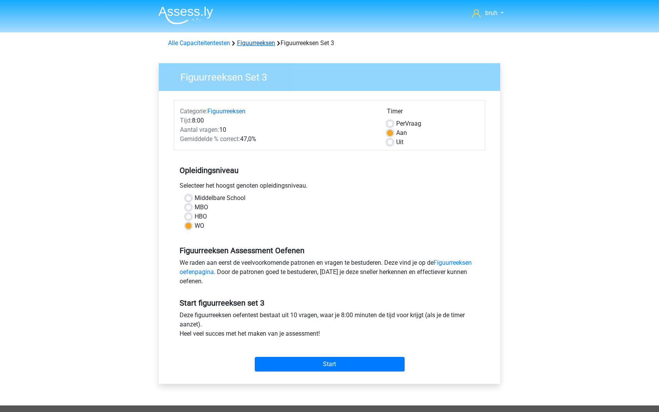
click at [251, 41] on link "Figuurreeksen" at bounding box center [256, 42] width 38 height 7
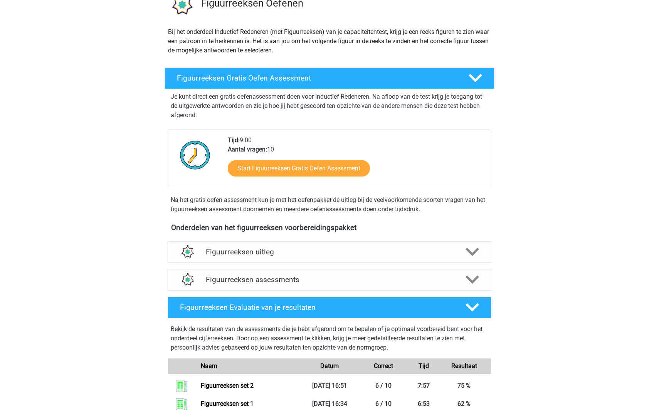
scroll to position [21, 0]
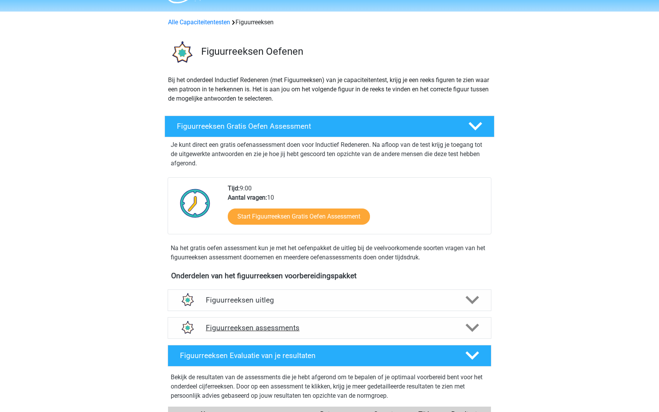
click at [308, 327] on h4 "Figuurreeksen assessments" at bounding box center [330, 328] width 248 height 9
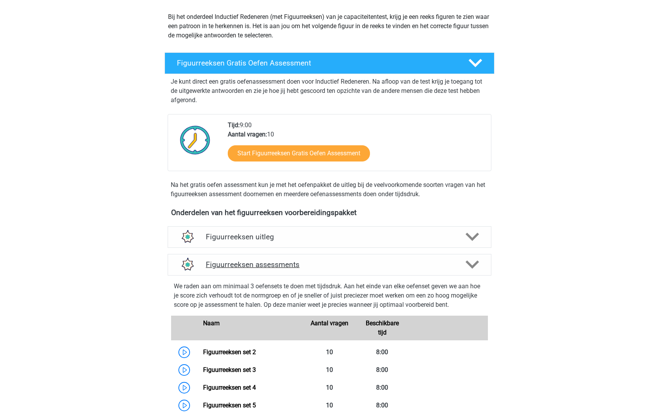
scroll to position [290, 0]
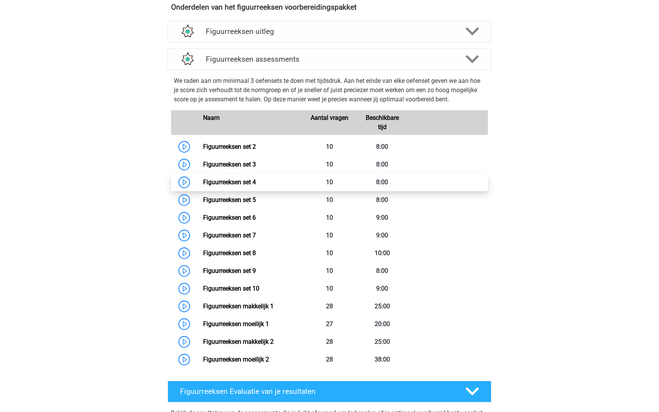
click at [203, 182] on link "Figuurreeksen set 4" at bounding box center [229, 182] width 53 height 7
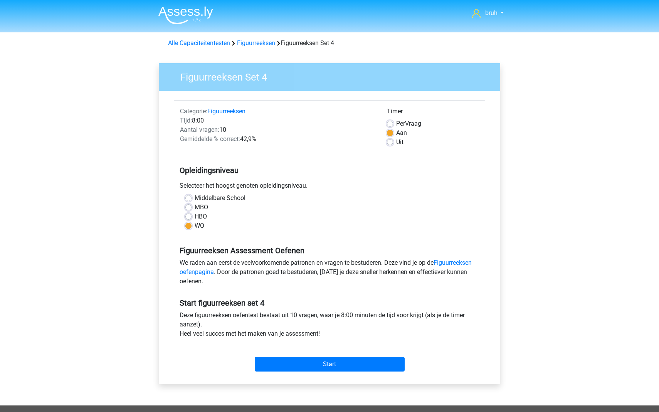
click at [330, 372] on div "Start" at bounding box center [330, 358] width 312 height 33
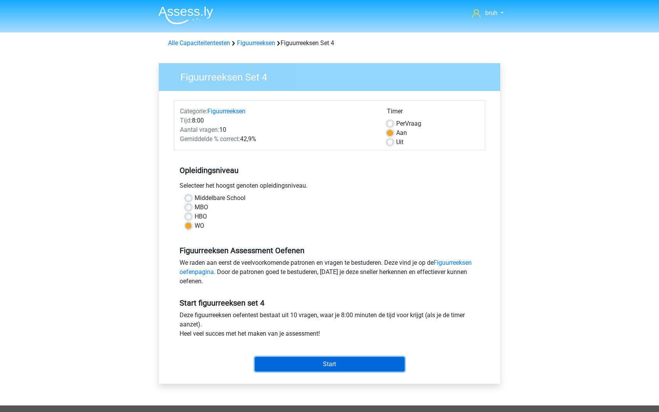
click at [328, 365] on input "Start" at bounding box center [330, 364] width 150 height 15
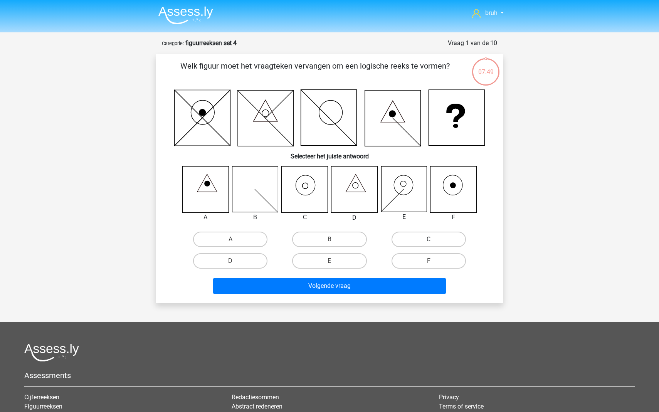
click at [402, 236] on label "C" at bounding box center [429, 239] width 74 height 15
click at [429, 239] on input "C" at bounding box center [431, 241] width 5 height 5
radio input "true"
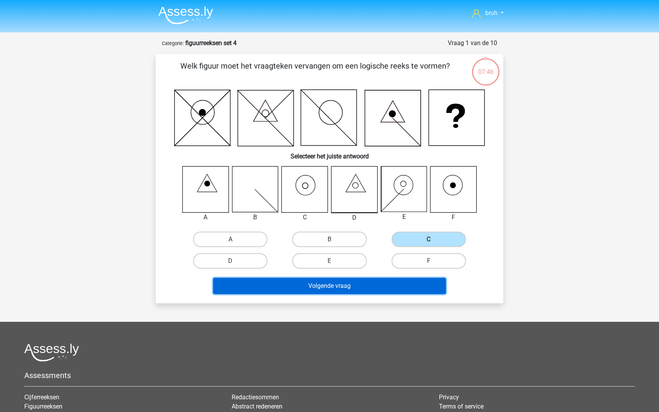
click at [340, 282] on button "Volgende vraag" at bounding box center [329, 286] width 233 height 16
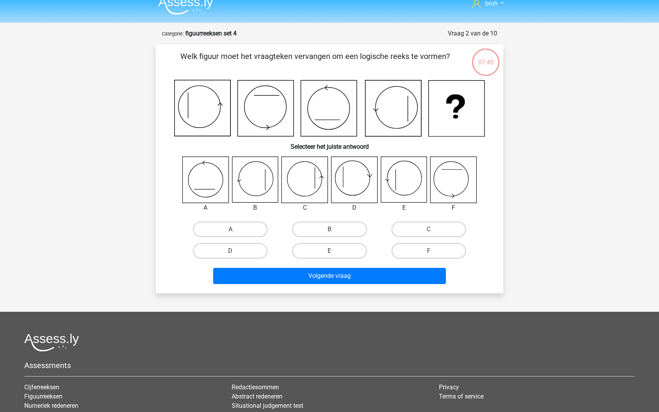
scroll to position [9, 0]
click at [331, 226] on label "B" at bounding box center [329, 229] width 74 height 15
click at [331, 230] on input "B" at bounding box center [332, 232] width 5 height 5
radio input "true"
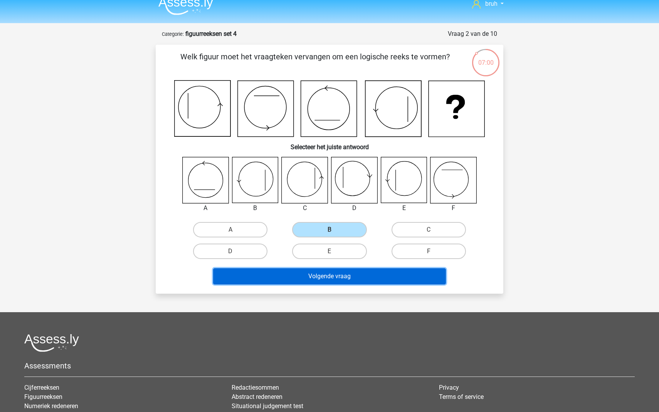
click at [322, 269] on button "Volgende vraag" at bounding box center [329, 276] width 233 height 16
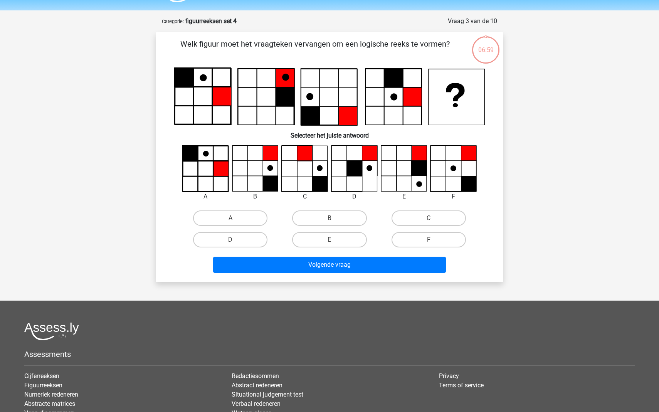
scroll to position [20, 0]
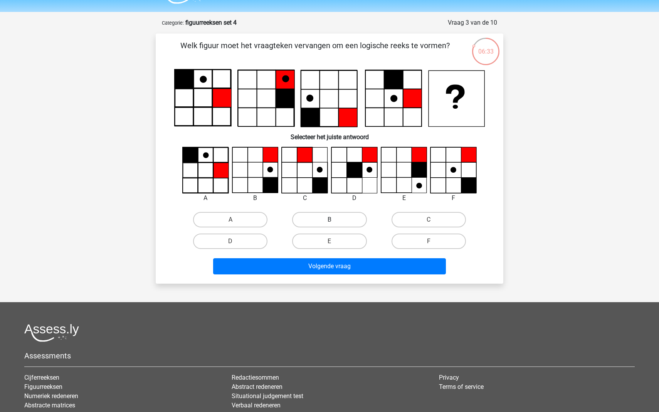
click at [307, 221] on label "B" at bounding box center [329, 219] width 74 height 15
click at [330, 221] on input "B" at bounding box center [332, 222] width 5 height 5
radio input "true"
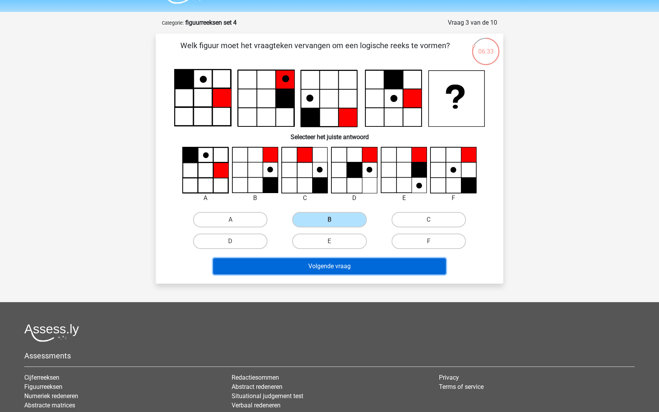
click at [302, 267] on button "Volgende vraag" at bounding box center [329, 266] width 233 height 16
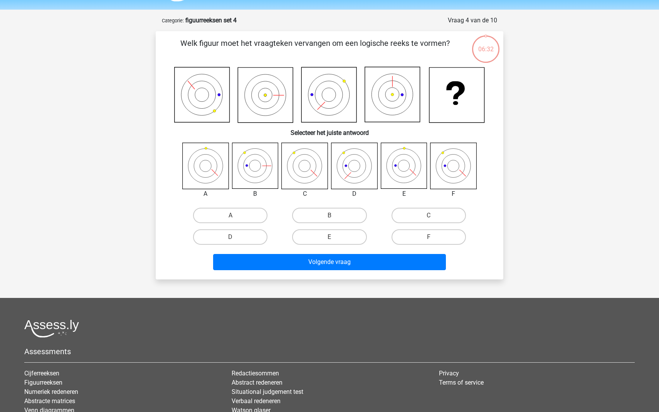
scroll to position [21, 0]
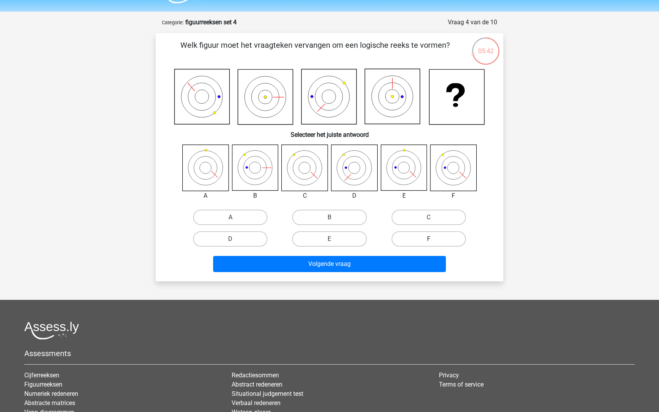
click at [423, 237] on label "F" at bounding box center [429, 238] width 74 height 15
click at [429, 239] on input "F" at bounding box center [431, 241] width 5 height 5
radio input "true"
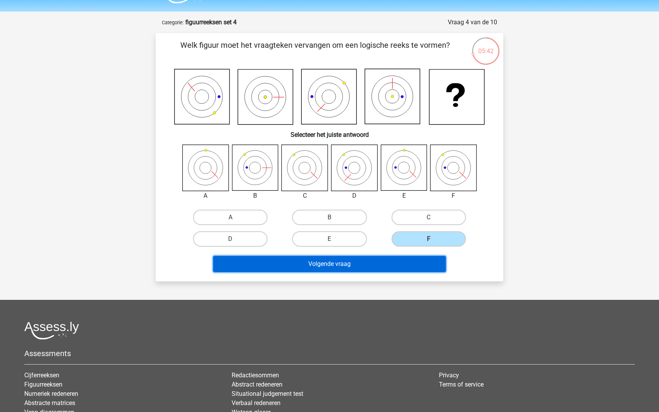
click at [400, 266] on button "Volgende vraag" at bounding box center [329, 264] width 233 height 16
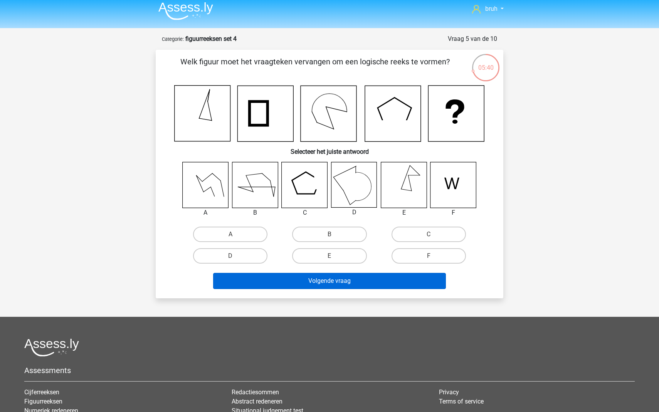
scroll to position [0, 0]
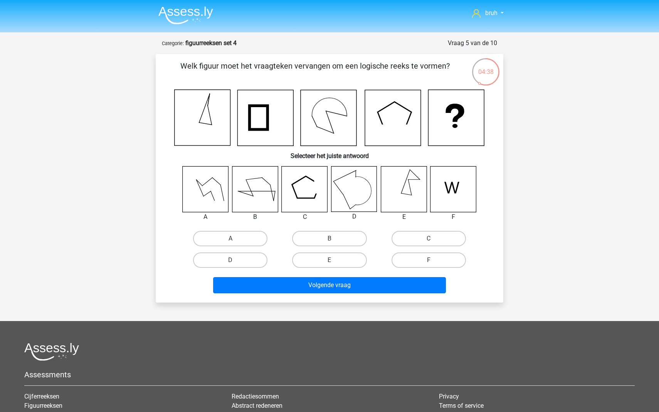
click at [334, 239] on input "B" at bounding box center [332, 241] width 5 height 5
radio input "true"
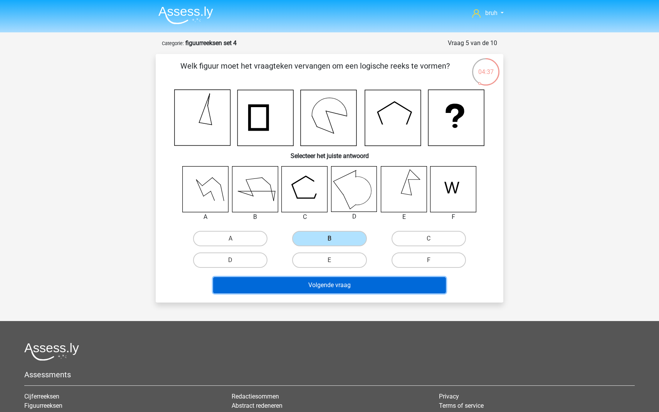
click at [331, 284] on button "Volgende vraag" at bounding box center [329, 285] width 233 height 16
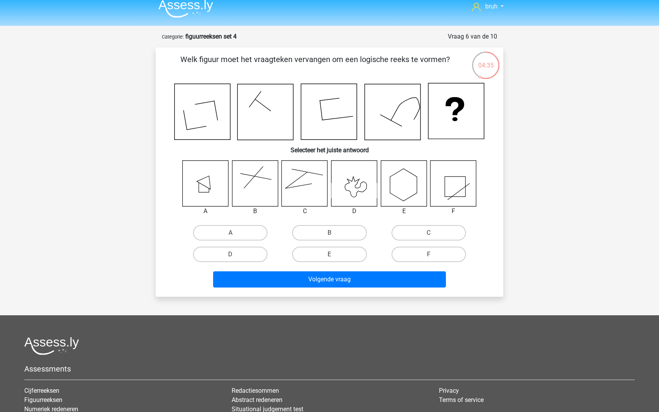
scroll to position [6, 0]
click at [317, 234] on label "B" at bounding box center [329, 233] width 74 height 15
click at [330, 234] on input "B" at bounding box center [332, 235] width 5 height 5
radio input "true"
click at [314, 288] on div "Volgende vraag" at bounding box center [330, 281] width 298 height 19
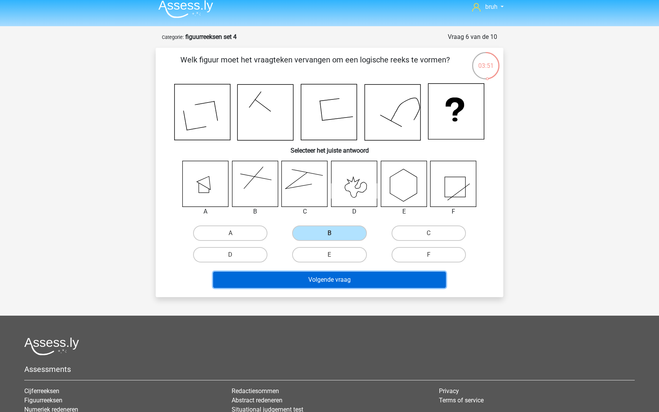
click at [315, 278] on button "Volgende vraag" at bounding box center [329, 280] width 233 height 16
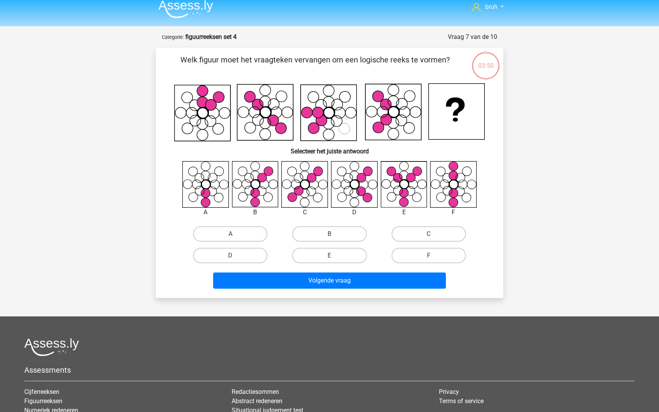
scroll to position [39, 0]
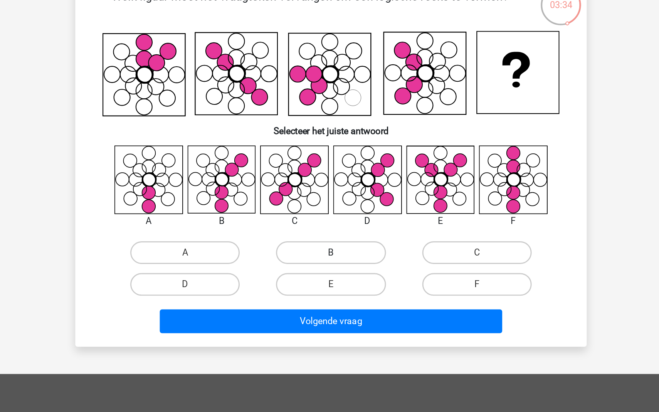
click at [327, 199] on label "B" at bounding box center [329, 201] width 74 height 15
click at [330, 202] on input "B" at bounding box center [332, 204] width 5 height 5
radio input "true"
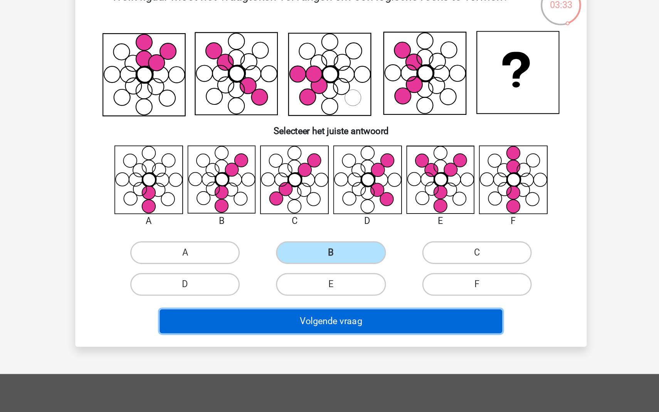
click at [323, 252] on button "Volgende vraag" at bounding box center [329, 248] width 233 height 16
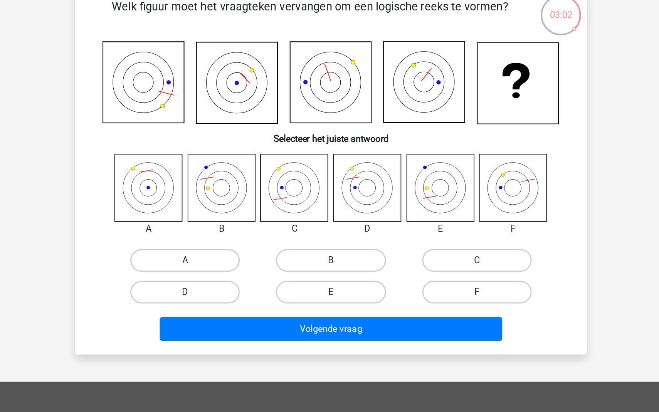
click at [260, 224] on label "D" at bounding box center [230, 221] width 74 height 15
click at [236, 224] on input "D" at bounding box center [233, 224] width 5 height 5
radio input "true"
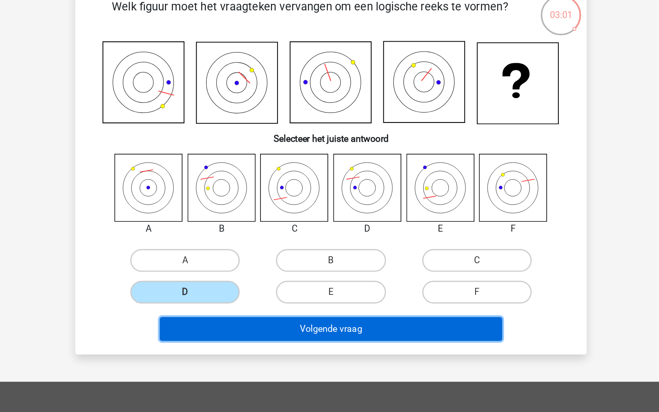
click at [288, 247] on button "Volgende vraag" at bounding box center [329, 247] width 233 height 16
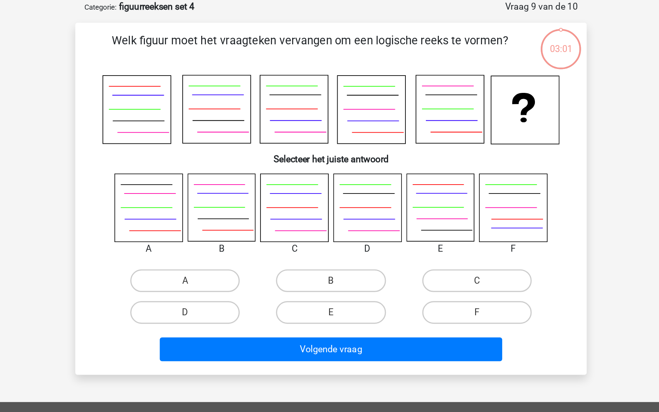
scroll to position [31, 0]
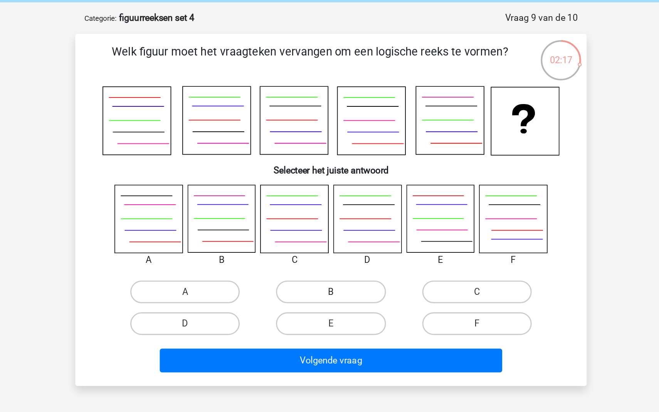
click at [326, 197] on label "B" at bounding box center [329, 198] width 74 height 15
click at [330, 199] on input "B" at bounding box center [332, 201] width 5 height 5
radio input "true"
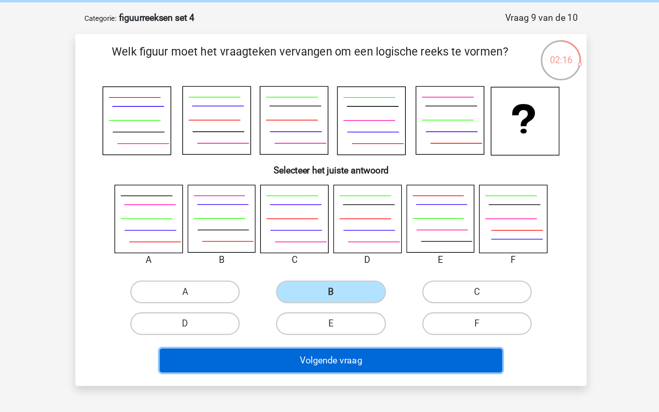
click at [320, 246] on button "Volgende vraag" at bounding box center [329, 245] width 233 height 16
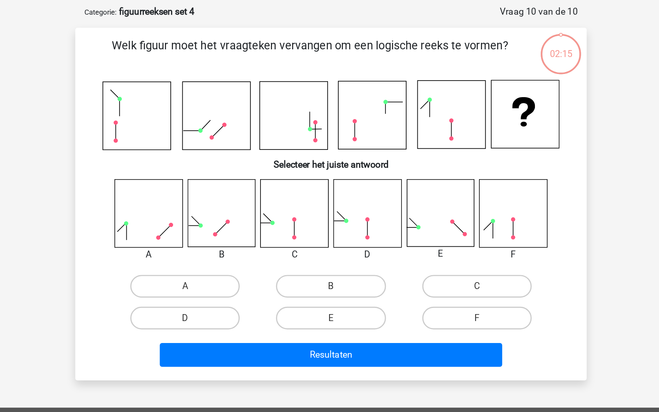
scroll to position [30, 0]
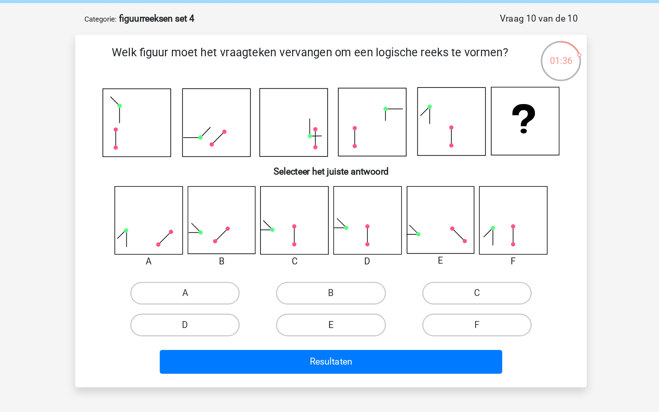
click at [322, 222] on label "E" at bounding box center [329, 220] width 74 height 15
click at [330, 222] on input "E" at bounding box center [332, 223] width 5 height 5
radio input "true"
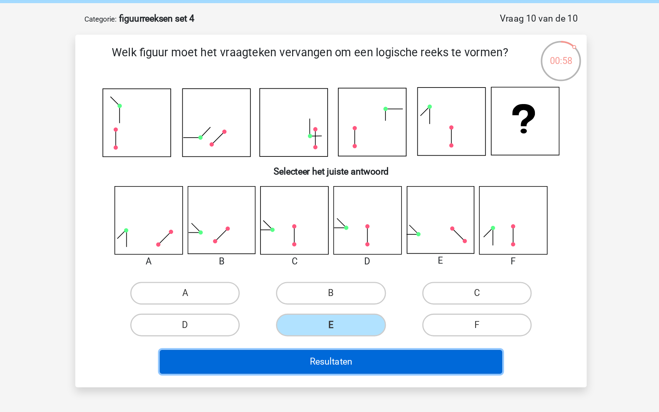
click at [330, 245] on button "Resultaten" at bounding box center [329, 246] width 233 height 16
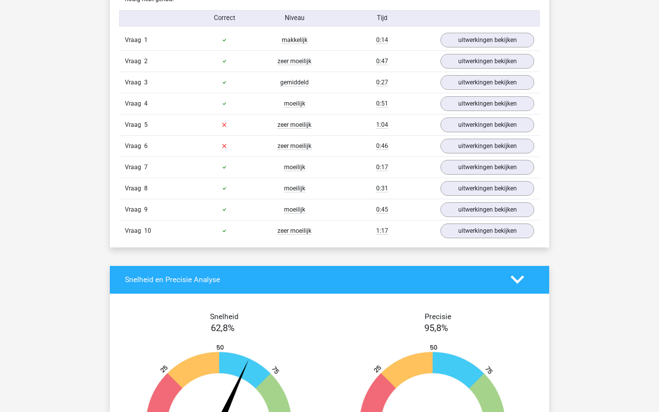
scroll to position [499, 0]
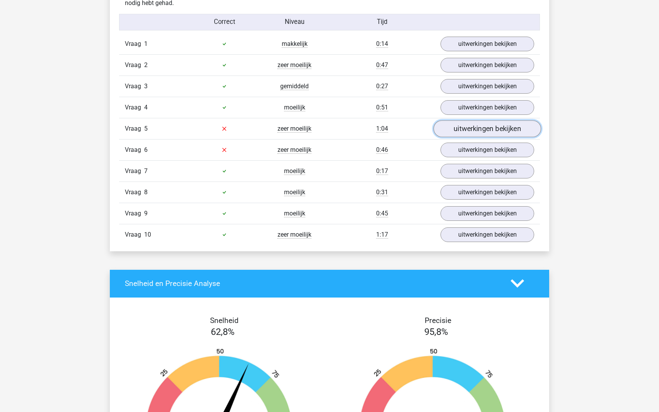
click at [452, 132] on link "uitwerkingen bekijken" at bounding box center [488, 128] width 108 height 17
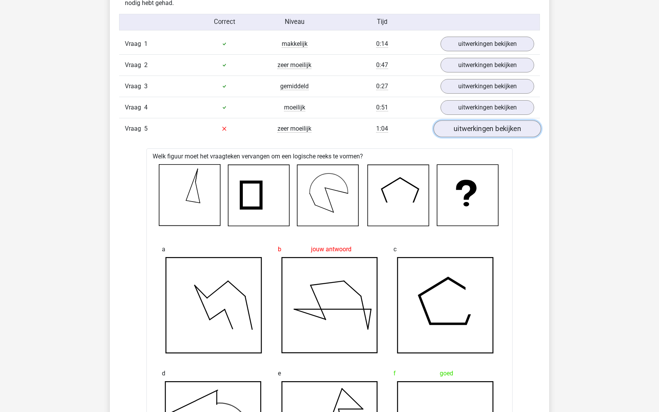
click at [453, 132] on link "uitwerkingen bekijken" at bounding box center [488, 128] width 108 height 17
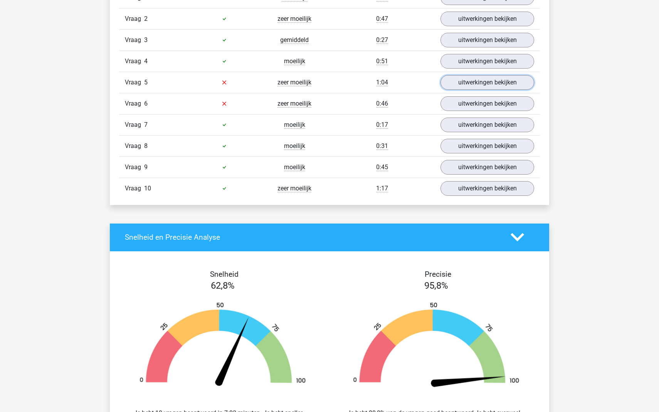
scroll to position [546, 0]
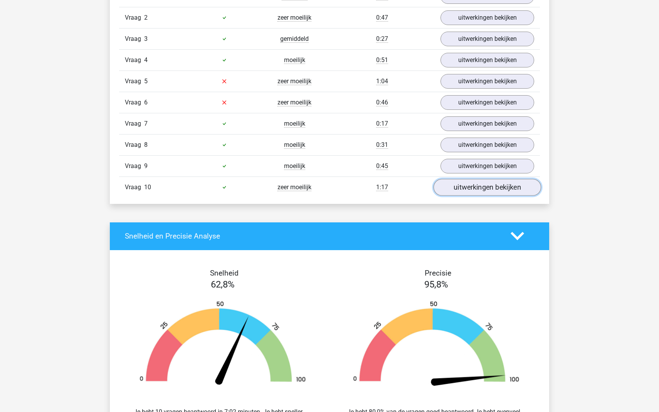
click at [491, 186] on link "uitwerkingen bekijken" at bounding box center [488, 187] width 108 height 17
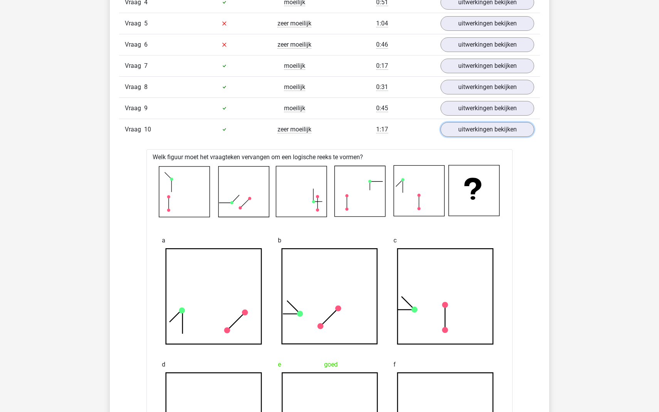
scroll to position [465, 0]
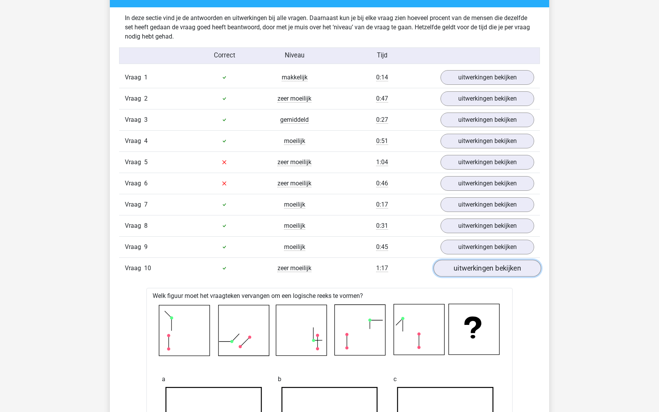
click at [470, 266] on link "uitwerkingen bekijken" at bounding box center [488, 268] width 108 height 17
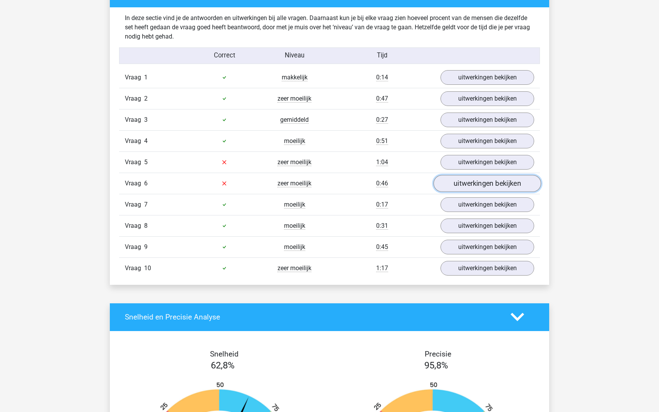
click at [459, 182] on link "uitwerkingen bekijken" at bounding box center [488, 183] width 108 height 17
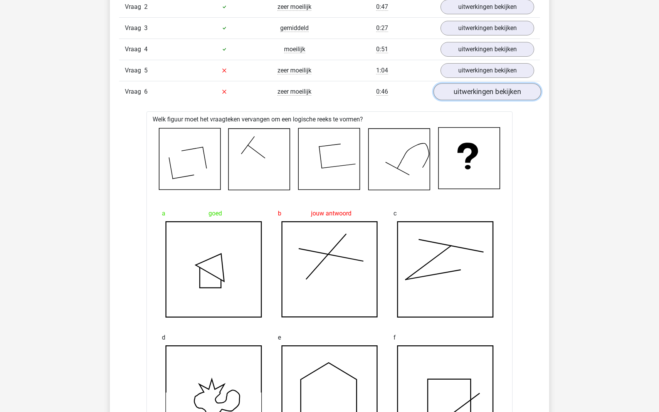
scroll to position [519, 0]
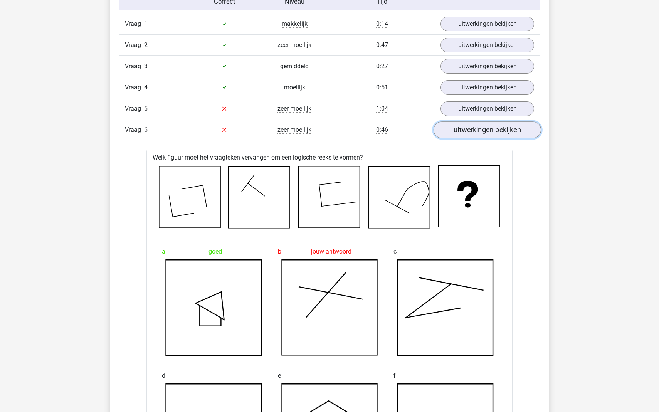
click at [481, 127] on link "uitwerkingen bekijken" at bounding box center [488, 129] width 108 height 17
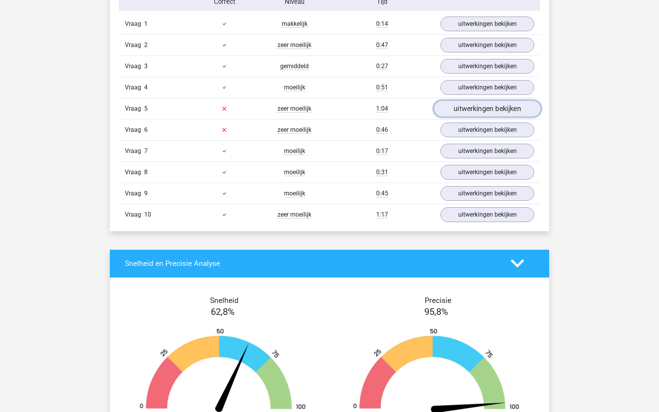
click at [470, 110] on link "uitwerkingen bekijken" at bounding box center [488, 108] width 108 height 17
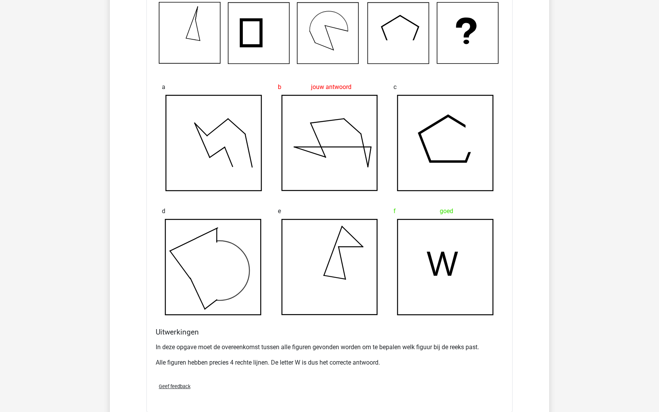
scroll to position [568, 0]
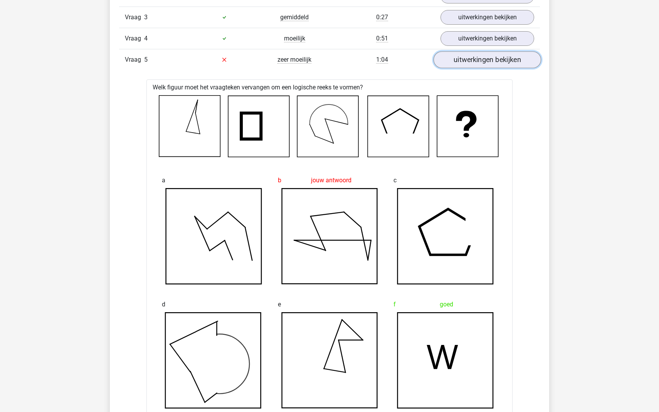
click at [457, 58] on link "uitwerkingen bekijken" at bounding box center [488, 59] width 108 height 17
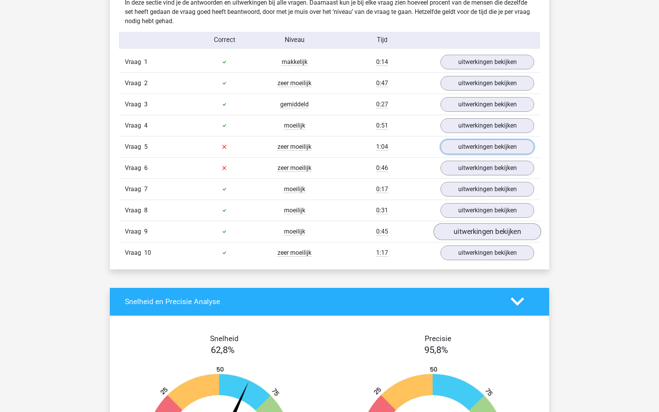
scroll to position [481, 0]
click at [491, 250] on link "uitwerkingen bekijken" at bounding box center [488, 252] width 108 height 17
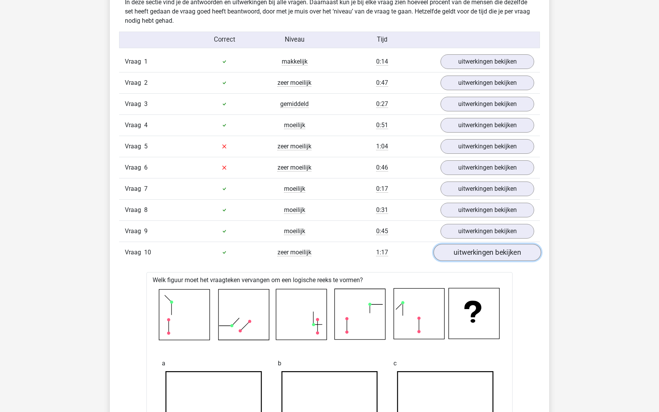
click at [491, 250] on link "uitwerkingen bekijken" at bounding box center [488, 252] width 108 height 17
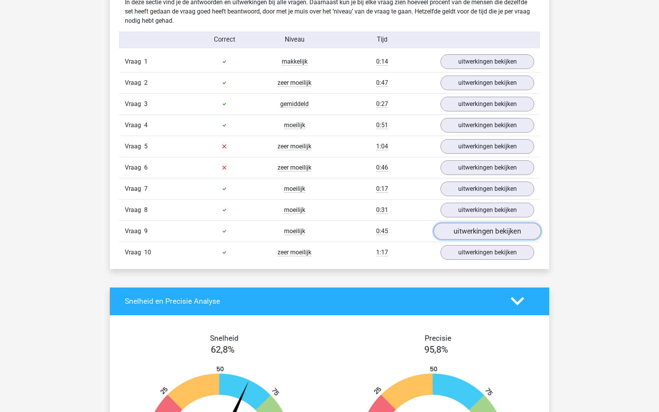
click at [478, 234] on link "uitwerkingen bekijken" at bounding box center [488, 231] width 108 height 17
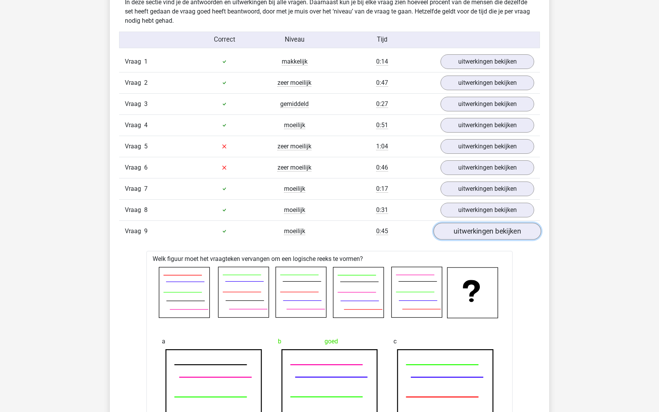
click at [478, 234] on link "uitwerkingen bekijken" at bounding box center [488, 231] width 108 height 17
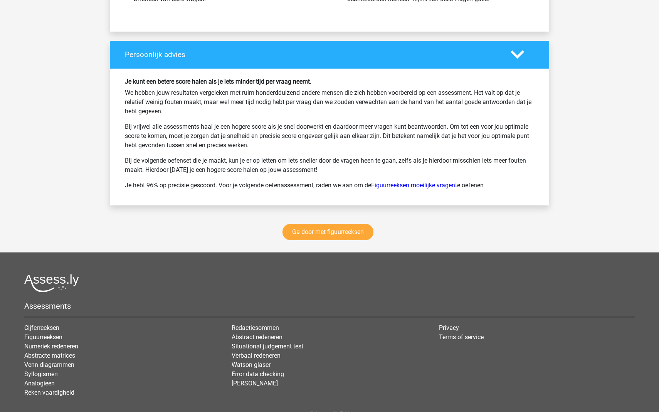
scroll to position [1024, 0]
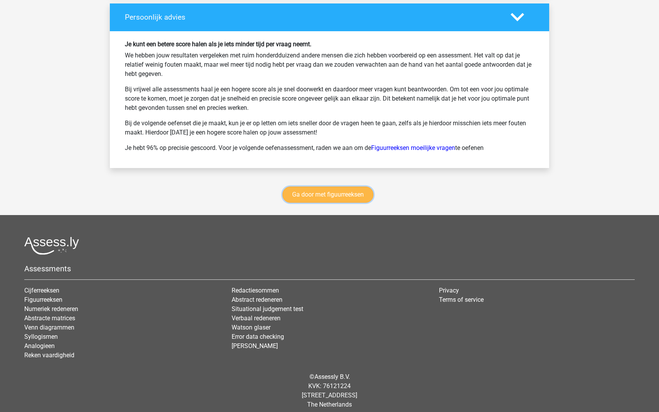
click at [335, 193] on link "Ga door met figuurreeksen" at bounding box center [328, 195] width 91 height 16
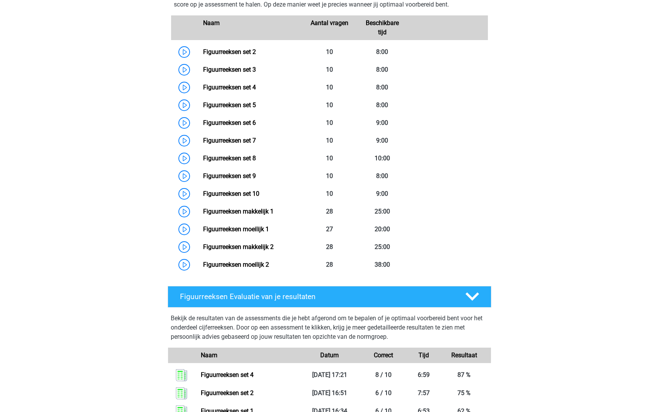
scroll to position [375, 0]
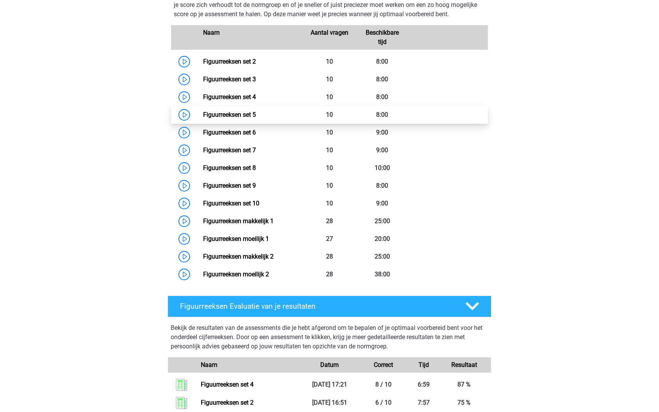
click at [203, 114] on link "Figuurreeksen set 5" at bounding box center [229, 114] width 53 height 7
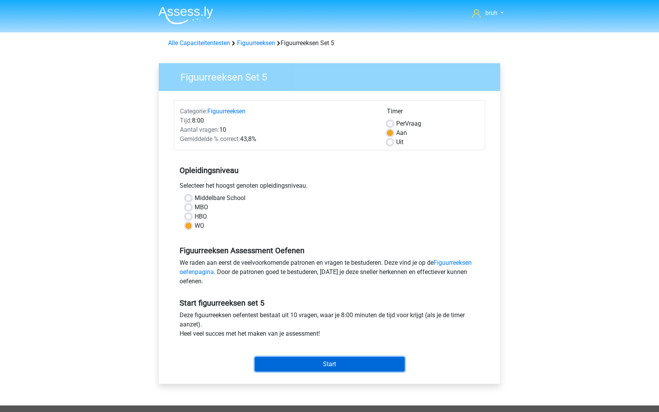
click at [317, 359] on input "Start" at bounding box center [330, 364] width 150 height 15
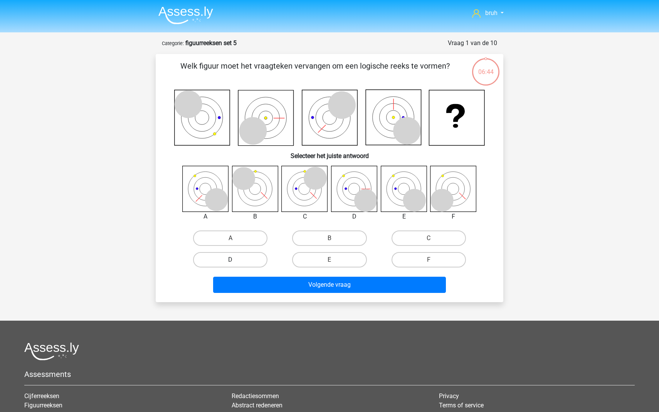
click at [253, 257] on label "D" at bounding box center [230, 259] width 74 height 15
click at [236, 260] on input "D" at bounding box center [233, 262] width 5 height 5
radio input "true"
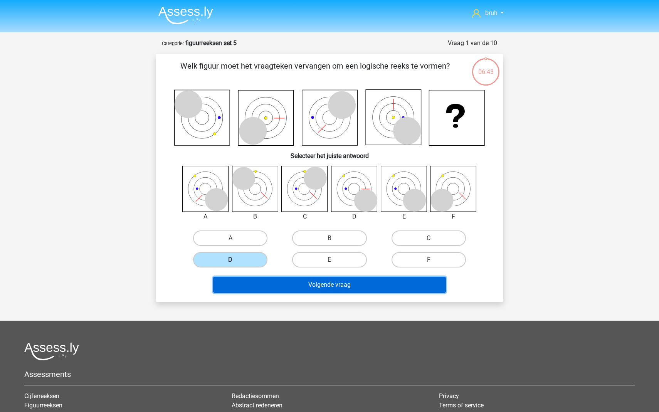
click at [315, 280] on button "Volgende vraag" at bounding box center [329, 285] width 233 height 16
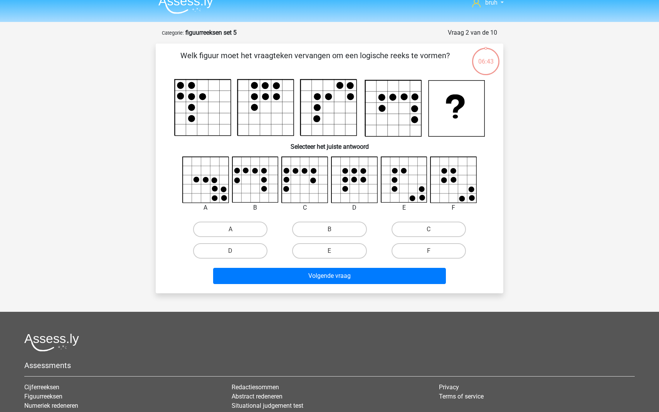
scroll to position [2, 0]
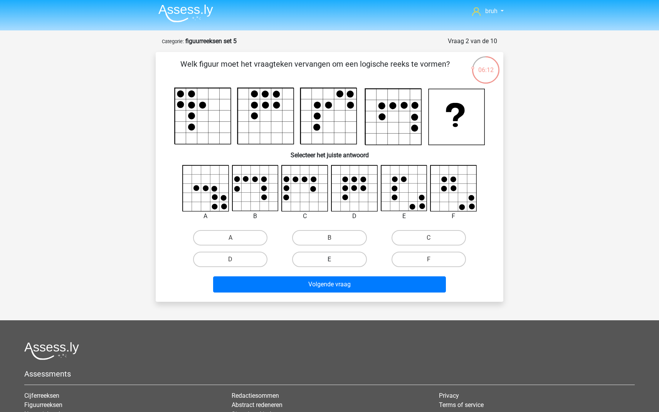
click at [332, 252] on label "E" at bounding box center [329, 259] width 74 height 15
click at [332, 260] on input "E" at bounding box center [332, 262] width 5 height 5
radio input "true"
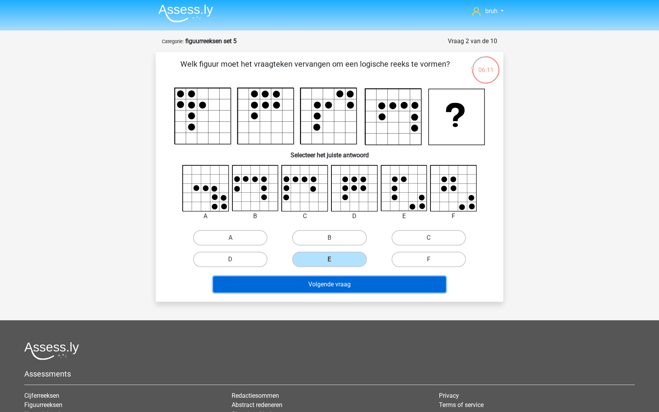
click at [334, 278] on button "Volgende vraag" at bounding box center [329, 284] width 233 height 16
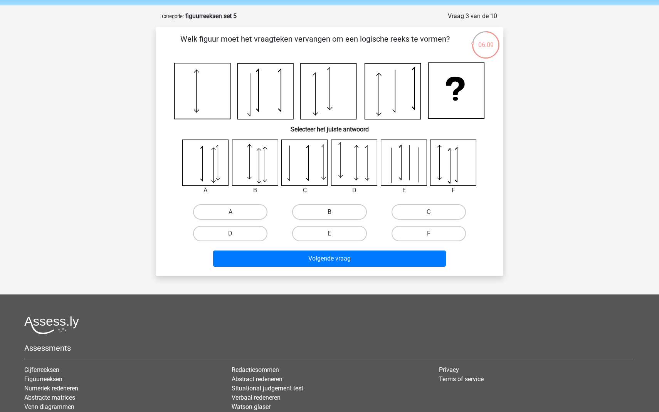
scroll to position [32, 0]
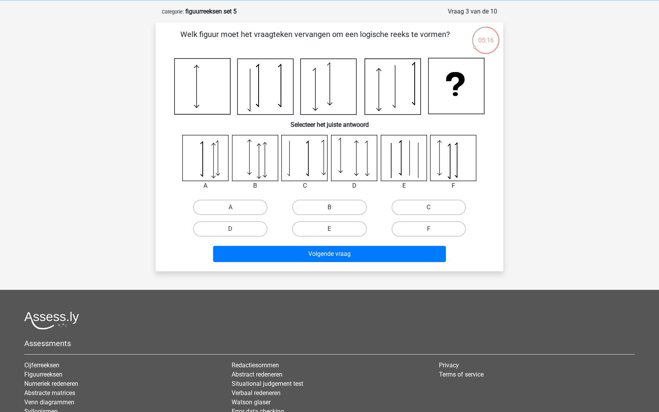
click at [319, 206] on label "B" at bounding box center [329, 207] width 74 height 15
click at [330, 207] on input "B" at bounding box center [332, 209] width 5 height 5
radio input "true"
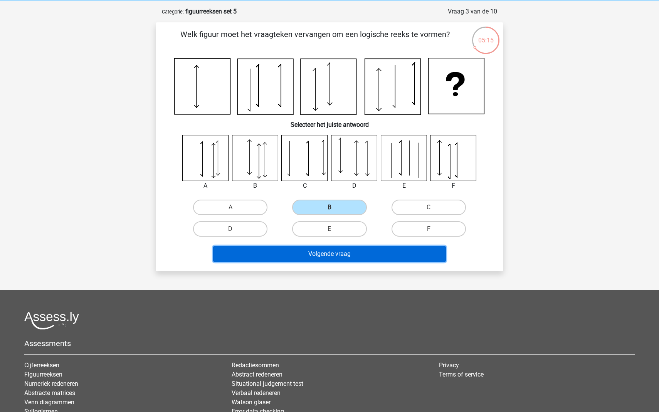
click at [314, 258] on button "Volgende vraag" at bounding box center [329, 254] width 233 height 16
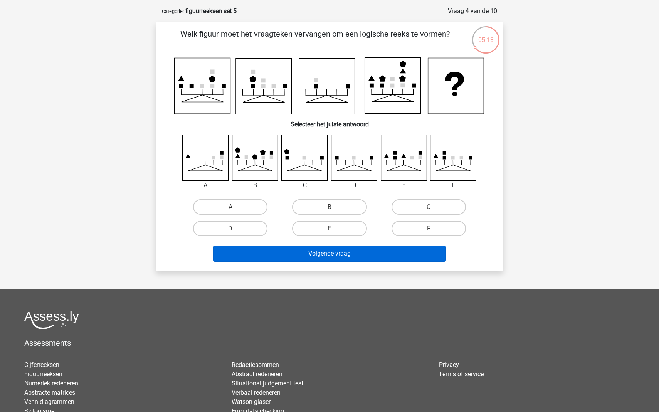
scroll to position [32, 0]
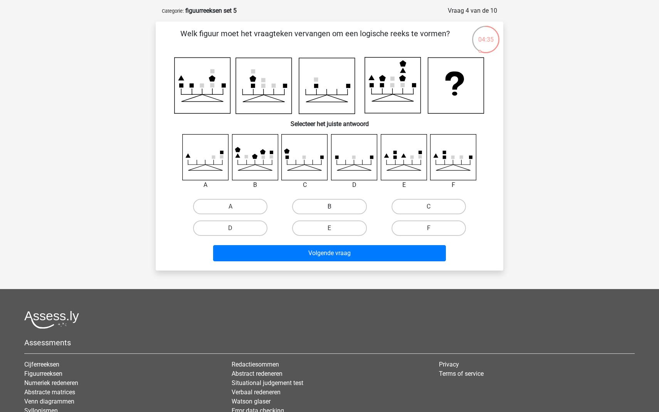
click at [305, 202] on label "B" at bounding box center [329, 206] width 74 height 15
click at [330, 207] on input "B" at bounding box center [332, 209] width 5 height 5
radio input "true"
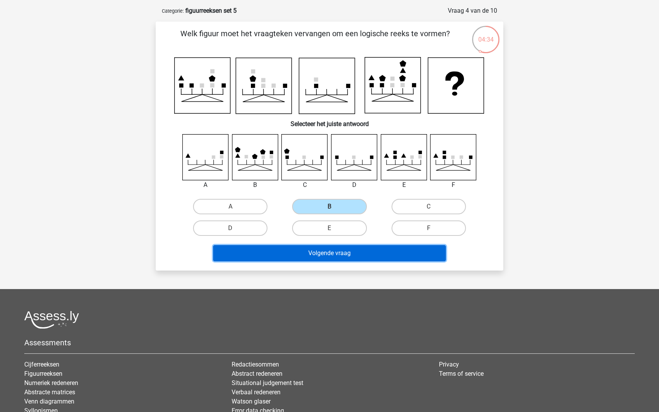
click at [314, 246] on button "Volgende vraag" at bounding box center [329, 253] width 233 height 16
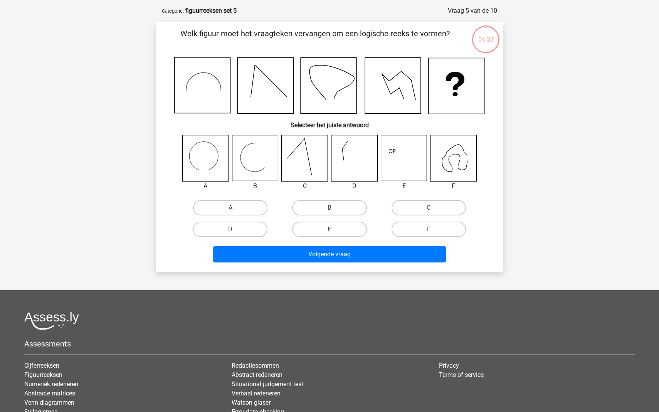
scroll to position [39, 0]
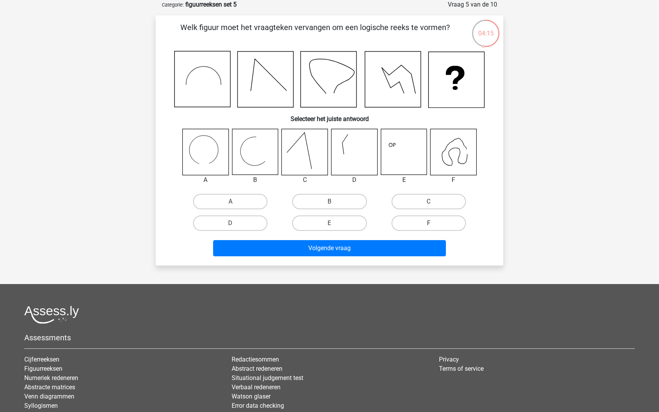
click at [421, 222] on label "F" at bounding box center [429, 223] width 74 height 15
click at [429, 223] on input "F" at bounding box center [431, 225] width 5 height 5
radio input "true"
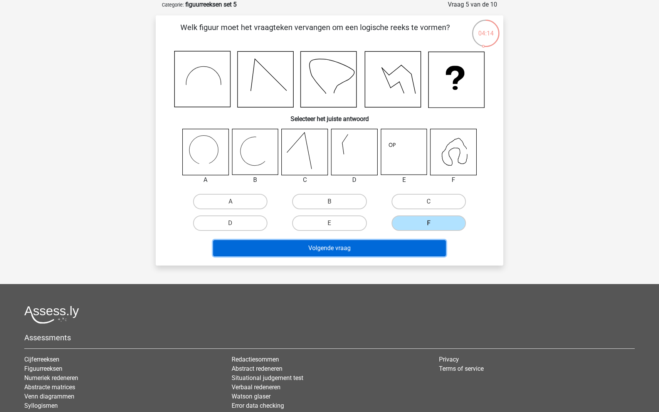
click at [351, 250] on button "Volgende vraag" at bounding box center [329, 248] width 233 height 16
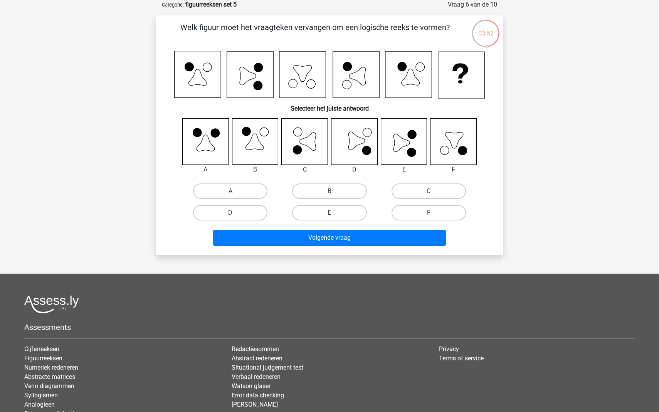
click at [327, 206] on label "E" at bounding box center [329, 212] width 74 height 15
click at [330, 213] on input "E" at bounding box center [332, 215] width 5 height 5
radio input "true"
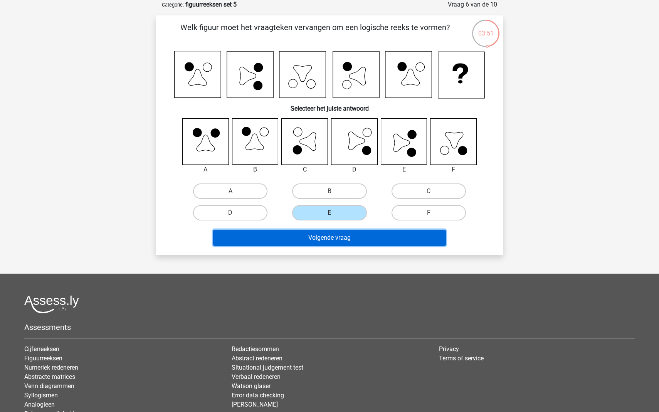
click at [323, 239] on button "Volgende vraag" at bounding box center [329, 238] width 233 height 16
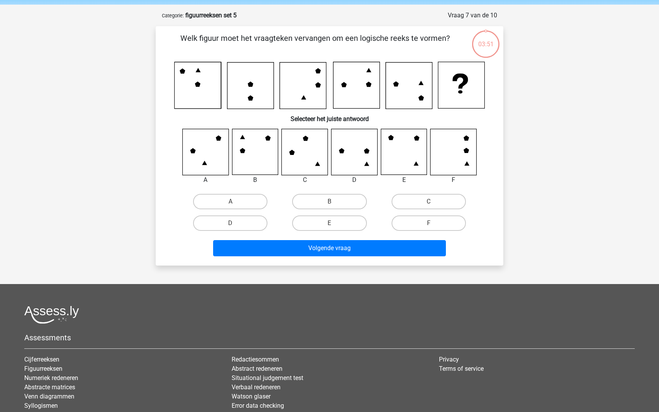
scroll to position [25, 0]
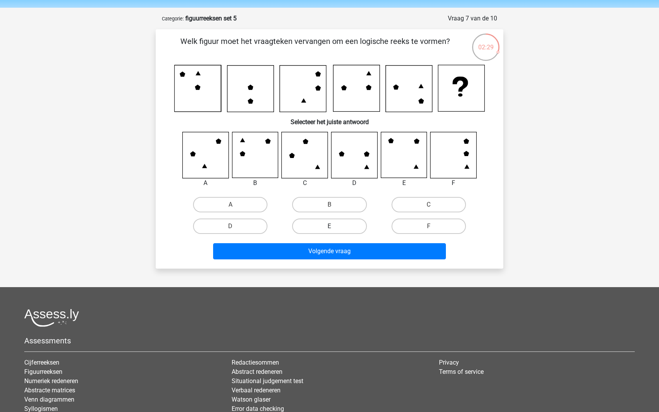
click at [337, 224] on label "E" at bounding box center [329, 226] width 74 height 15
click at [335, 226] on input "E" at bounding box center [332, 228] width 5 height 5
radio input "true"
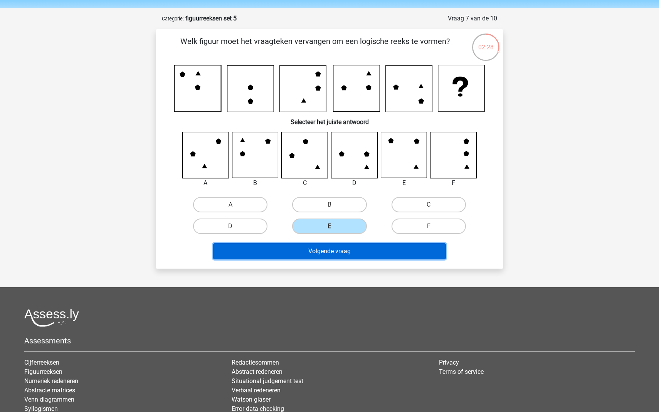
click at [335, 249] on button "Volgende vraag" at bounding box center [329, 251] width 233 height 16
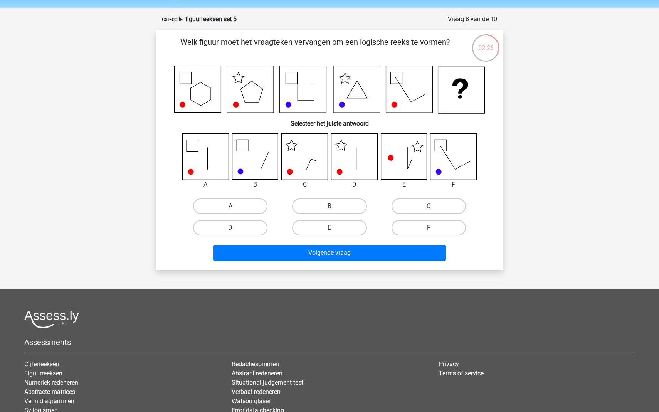
scroll to position [23, 0]
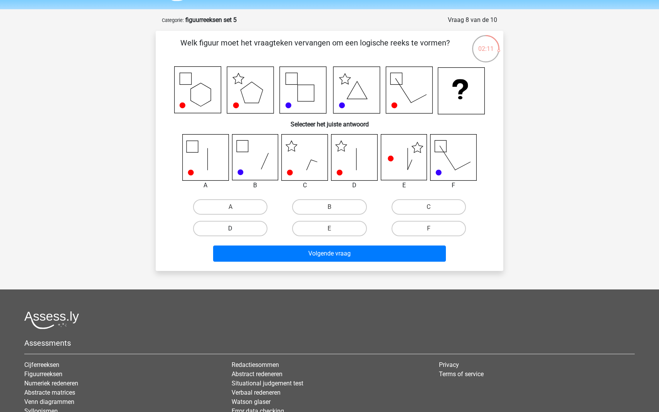
click at [255, 231] on label "D" at bounding box center [230, 228] width 74 height 15
click at [236, 231] on input "D" at bounding box center [233, 231] width 5 height 5
radio input "true"
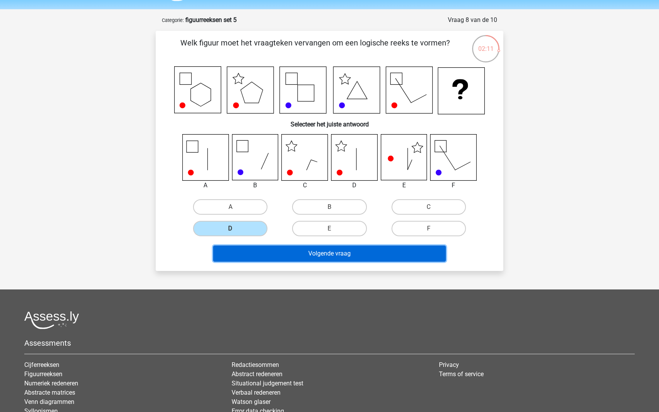
click at [280, 253] on button "Volgende vraag" at bounding box center [329, 254] width 233 height 16
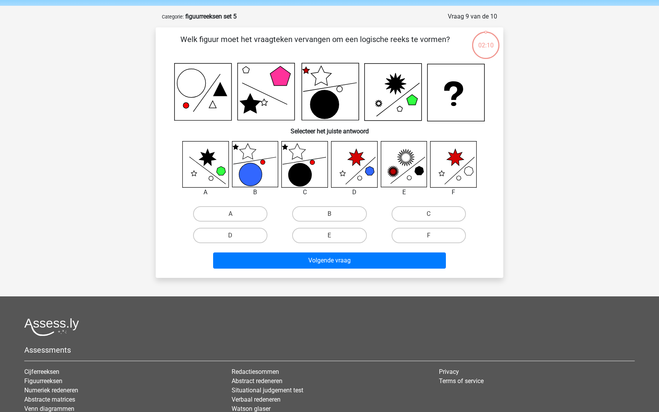
scroll to position [25, 0]
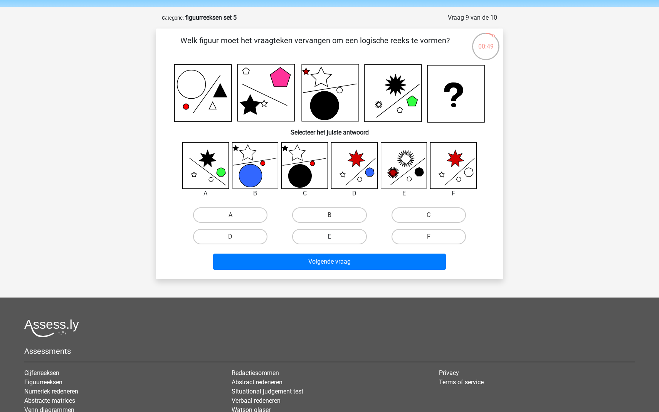
click at [328, 233] on label "E" at bounding box center [329, 236] width 74 height 15
click at [330, 237] on input "E" at bounding box center [332, 239] width 5 height 5
radio input "true"
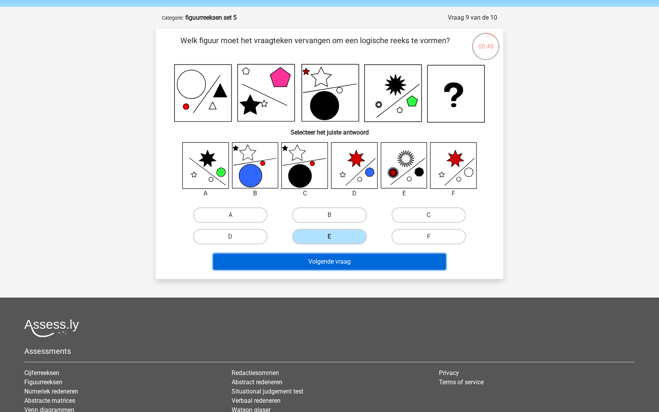
click at [315, 268] on button "Volgende vraag" at bounding box center [329, 262] width 233 height 16
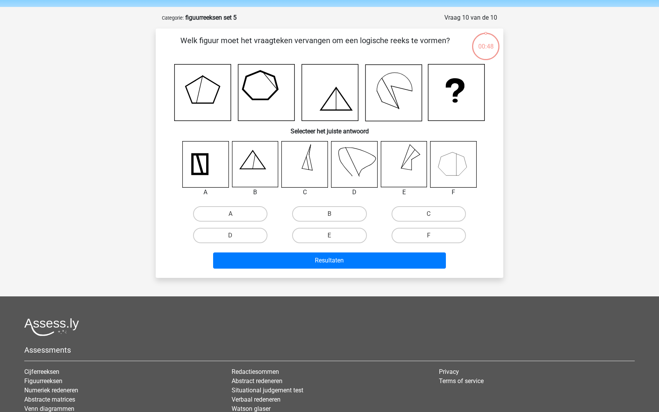
scroll to position [39, 0]
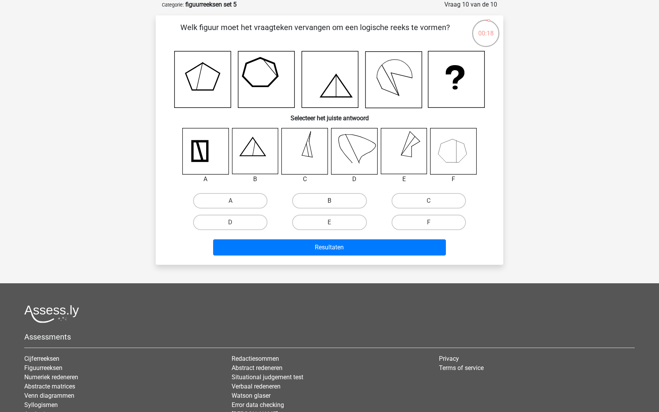
click at [320, 197] on label "B" at bounding box center [329, 200] width 74 height 15
click at [330, 201] on input "B" at bounding box center [332, 203] width 5 height 5
radio input "true"
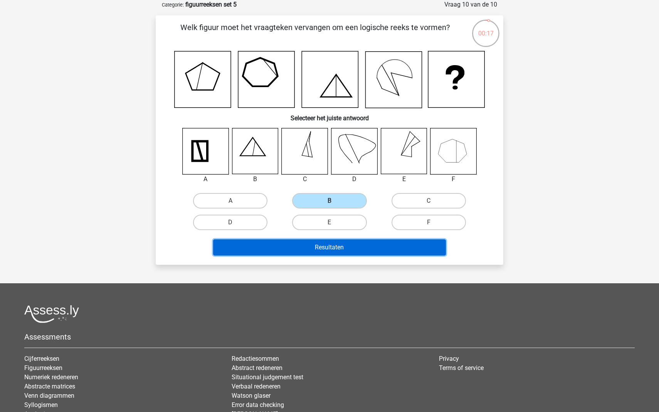
click at [313, 253] on button "Resultaten" at bounding box center [329, 247] width 233 height 16
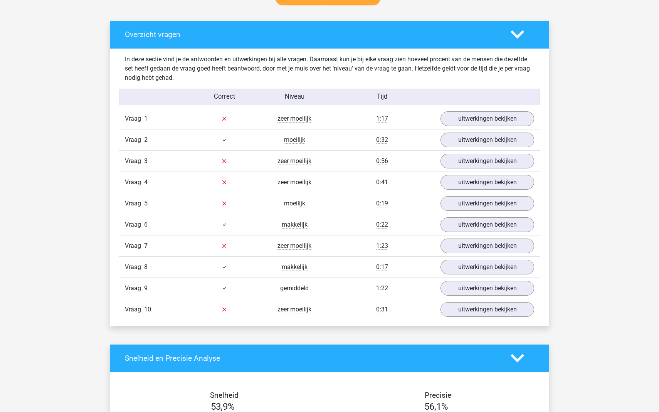
scroll to position [414, 0]
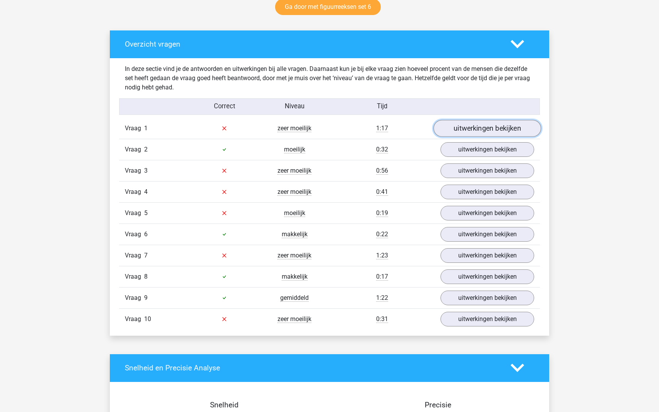
click at [480, 129] on link "uitwerkingen bekijken" at bounding box center [488, 128] width 108 height 17
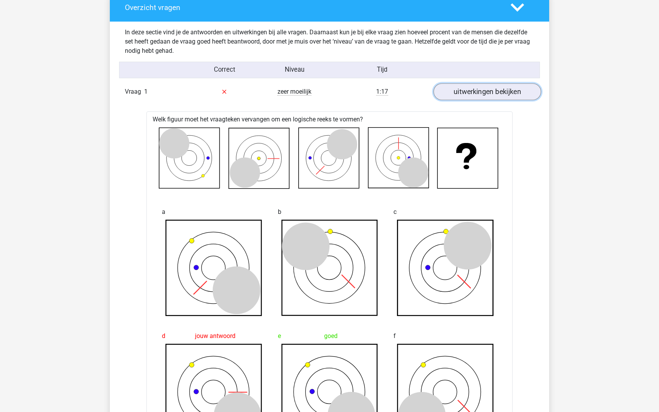
scroll to position [453, 0]
